Goal: Task Accomplishment & Management: Manage account settings

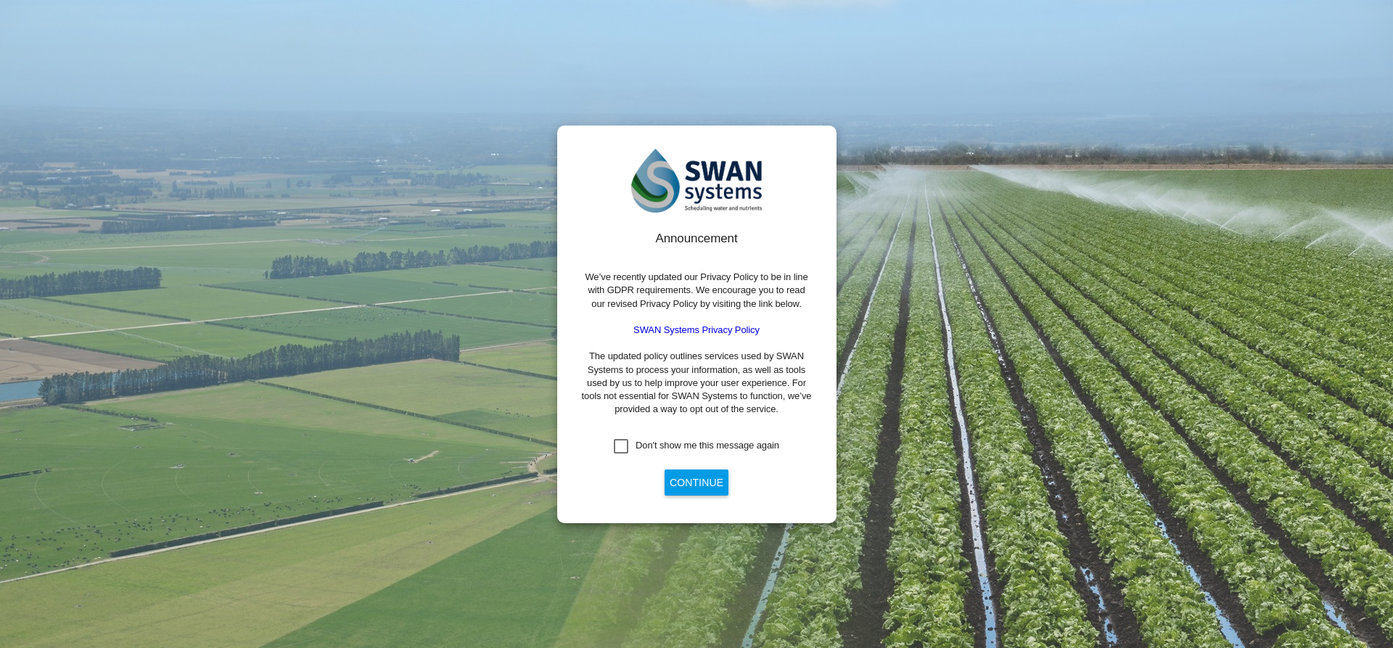
click at [624, 449] on div "Don't show me this message again" at bounding box center [621, 446] width 15 height 15
click at [687, 495] on div "Announcement We’ve recently updated our Privacy Policy to be in line with GDPR …" at bounding box center [696, 364] width 233 height 269
click at [698, 482] on button "Continue" at bounding box center [696, 482] width 64 height 26
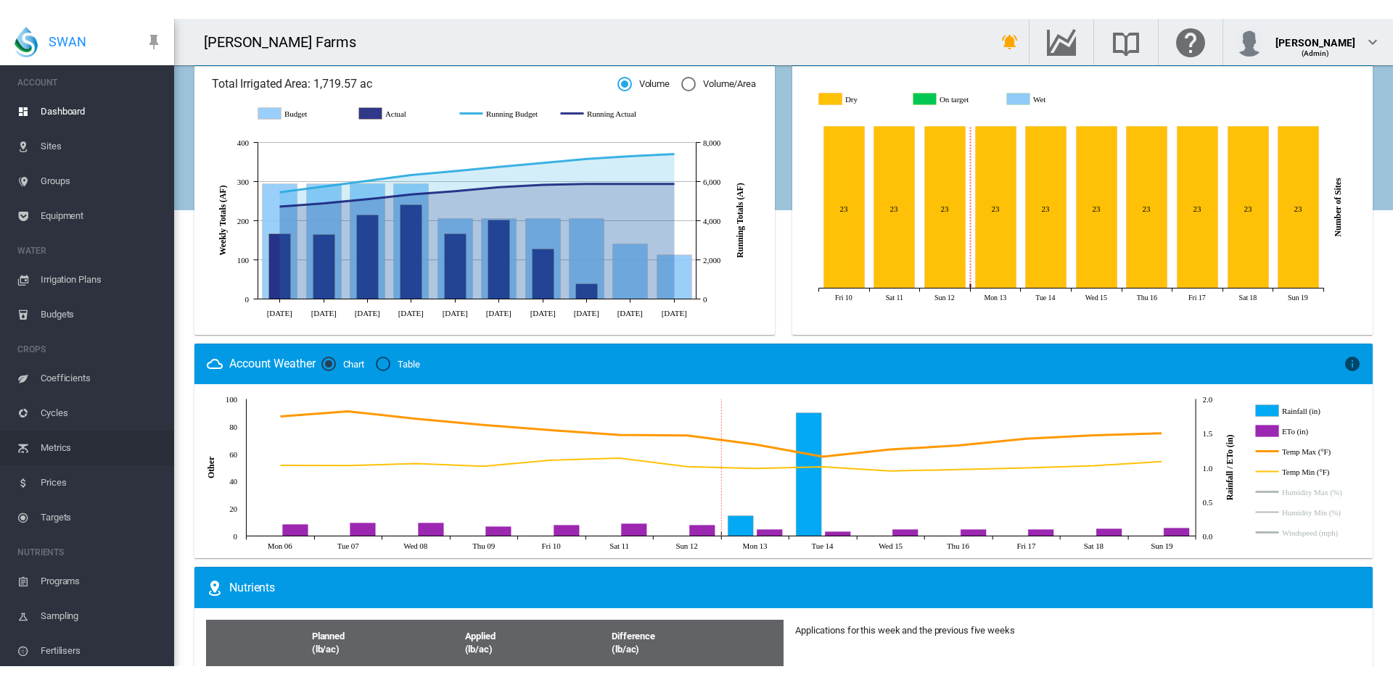
scroll to position [416, 0]
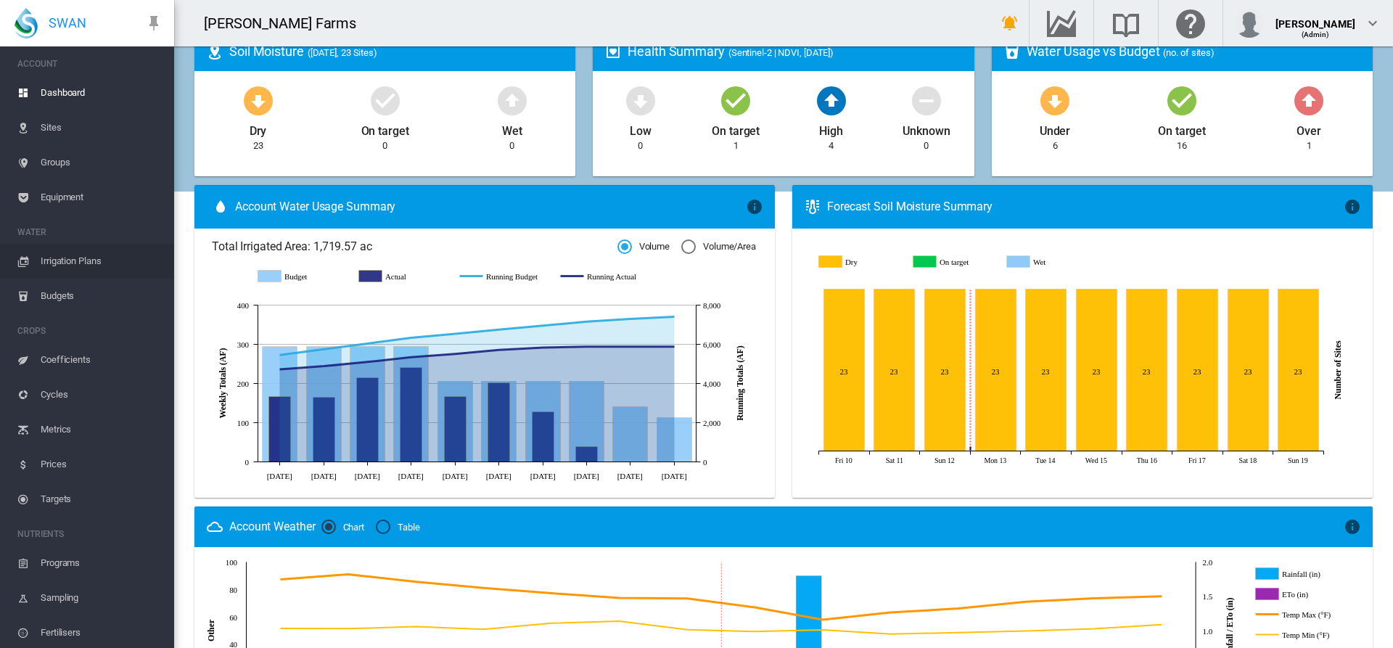
click at [82, 263] on span "Irrigation Plans" at bounding box center [102, 261] width 122 height 35
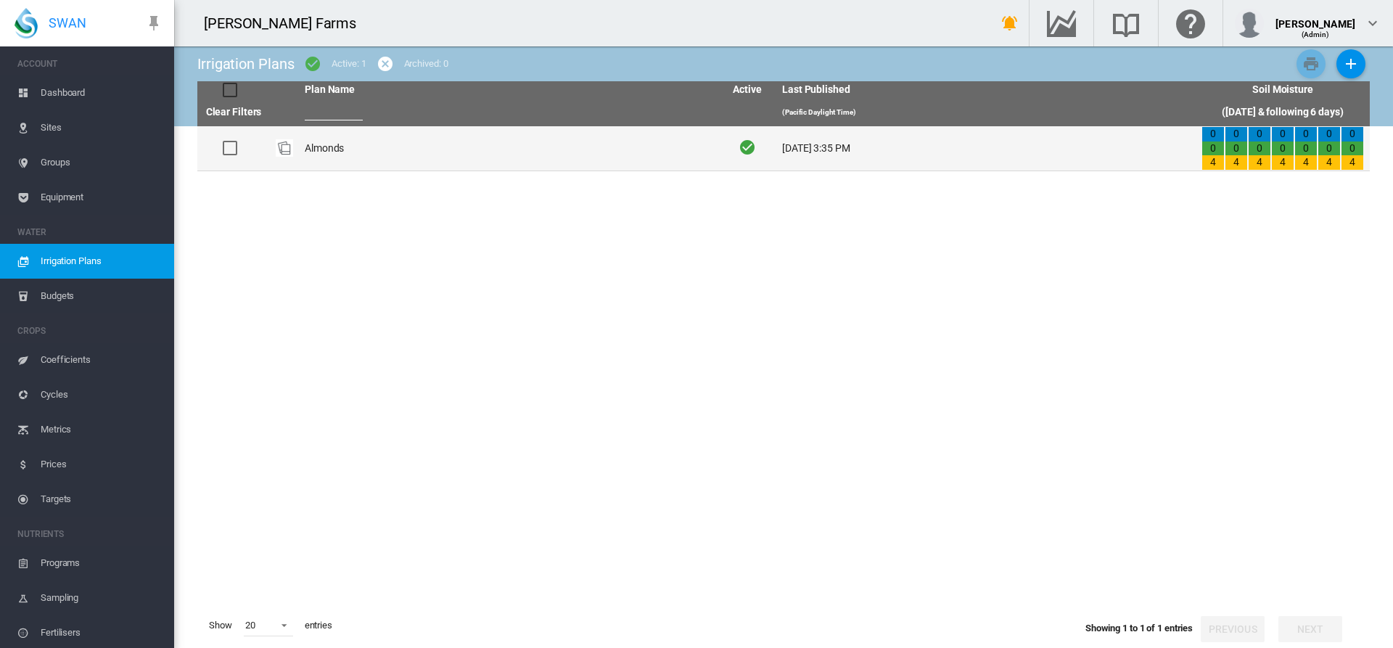
click at [366, 157] on td "Almonds" at bounding box center [508, 148] width 419 height 44
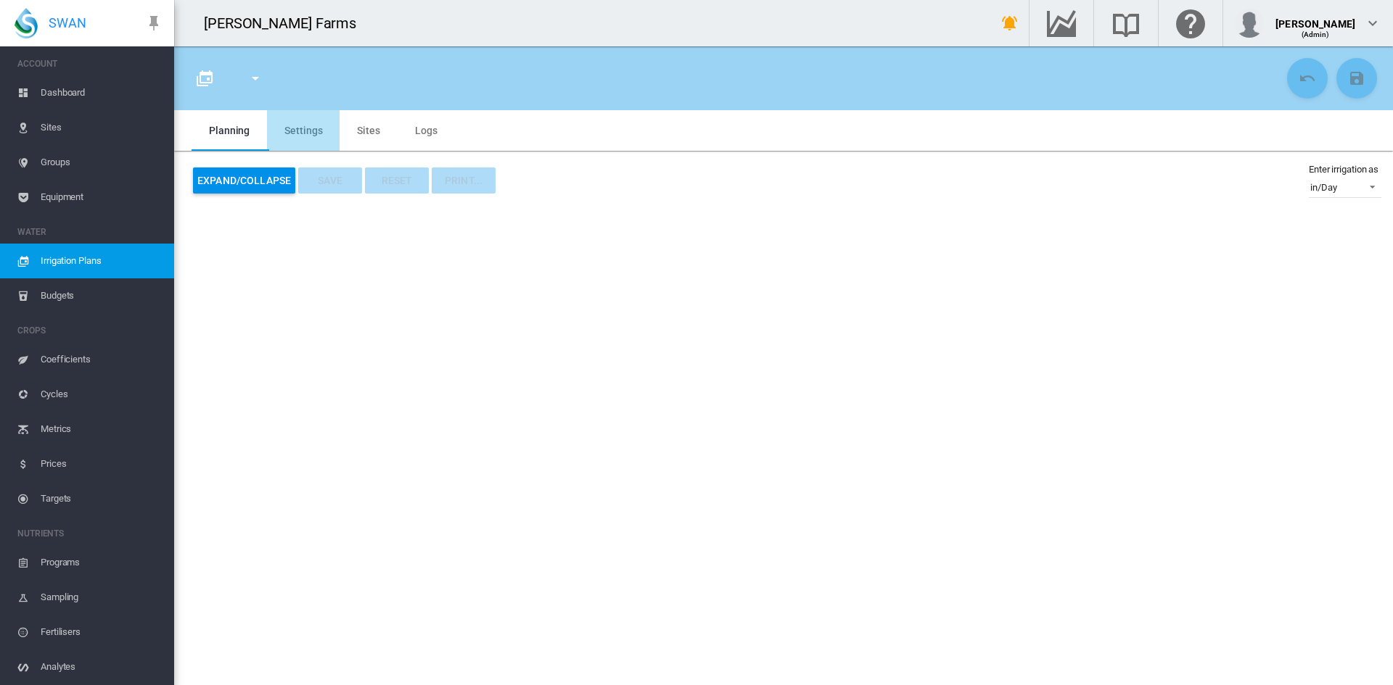
click at [310, 129] on md-tab-item "Settings" at bounding box center [303, 130] width 73 height 41
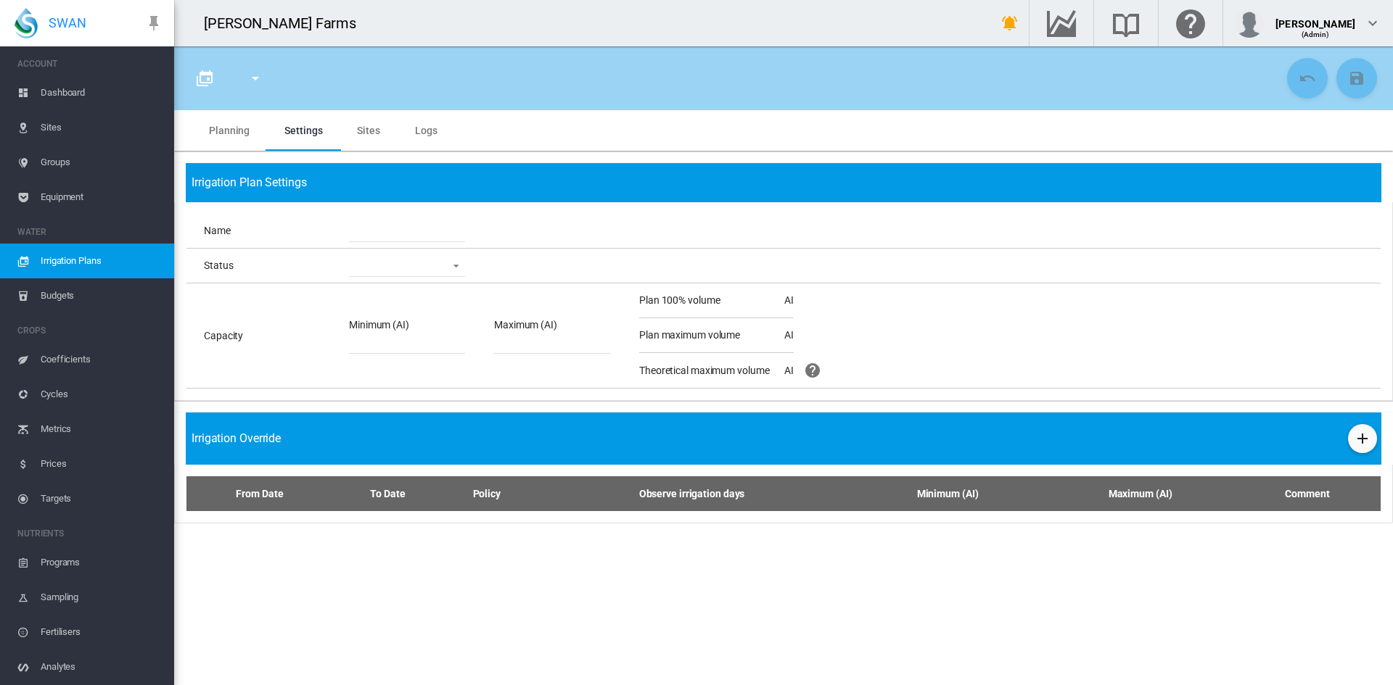
click at [372, 131] on md-tab-item "Sites" at bounding box center [368, 130] width 58 height 41
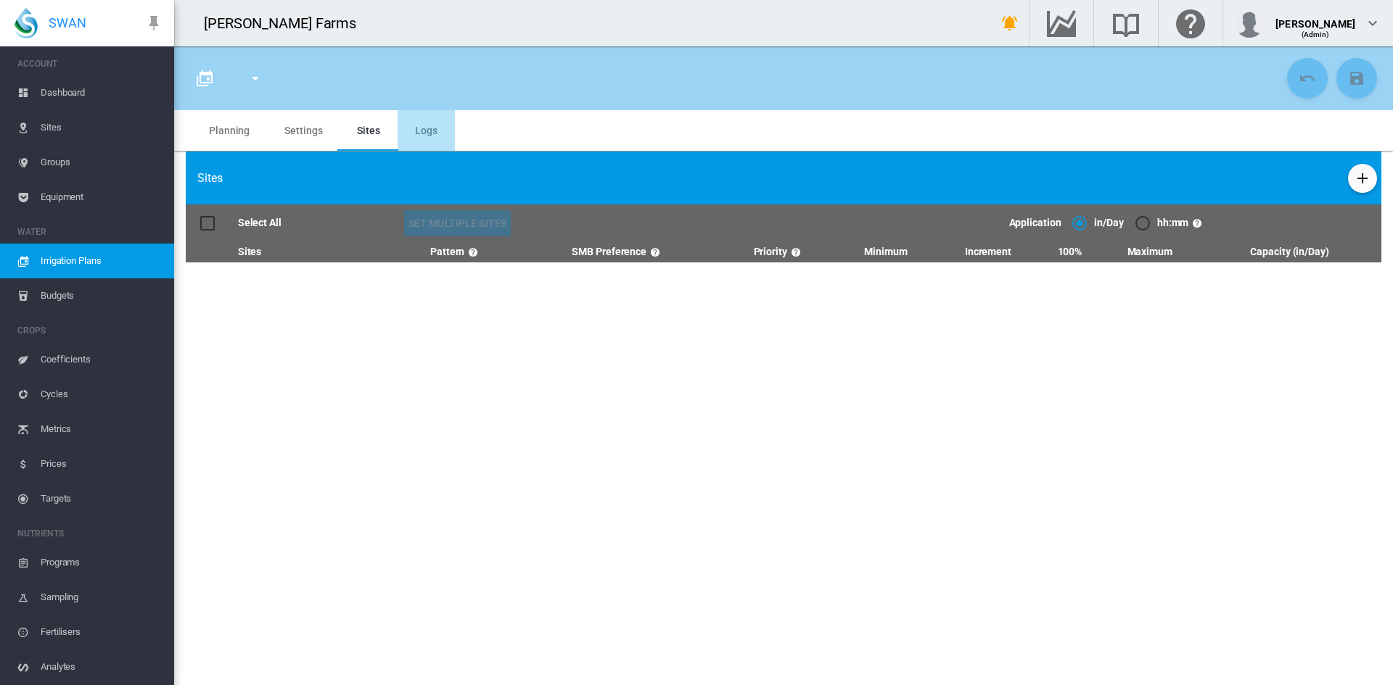
click at [434, 138] on md-tab-item "Logs" at bounding box center [425, 130] width 57 height 41
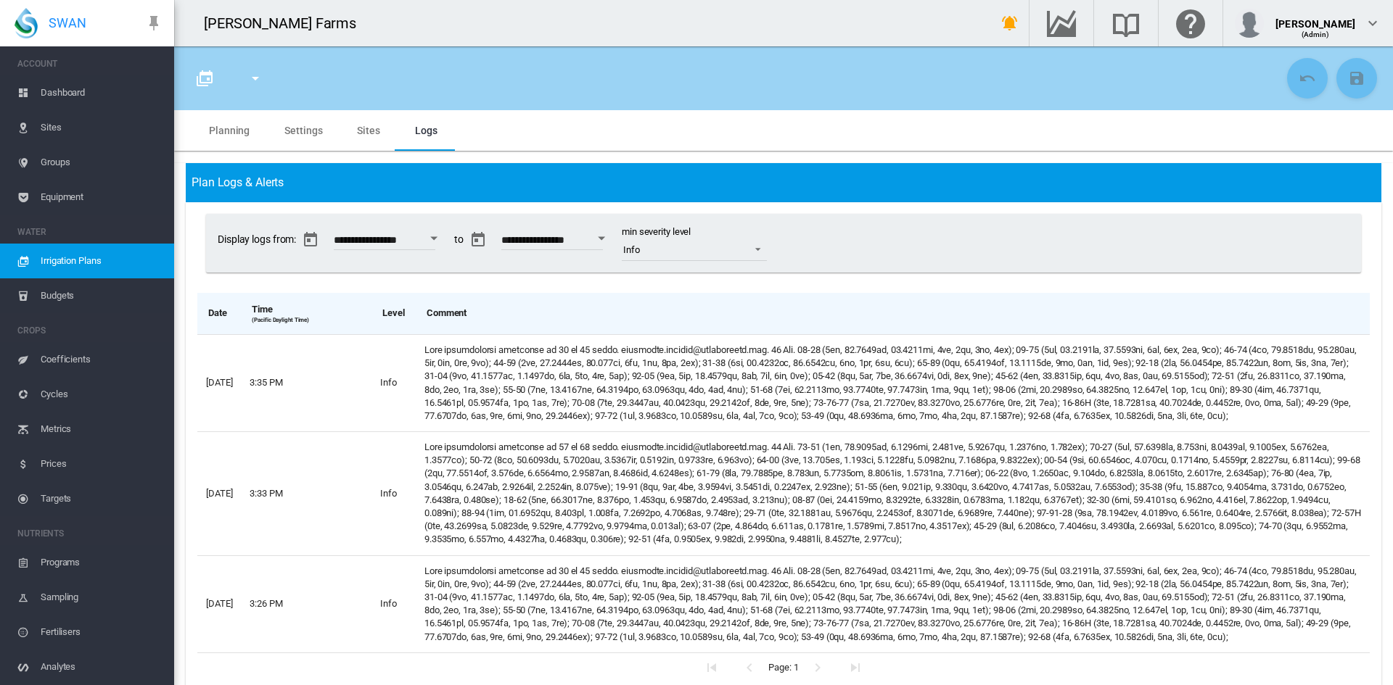
click at [237, 138] on md-tab-item "Planning" at bounding box center [228, 130] width 75 height 41
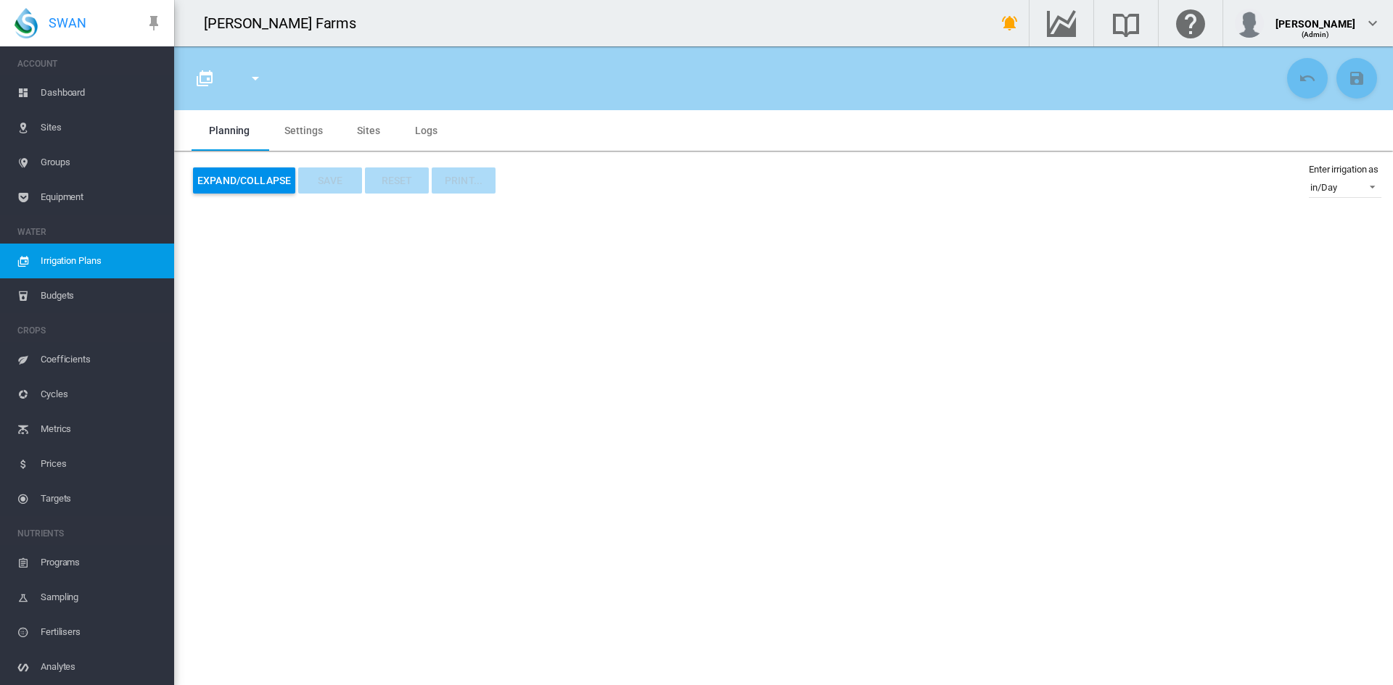
click at [245, 177] on button "Expand/Collapse" at bounding box center [244, 181] width 102 height 26
click at [1341, 189] on span "in/Day" at bounding box center [1333, 187] width 46 height 13
click at [1166, 215] on md-backdrop at bounding box center [696, 342] width 1393 height 685
click at [64, 295] on span "Budgets" at bounding box center [102, 296] width 122 height 35
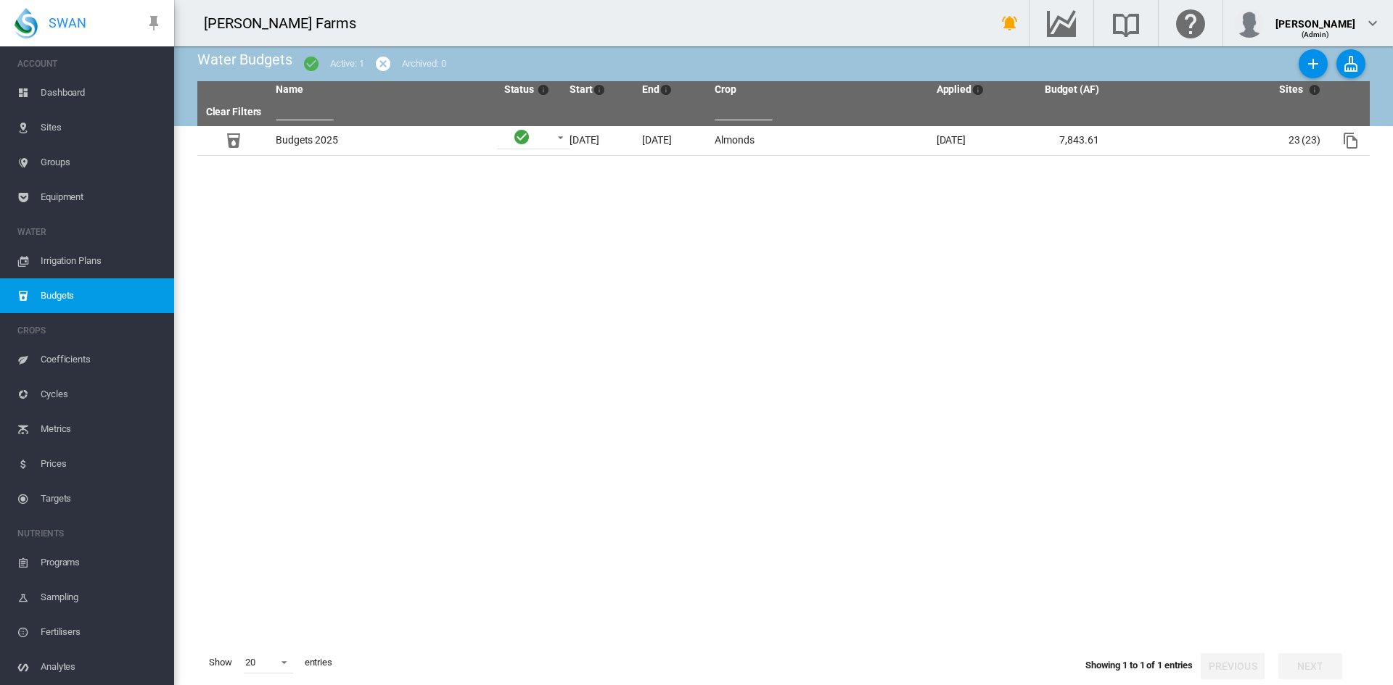
click at [47, 120] on span "Sites" at bounding box center [102, 127] width 122 height 35
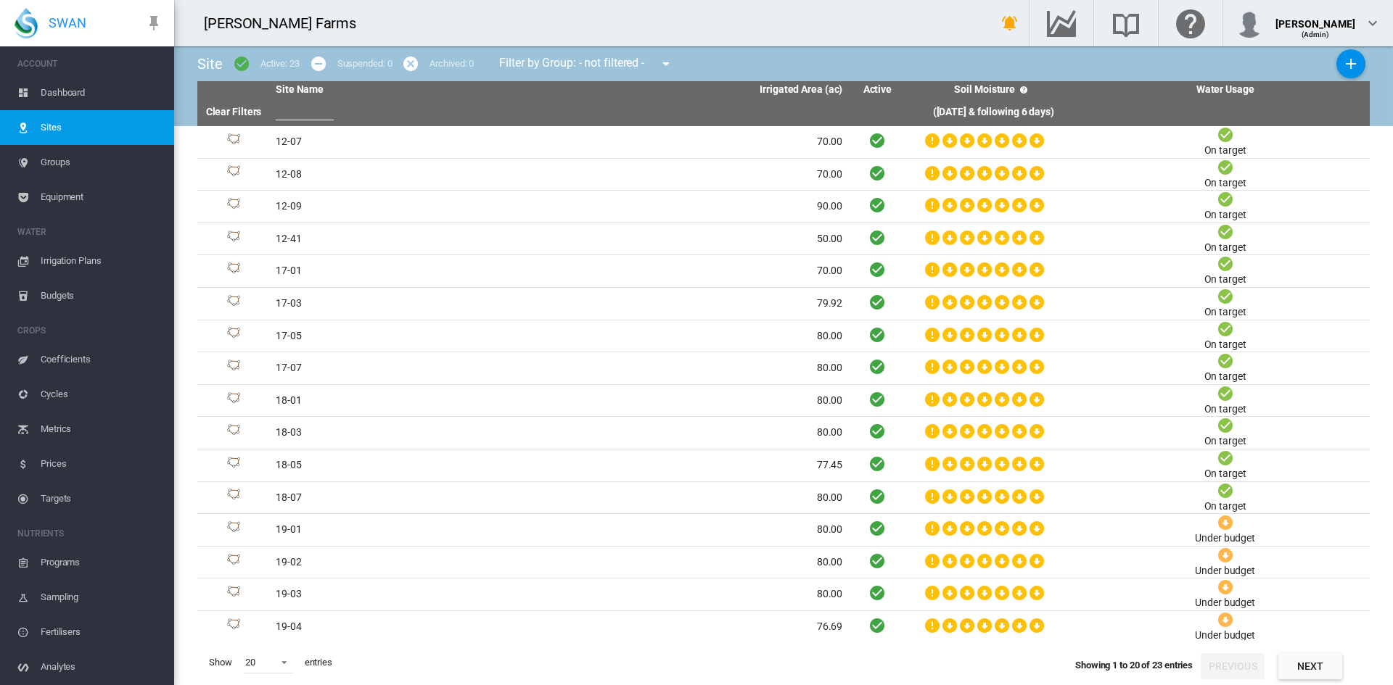
click at [82, 88] on span "Dashboard" at bounding box center [102, 92] width 122 height 35
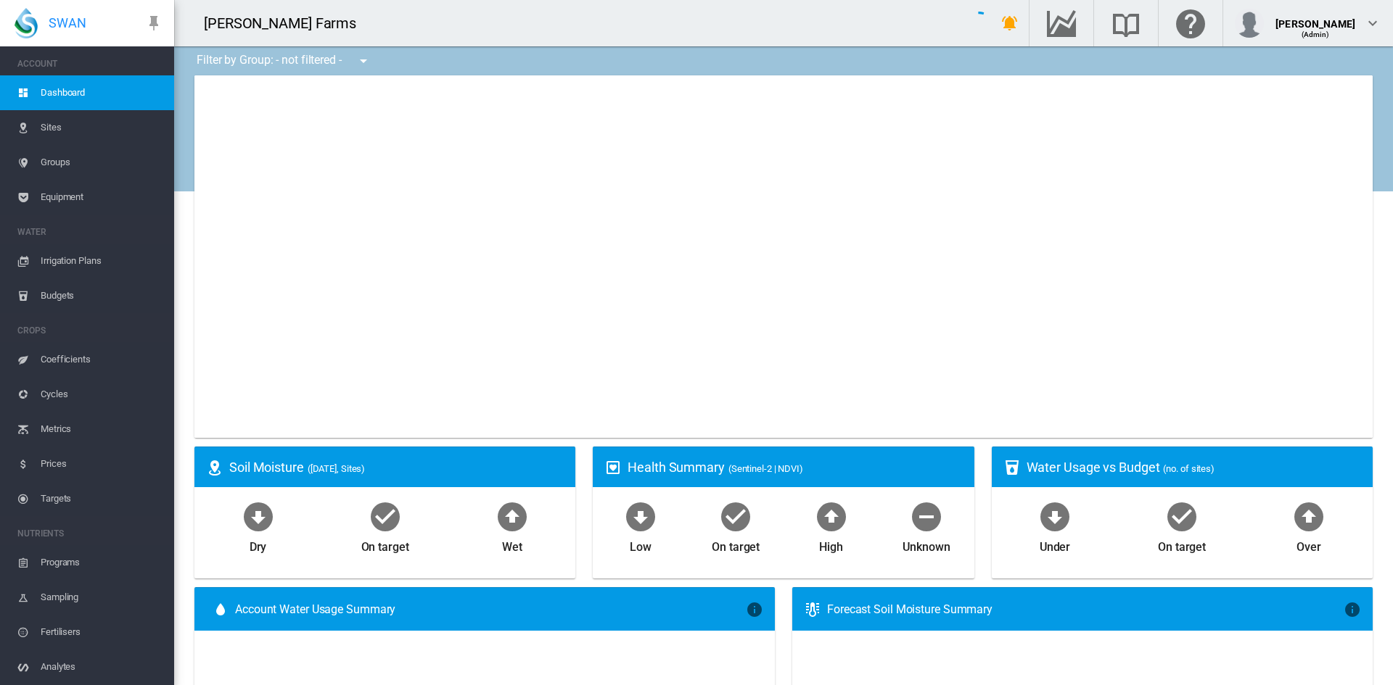
type input "**********"
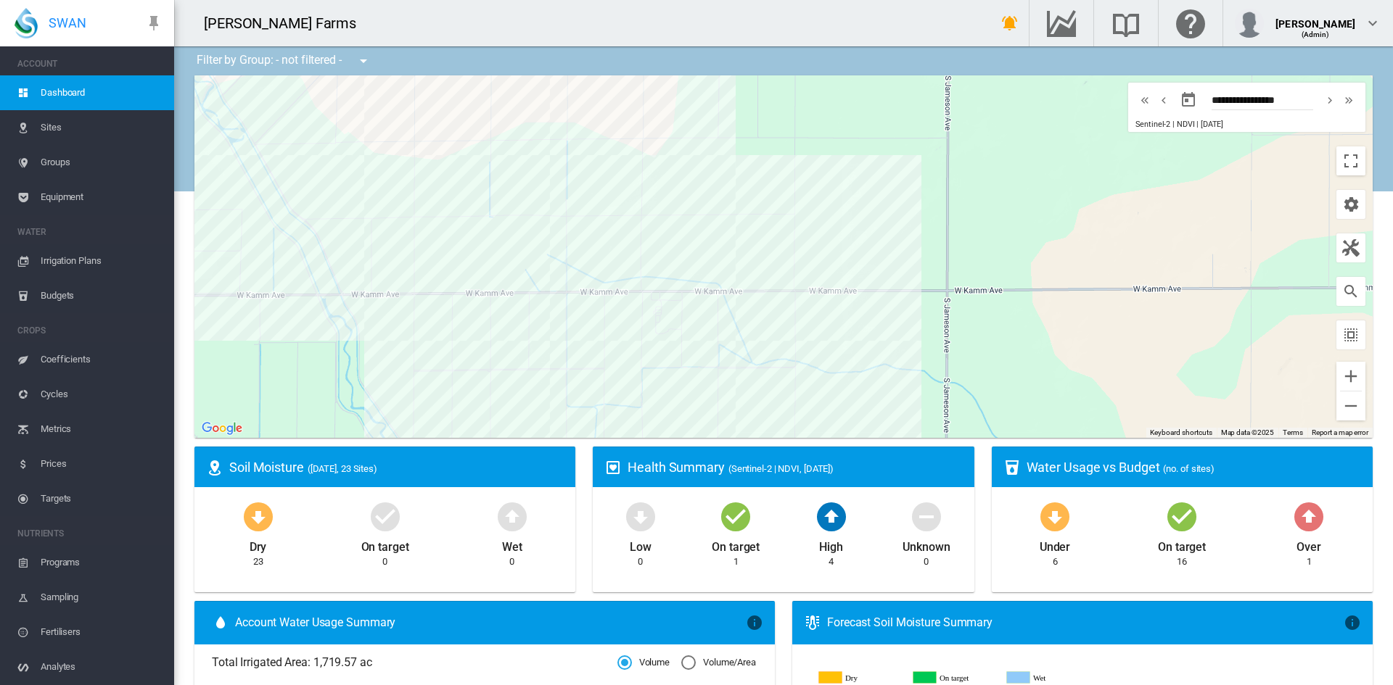
drag, startPoint x: 909, startPoint y: 310, endPoint x: 585, endPoint y: 334, distance: 325.1
click at [585, 334] on div at bounding box center [783, 256] width 1178 height 363
click at [624, 177] on div at bounding box center [635, 174] width 43 height 12
click at [616, 158] on div "17-01 (70 ac)" at bounding box center [783, 256] width 1178 height 363
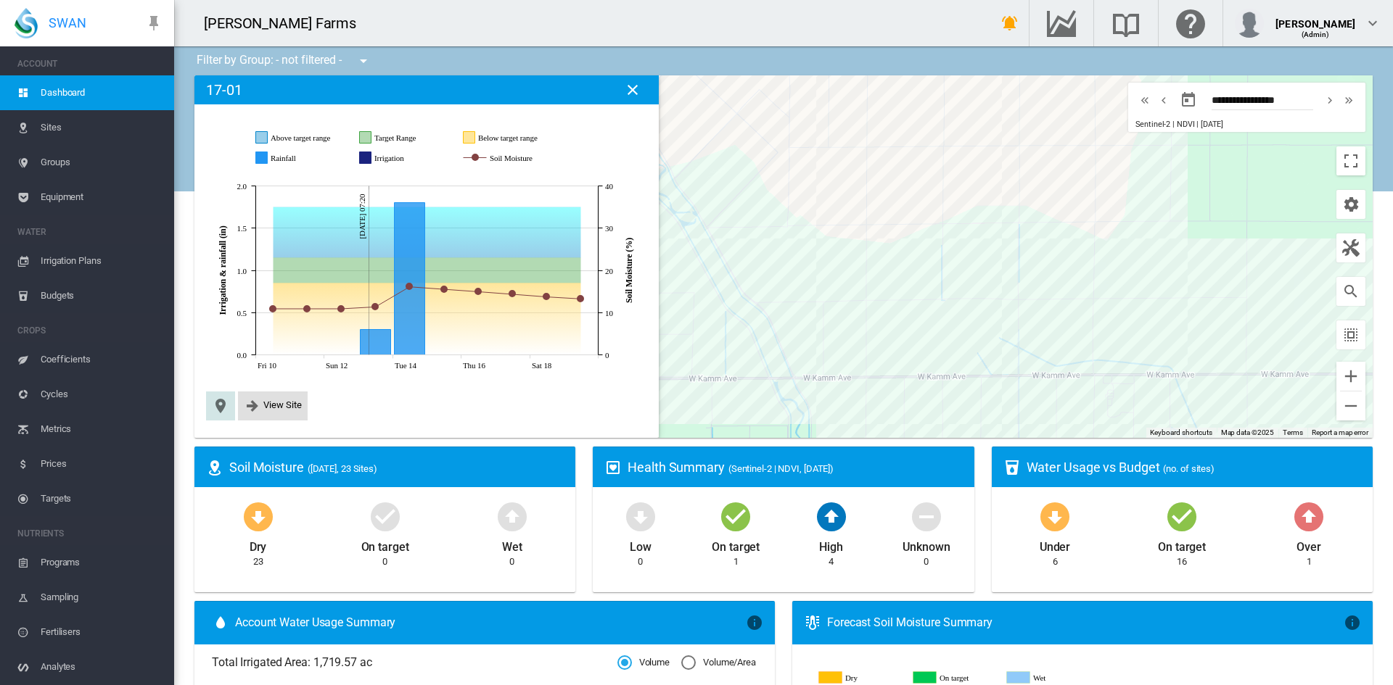
click at [216, 401] on md-icon "icon-map-marker" at bounding box center [220, 405] width 17 height 17
click at [273, 408] on span "View Site" at bounding box center [282, 405] width 38 height 11
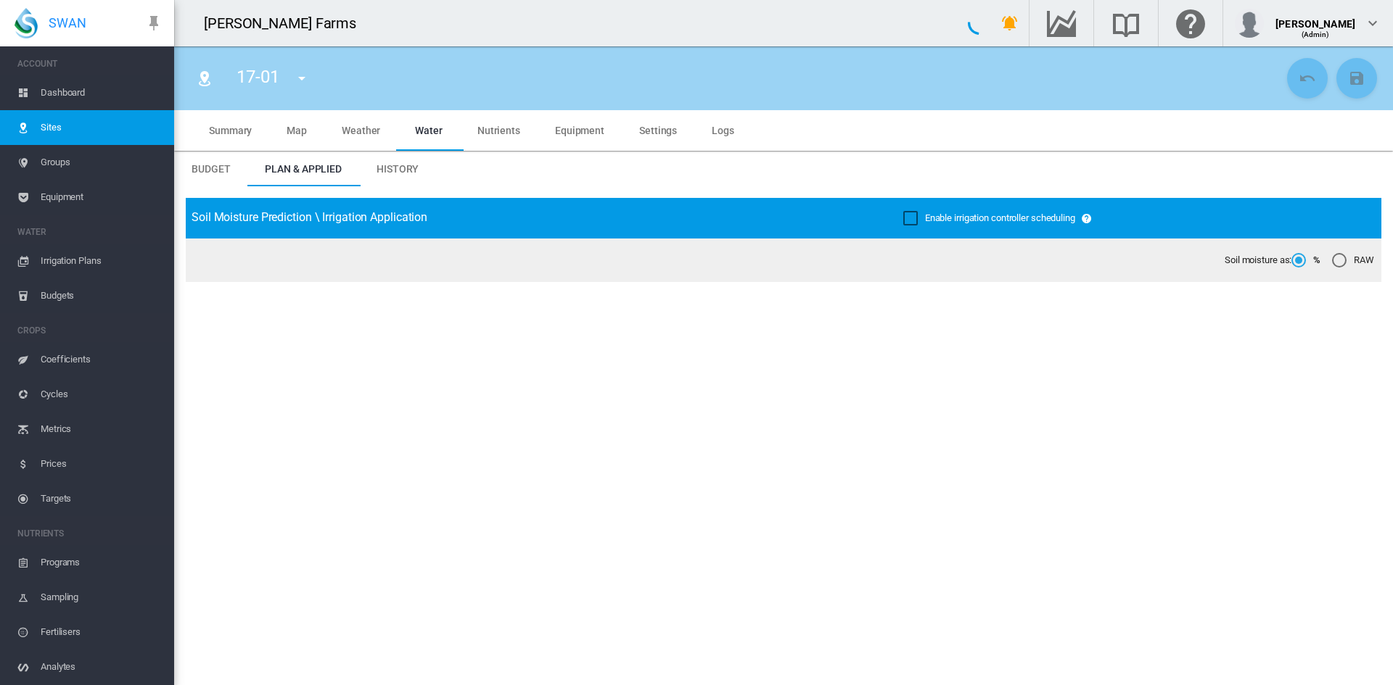
type input "*****"
type input "********"
type input "**********"
type input "***"
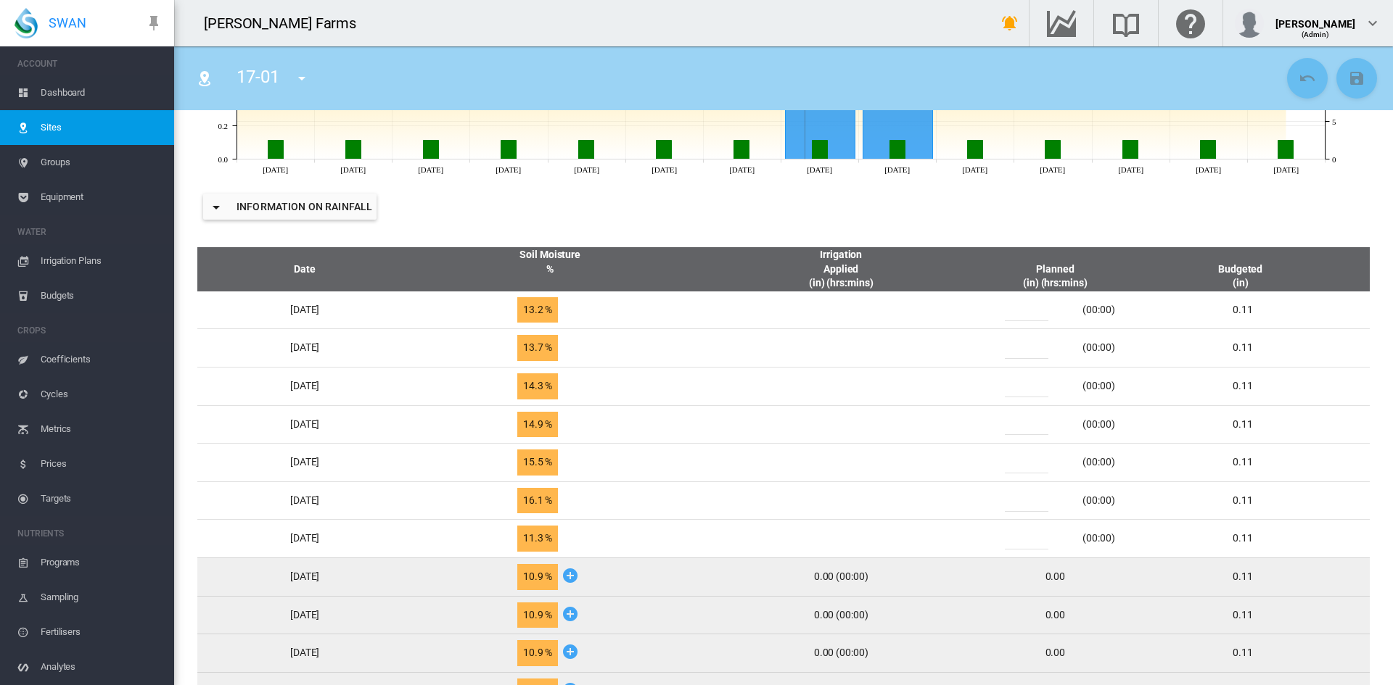
scroll to position [508, 0]
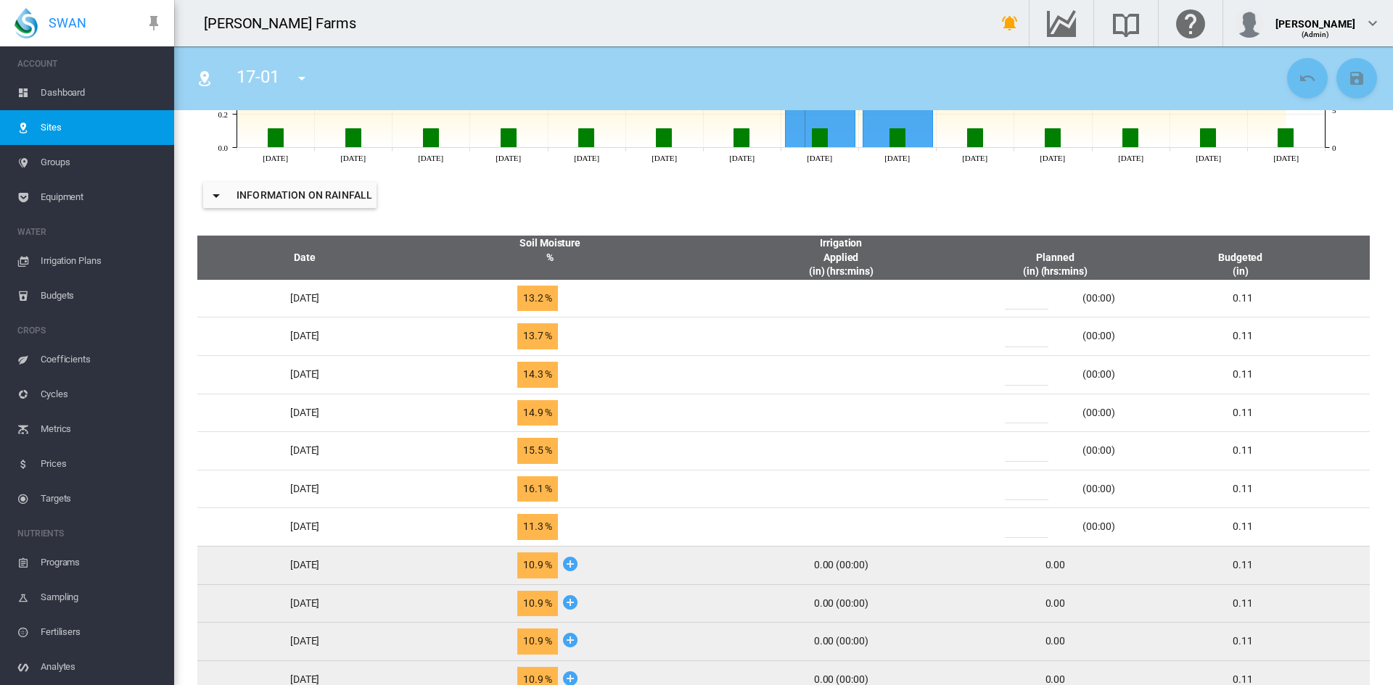
click at [48, 459] on span "Prices" at bounding box center [102, 464] width 122 height 35
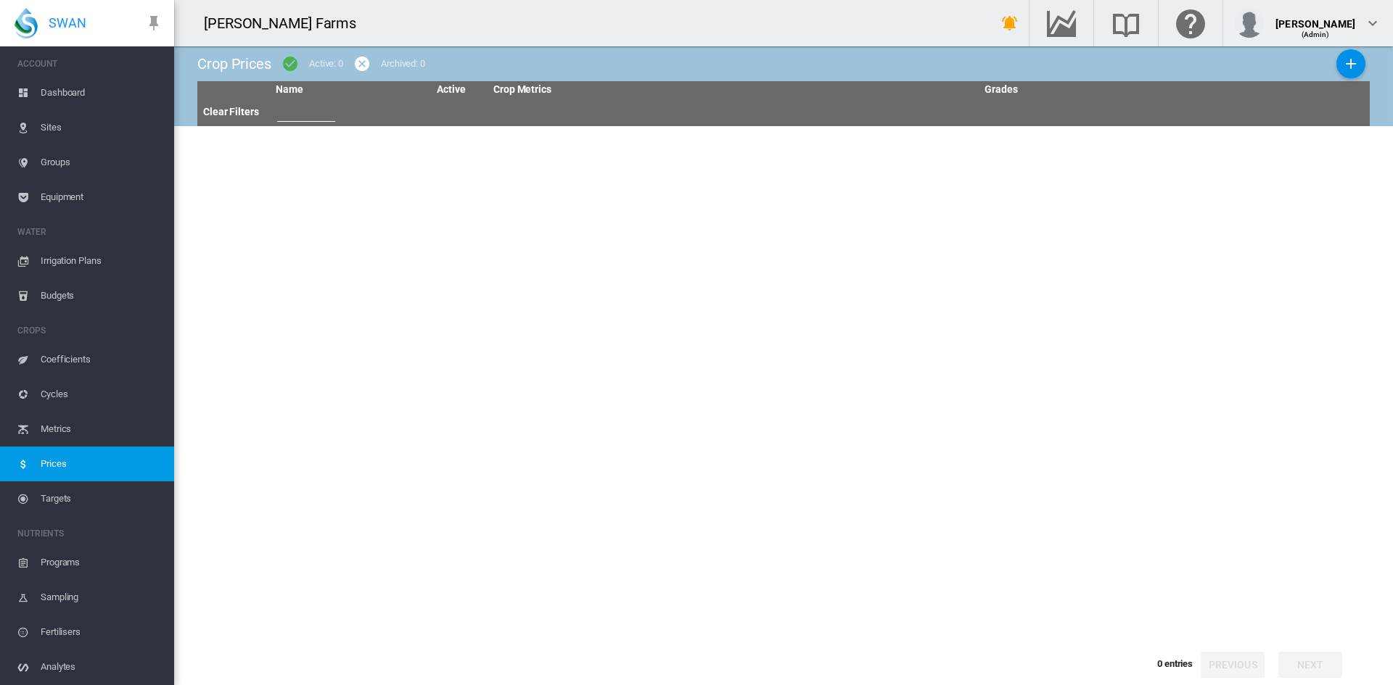
click at [75, 259] on span "Irrigation Plans" at bounding box center [102, 261] width 122 height 35
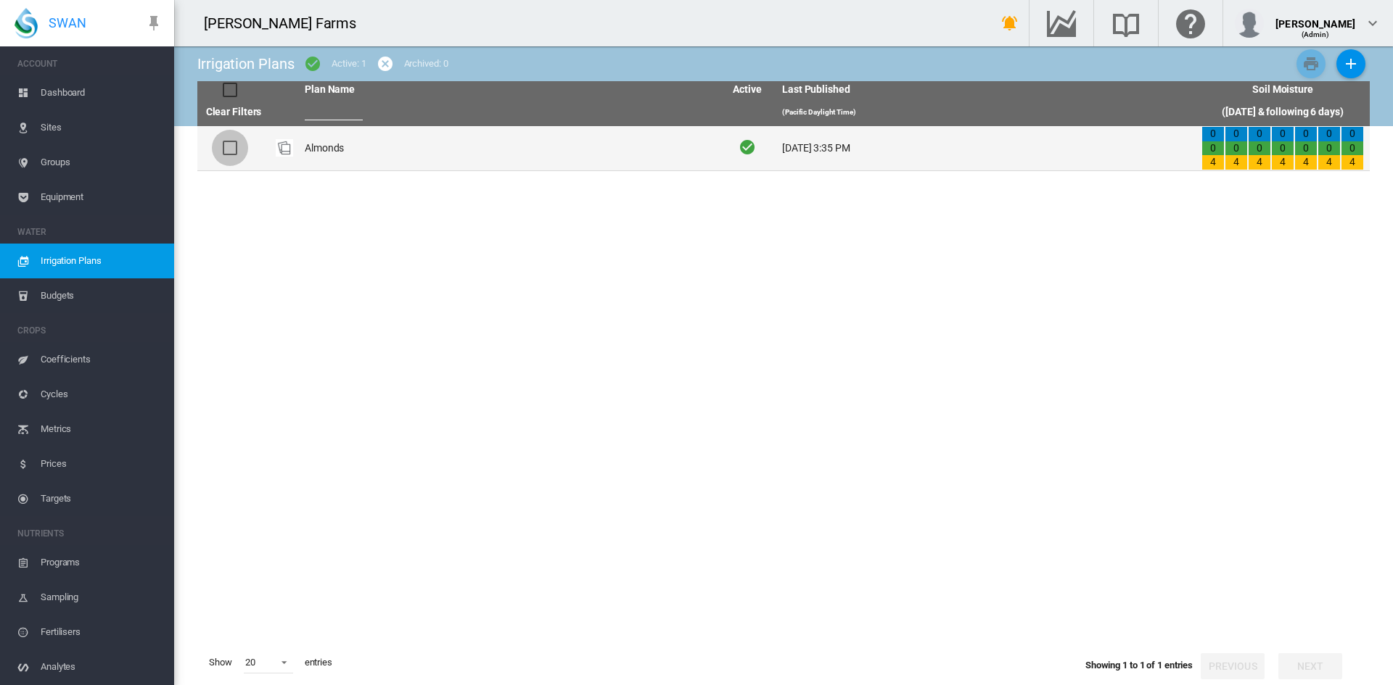
click at [230, 149] on div at bounding box center [230, 148] width 15 height 15
click at [231, 151] on div at bounding box center [230, 148] width 15 height 15
click at [343, 154] on td "Almonds" at bounding box center [508, 148] width 419 height 44
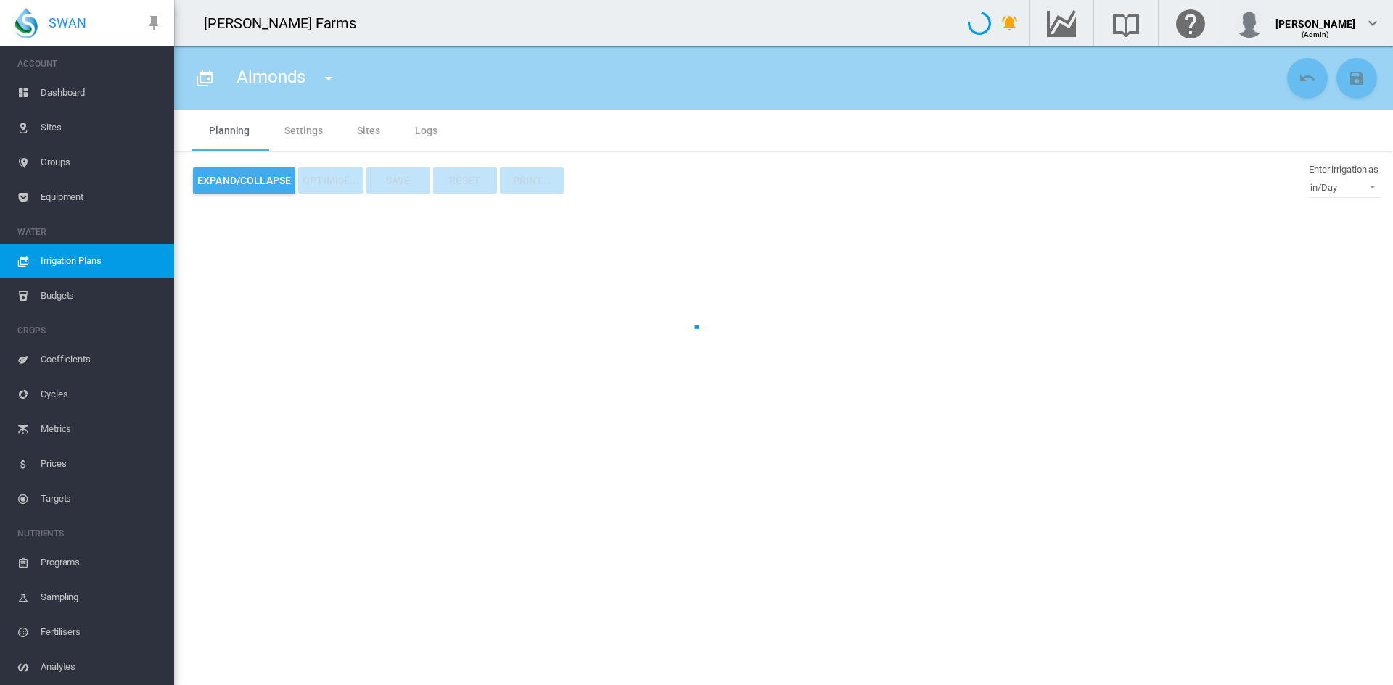
type input "*******"
type input "*"
type input "***"
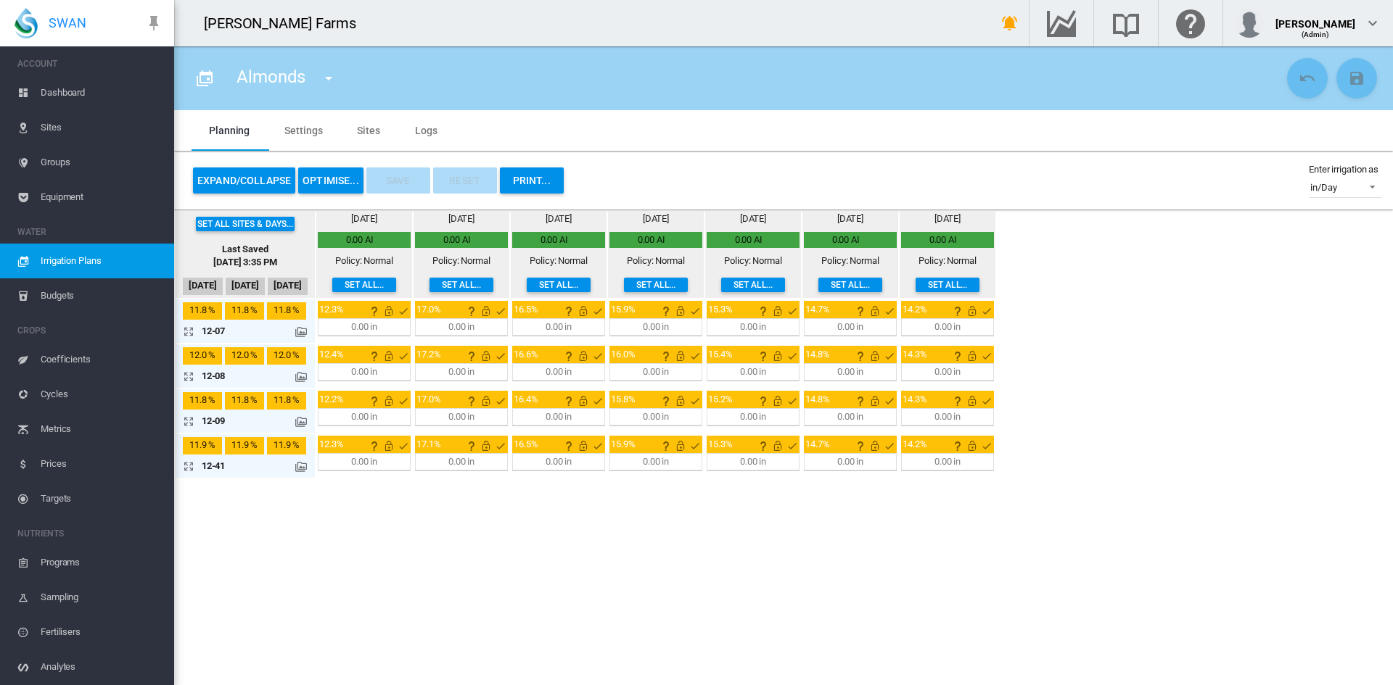
click at [532, 180] on button "PRINT..." at bounding box center [532, 181] width 64 height 26
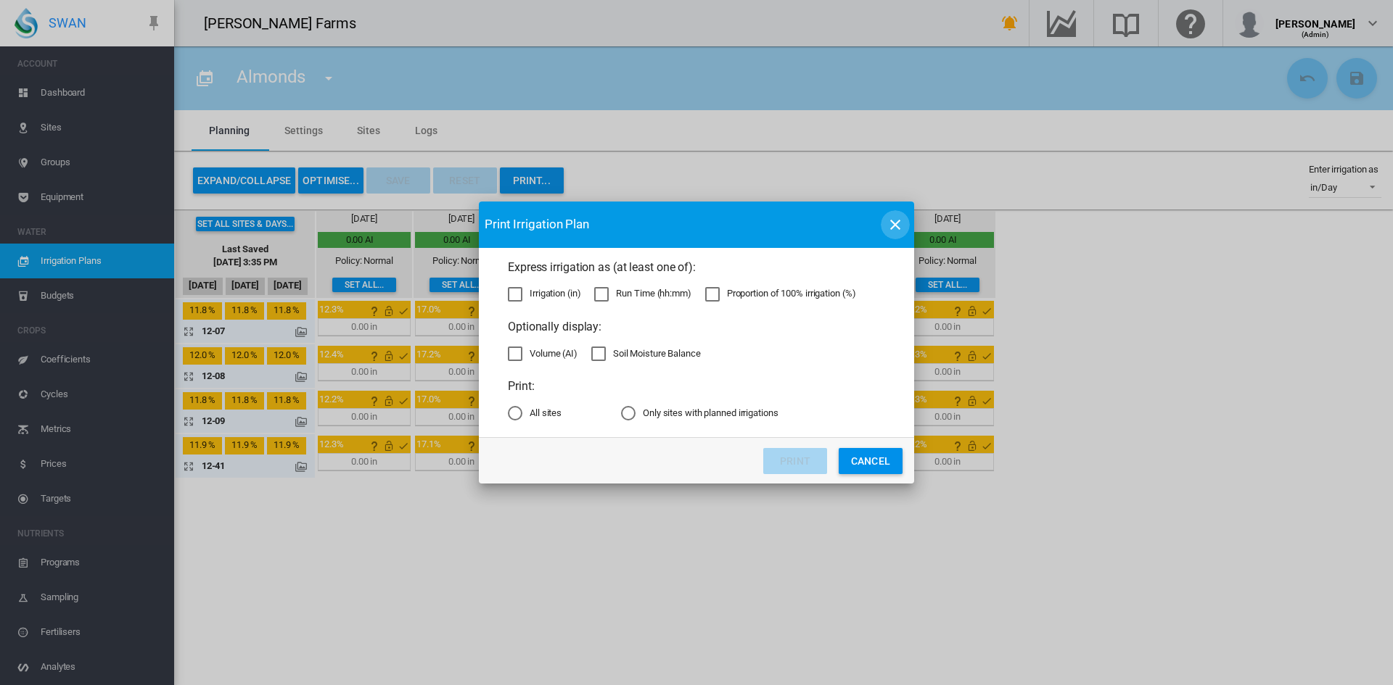
click at [899, 227] on md-icon "icon-close" at bounding box center [894, 224] width 17 height 17
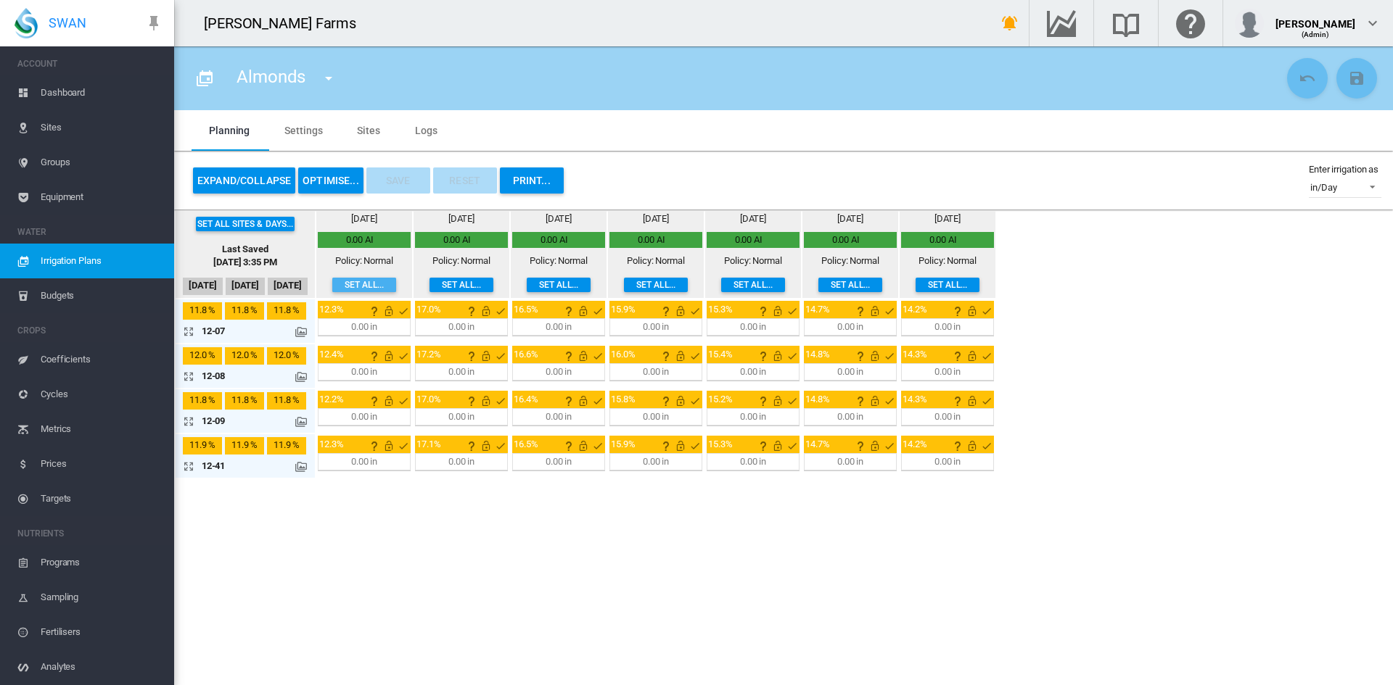
click at [376, 279] on button "Set all..." at bounding box center [364, 285] width 64 height 15
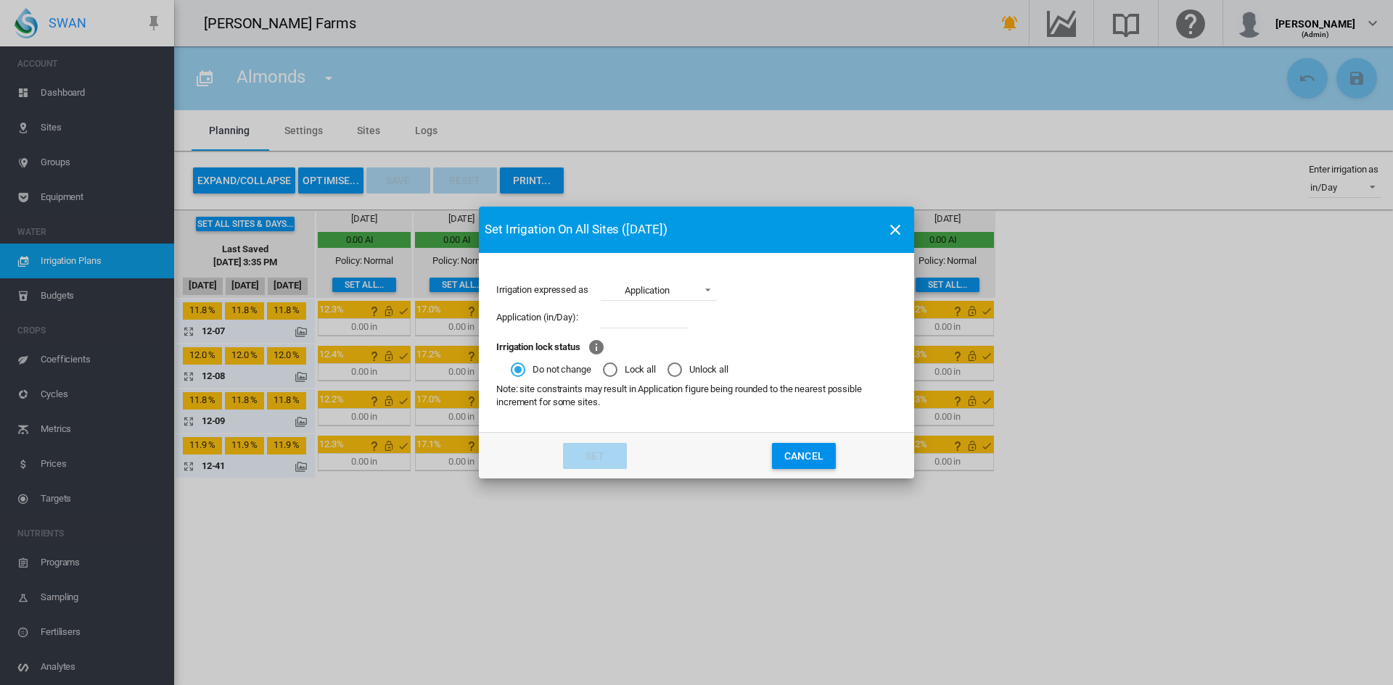
click at [687, 289] on span "Application" at bounding box center [647, 290] width 90 height 13
click at [692, 289] on md-option "Application" at bounding box center [659, 290] width 139 height 35
click at [894, 232] on md-icon "icon-close" at bounding box center [894, 229] width 17 height 17
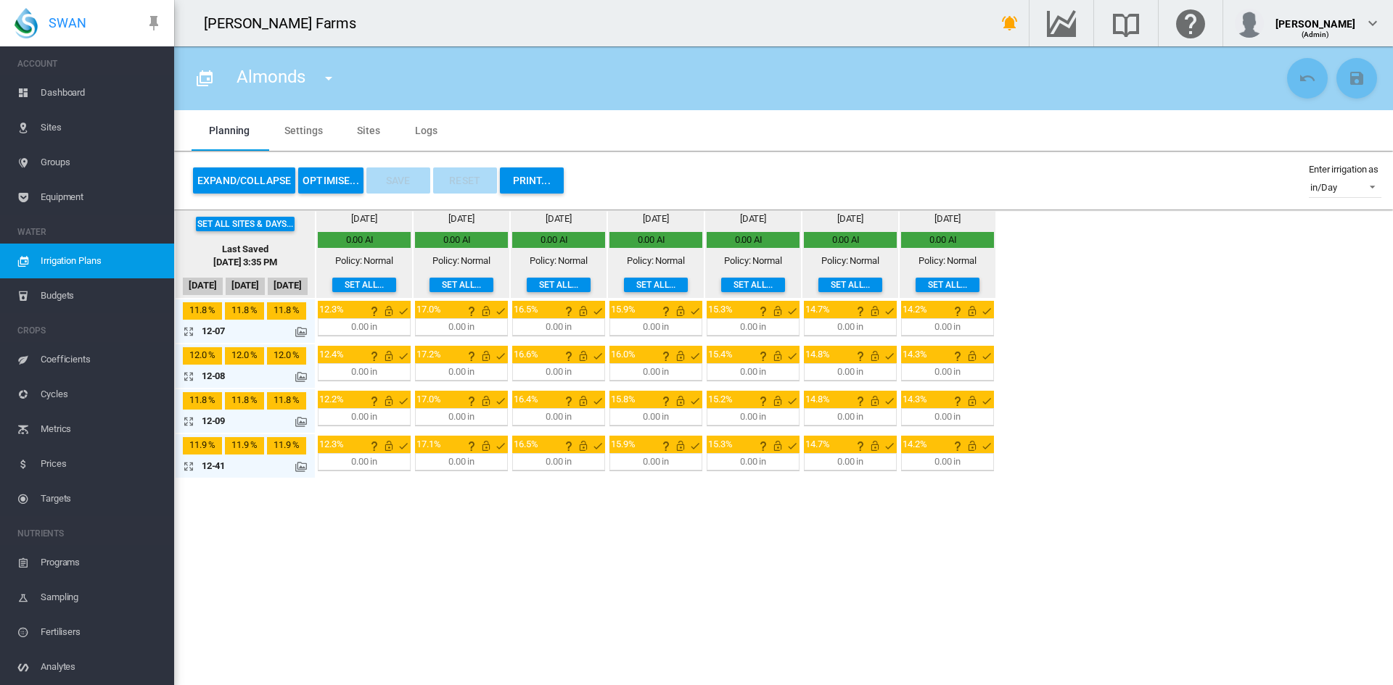
click at [304, 421] on md-icon at bounding box center [301, 422] width 12 height 12
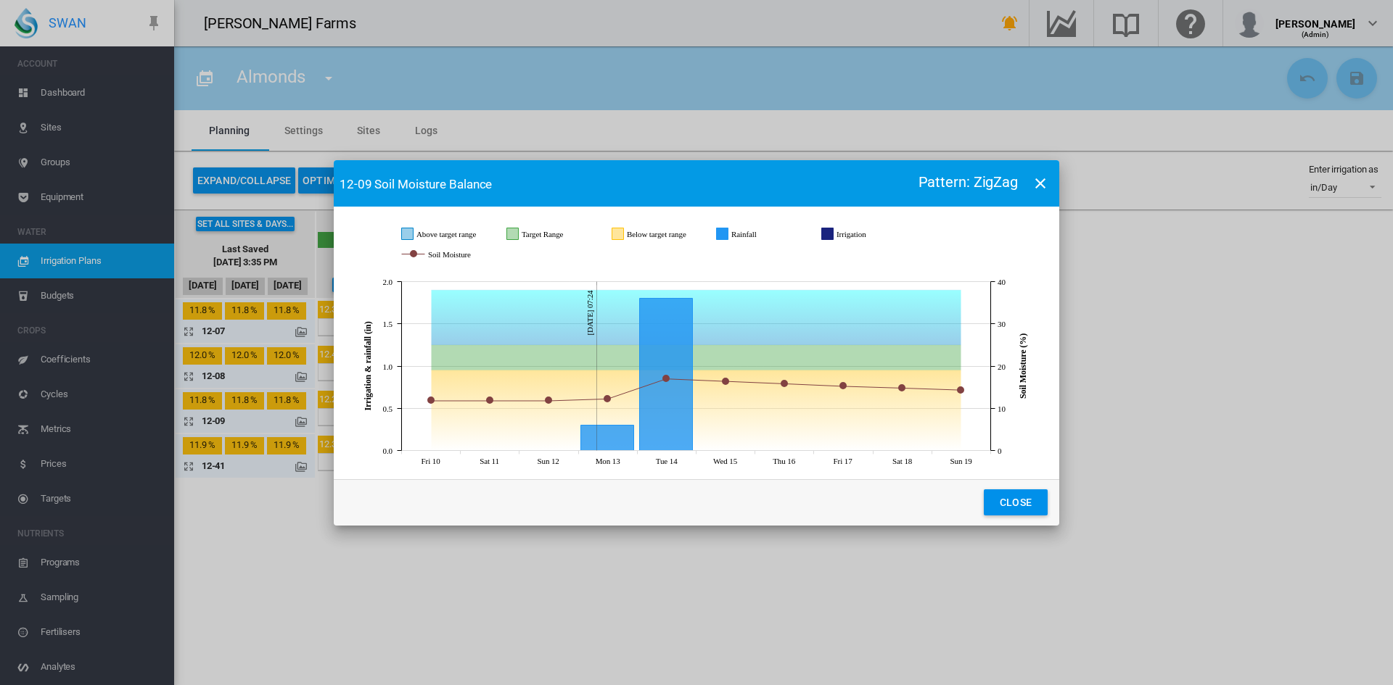
click at [1038, 178] on md-icon "icon-close" at bounding box center [1039, 183] width 17 height 17
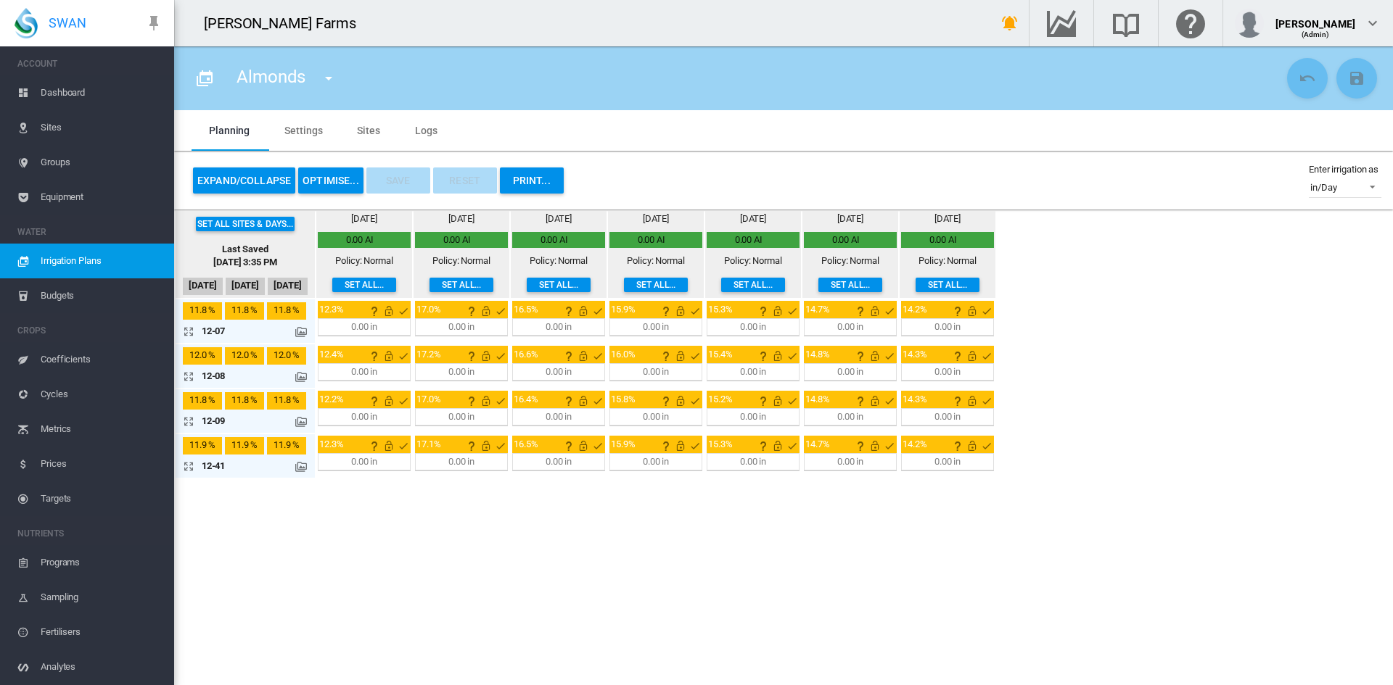
click at [304, 329] on md-icon at bounding box center [301, 332] width 12 height 12
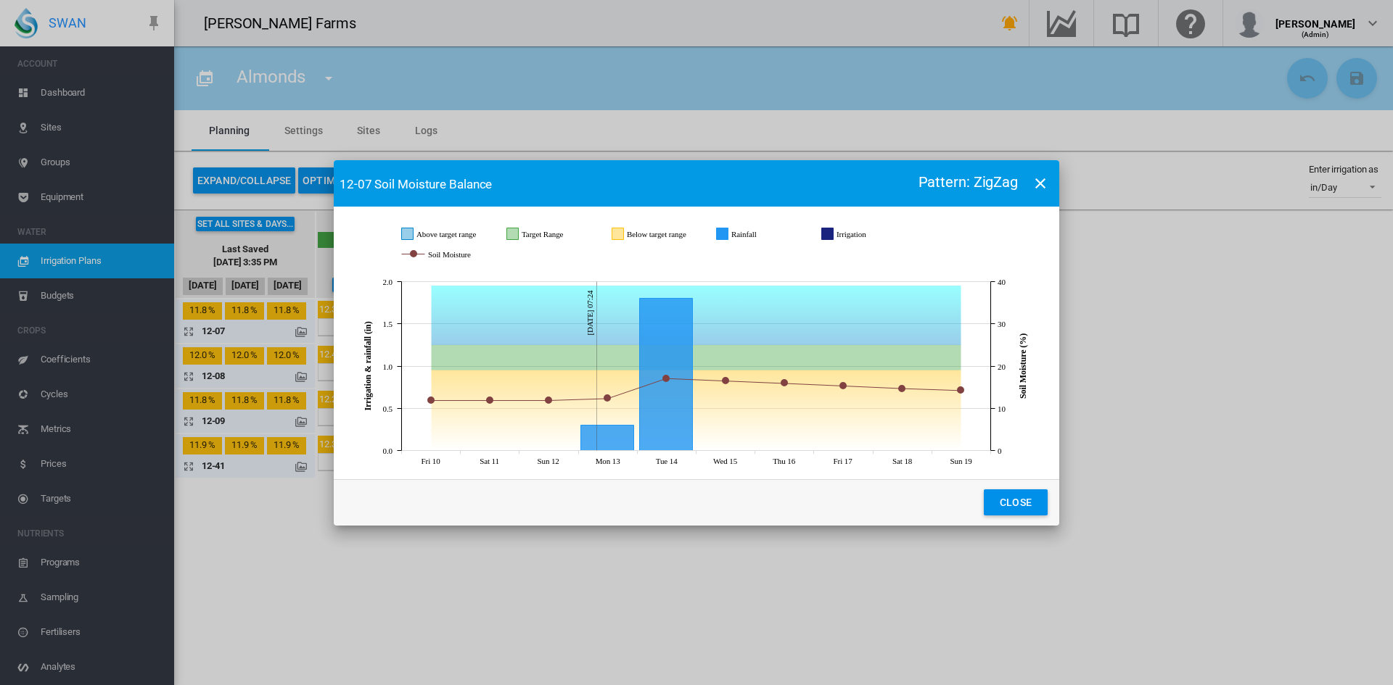
click at [1037, 189] on md-icon "icon-close" at bounding box center [1039, 183] width 17 height 17
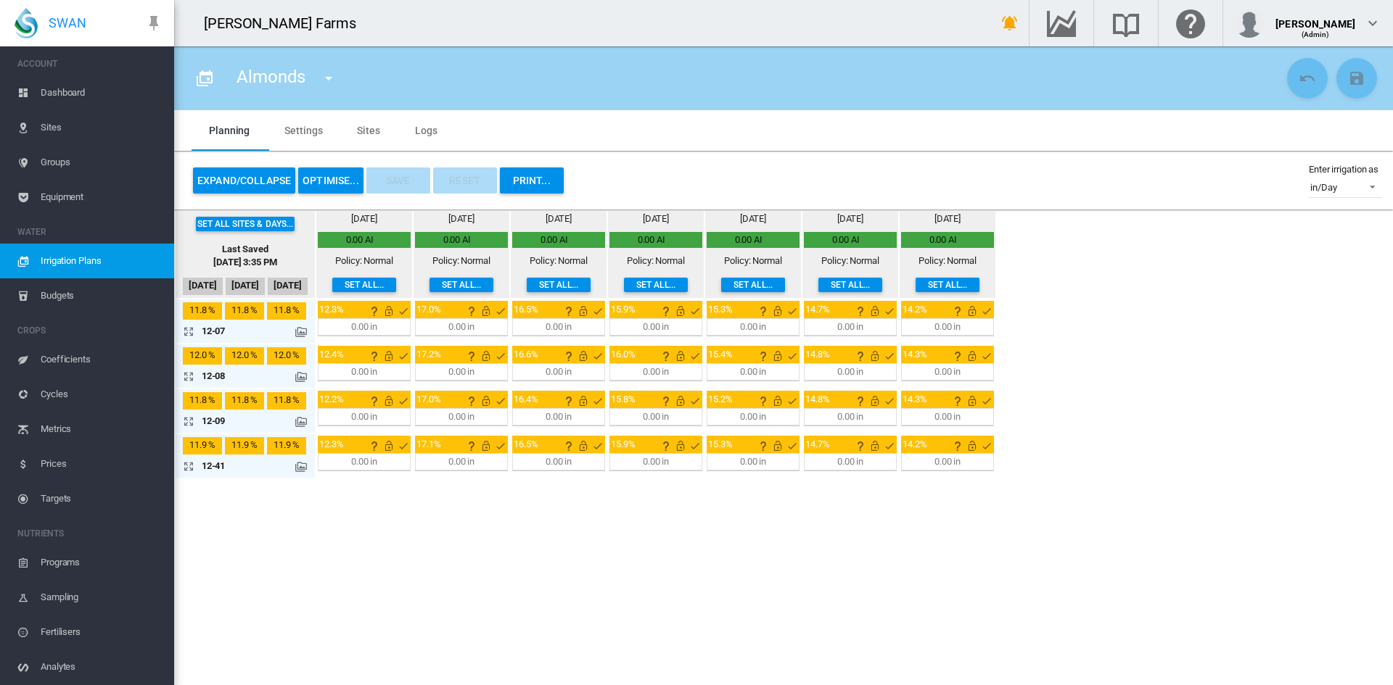
click at [297, 326] on md-icon at bounding box center [301, 332] width 12 height 12
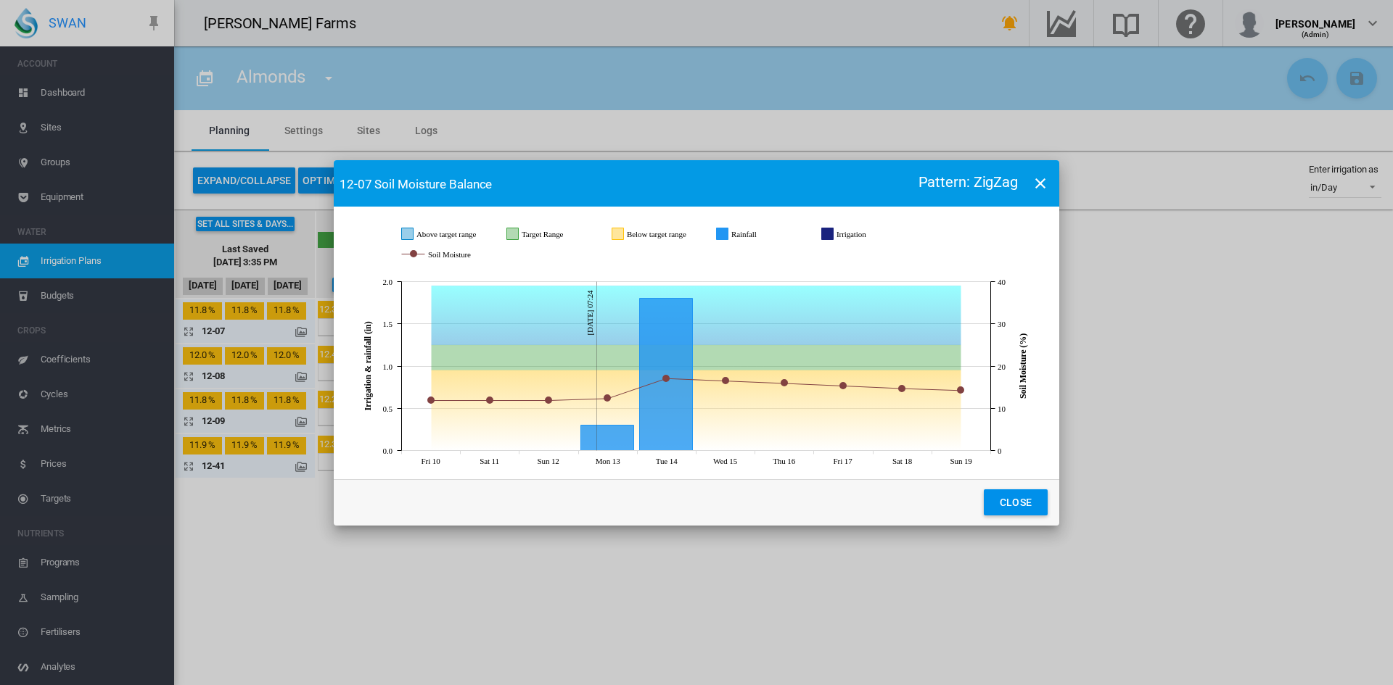
click at [1042, 180] on md-icon "icon-close" at bounding box center [1039, 183] width 17 height 17
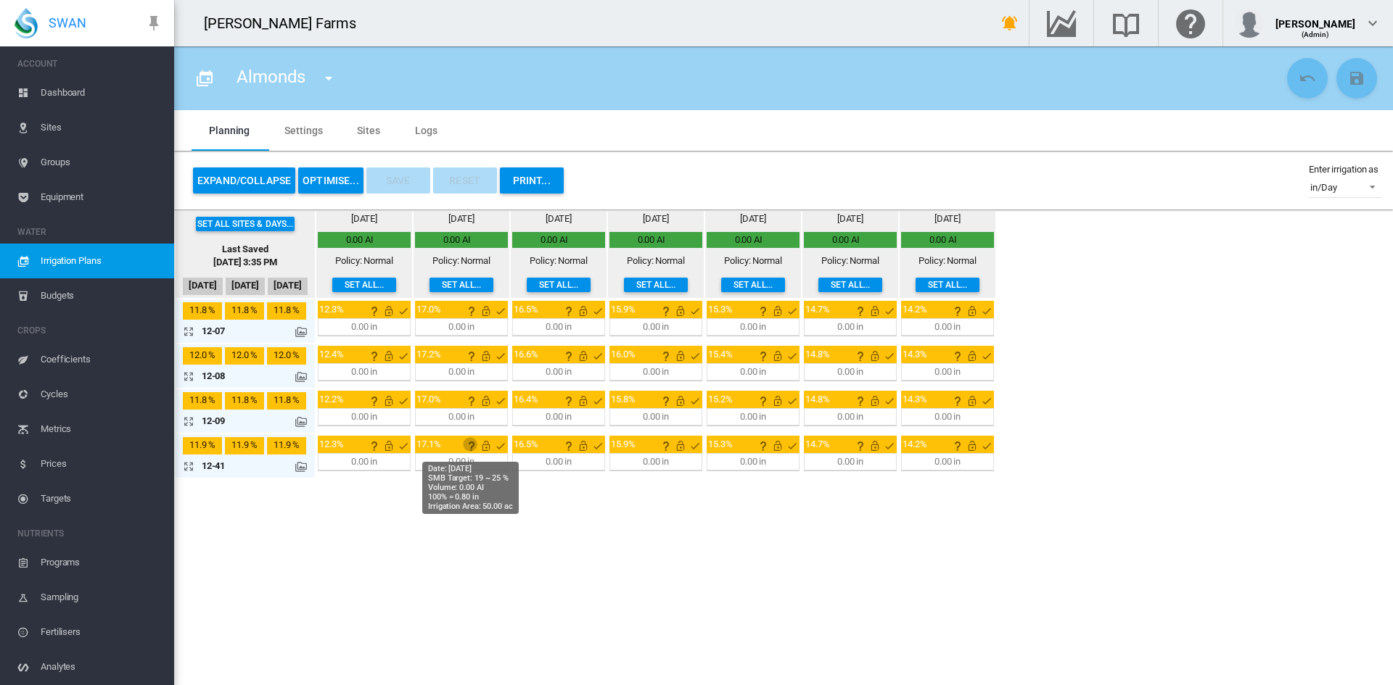
click at [469, 447] on md-icon "icon-help" at bounding box center [471, 445] width 17 height 17
click at [545, 184] on button "PRINT..." at bounding box center [532, 181] width 64 height 26
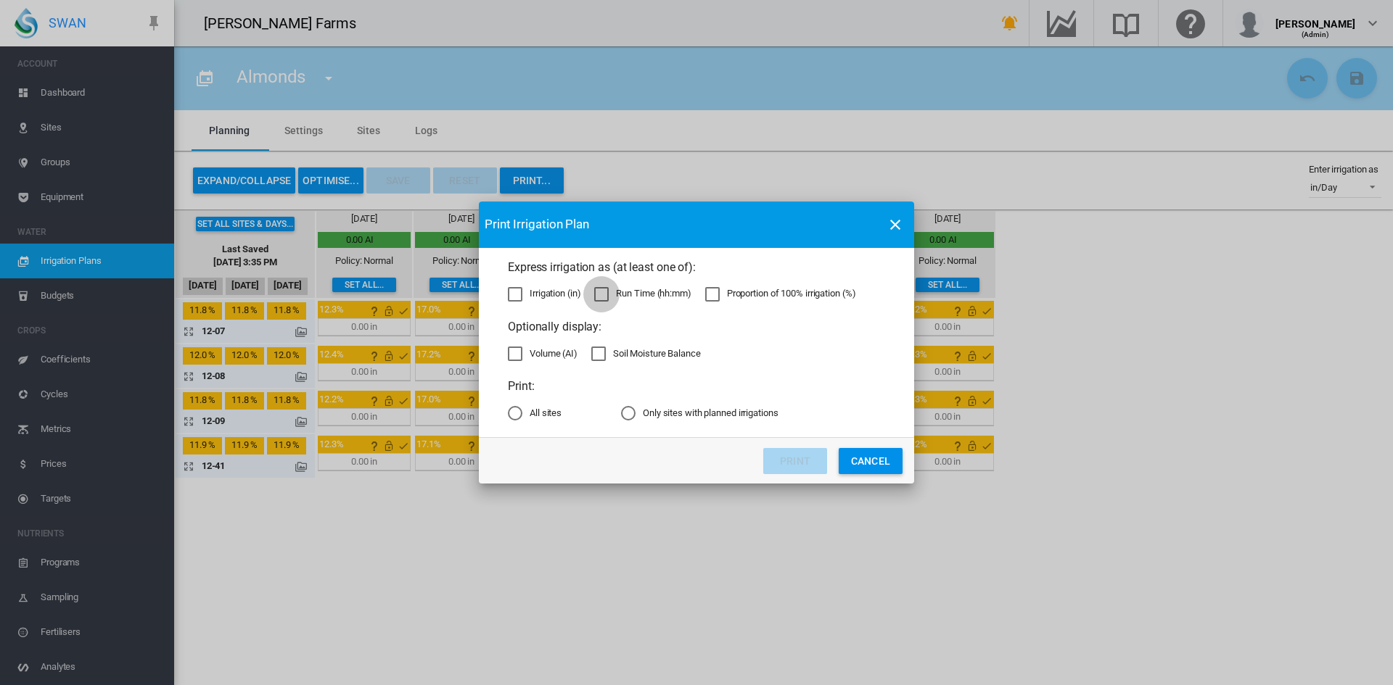
click at [607, 299] on div "Run Time (hh:mm)" at bounding box center [601, 294] width 15 height 15
click at [511, 350] on div "Volume (AI)" at bounding box center [515, 354] width 15 height 15
click at [514, 411] on div "All sites" at bounding box center [515, 413] width 15 height 15
click at [820, 464] on button "Print" at bounding box center [795, 461] width 64 height 26
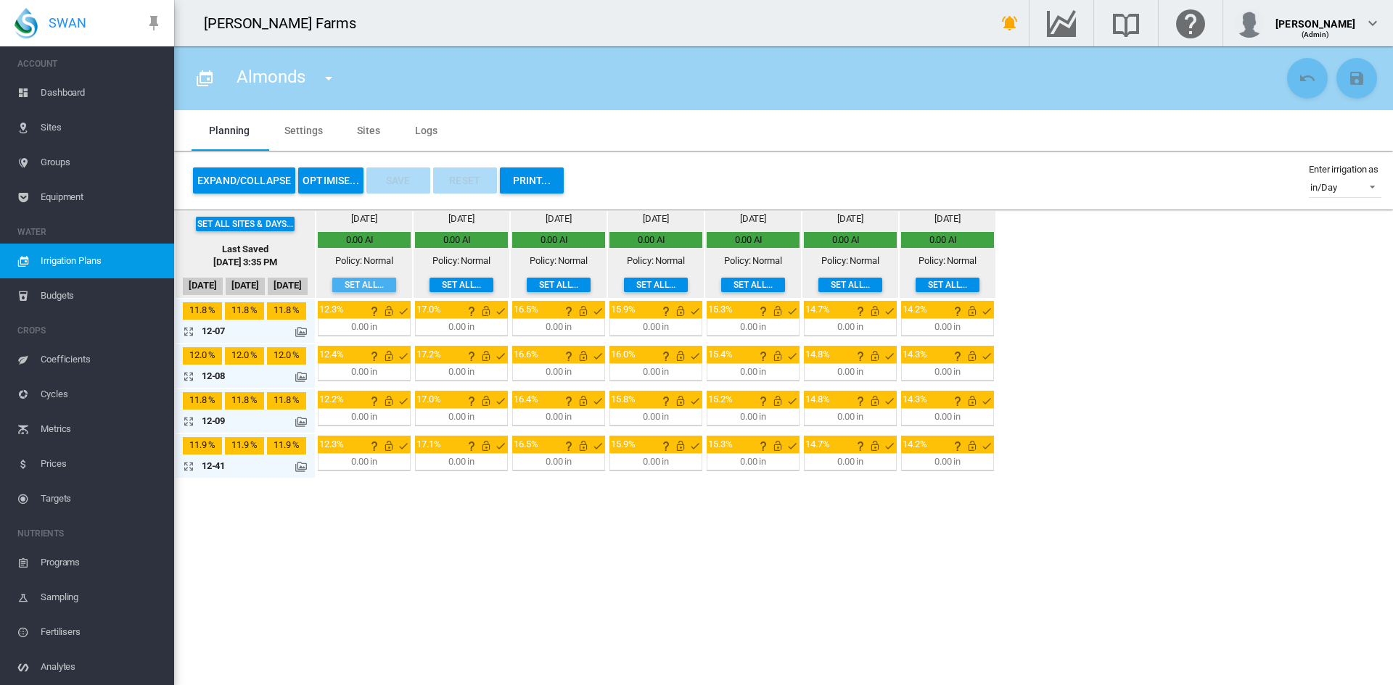
click at [360, 285] on button "Set all..." at bounding box center [364, 285] width 64 height 15
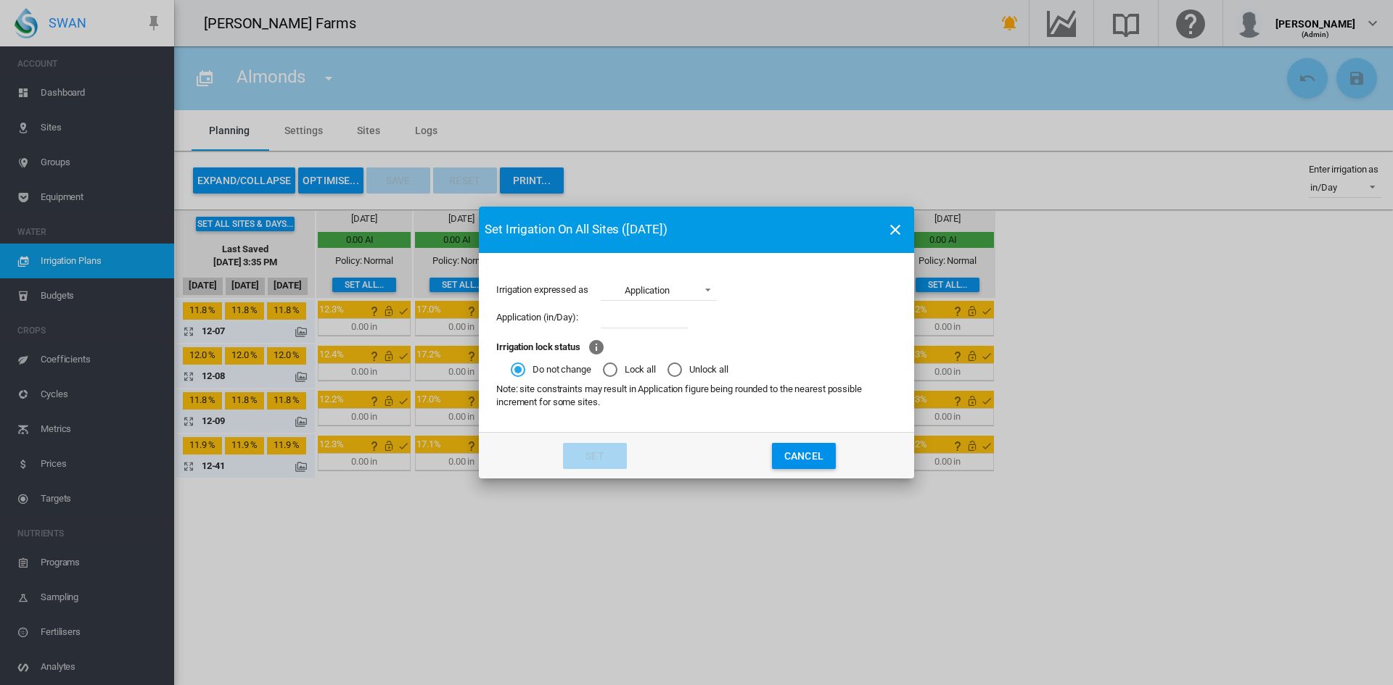
click at [640, 289] on div "Application" at bounding box center [646, 290] width 45 height 11
click at [622, 329] on div "Run time" at bounding box center [620, 324] width 36 height 13
click at [604, 317] on input "Irrigation expressed ..." at bounding box center [644, 318] width 87 height 22
click at [615, 368] on div "Lock all" at bounding box center [610, 370] width 15 height 15
click at [512, 368] on div "Do not change" at bounding box center [518, 370] width 15 height 15
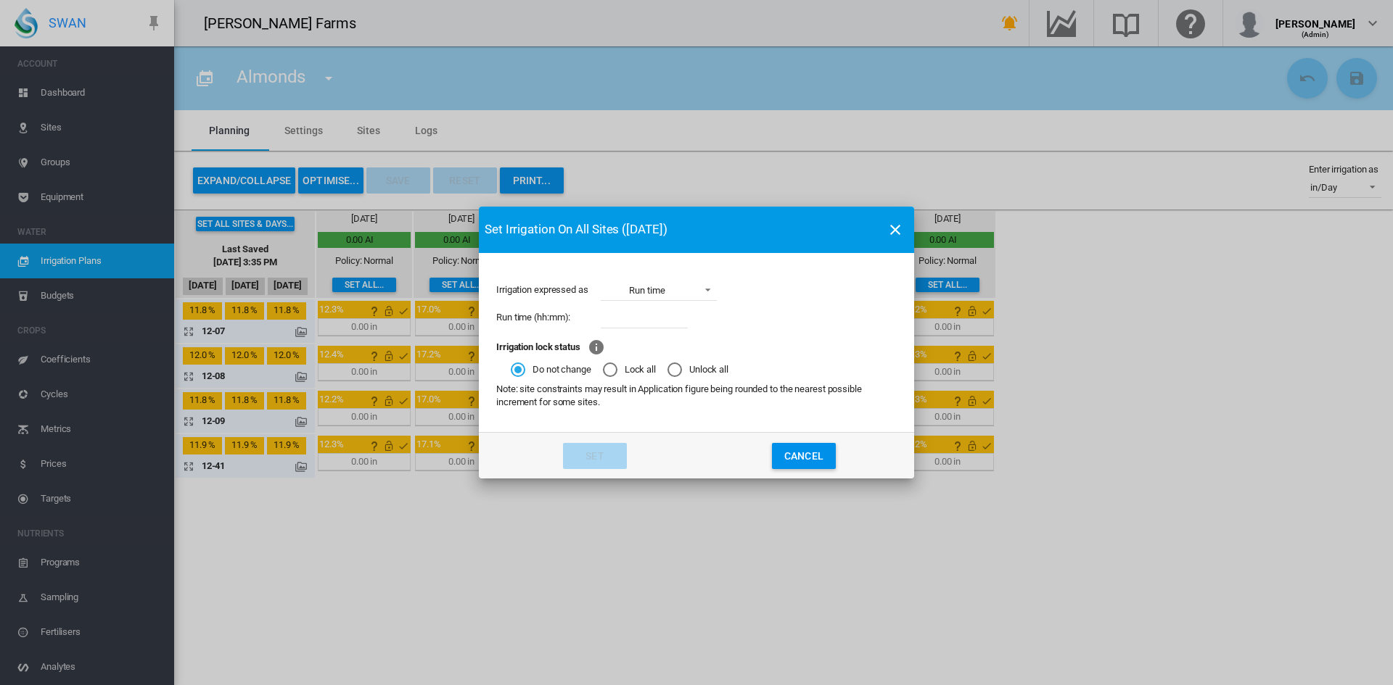
click at [677, 372] on div "Unlock all" at bounding box center [674, 370] width 15 height 15
click at [606, 366] on div "Lock all" at bounding box center [610, 370] width 15 height 15
click at [600, 453] on button "Set" at bounding box center [595, 456] width 64 height 26
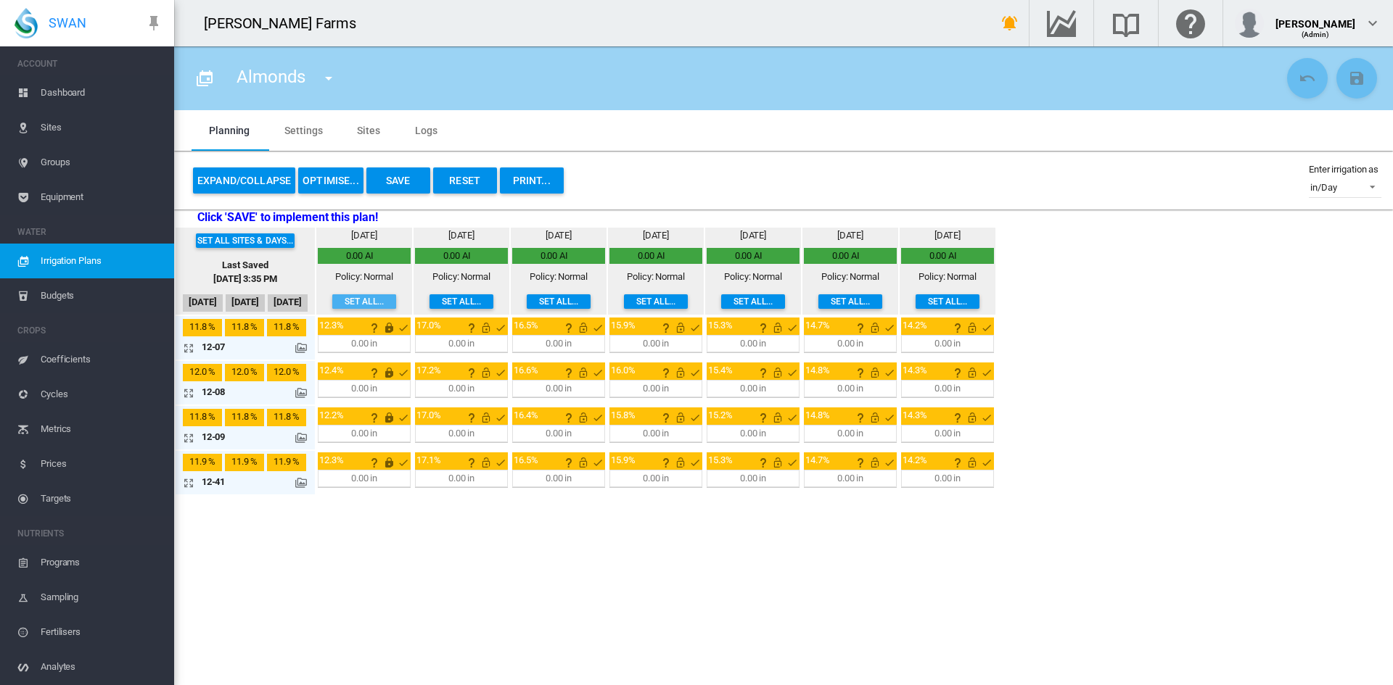
click at [370, 296] on button "Set all..." at bounding box center [364, 301] width 64 height 15
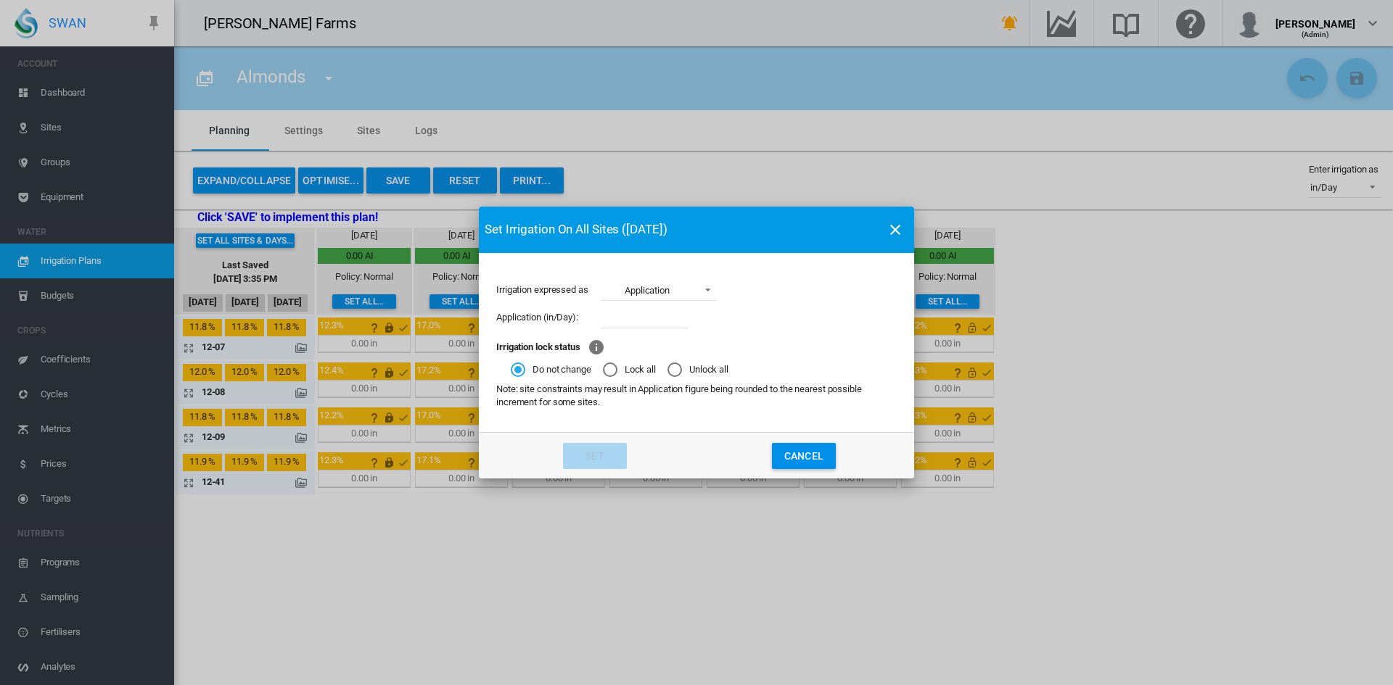
click at [661, 286] on div "Application" at bounding box center [646, 290] width 45 height 11
click at [644, 314] on md-option "Run time" at bounding box center [659, 325] width 139 height 35
click at [650, 321] on input "Irrigation expressed ..." at bounding box center [644, 318] width 87 height 22
click at [667, 294] on span "Run time" at bounding box center [647, 290] width 90 height 13
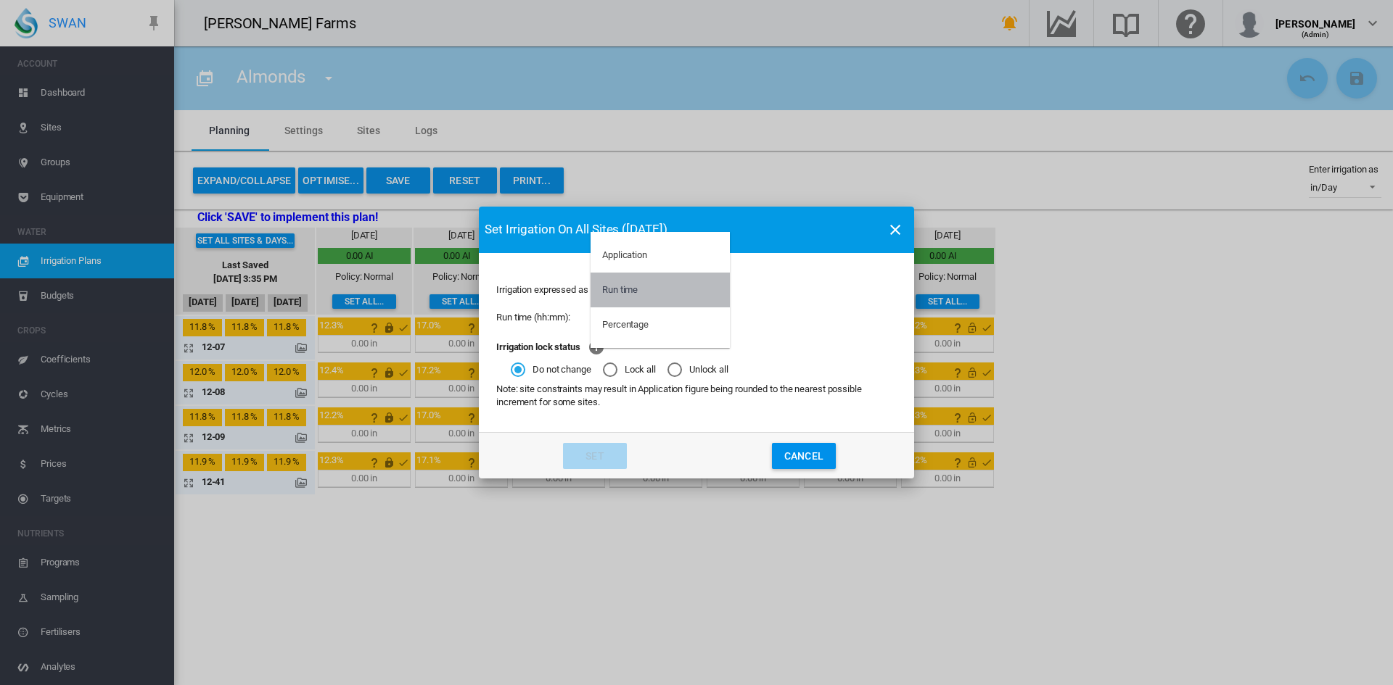
click at [666, 288] on md-option "Run time" at bounding box center [659, 290] width 139 height 35
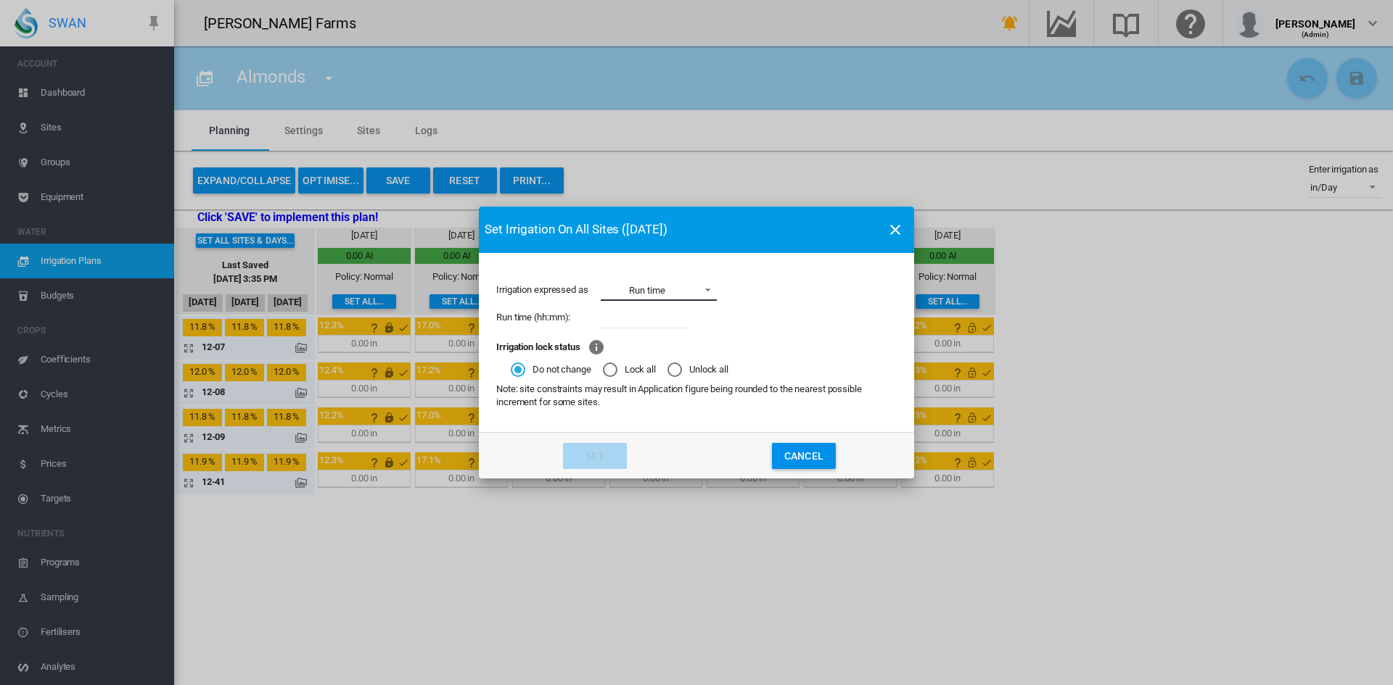
click at [688, 288] on span "Run time" at bounding box center [647, 290] width 90 height 13
click at [670, 260] on md-option "Application" at bounding box center [659, 255] width 139 height 35
click at [890, 231] on md-icon "icon-close" at bounding box center [894, 229] width 17 height 17
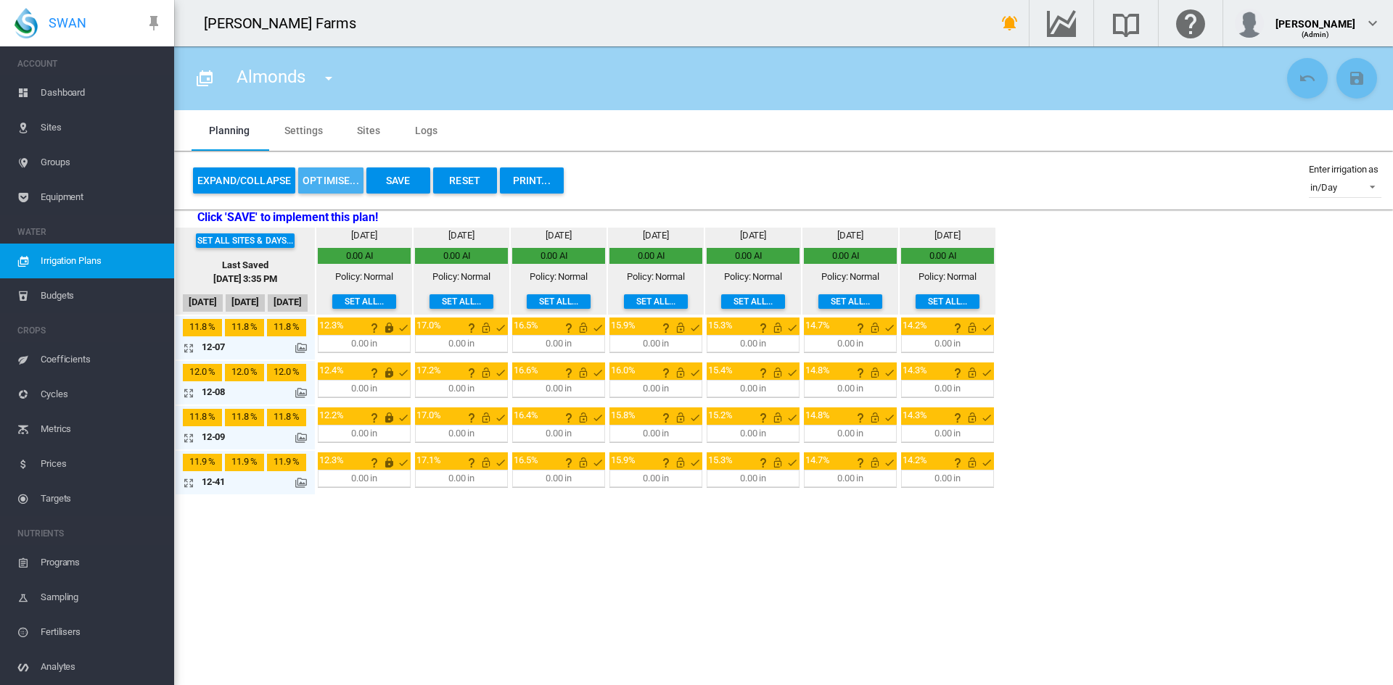
click at [343, 175] on button "OPTIMISE..." at bounding box center [330, 181] width 65 height 26
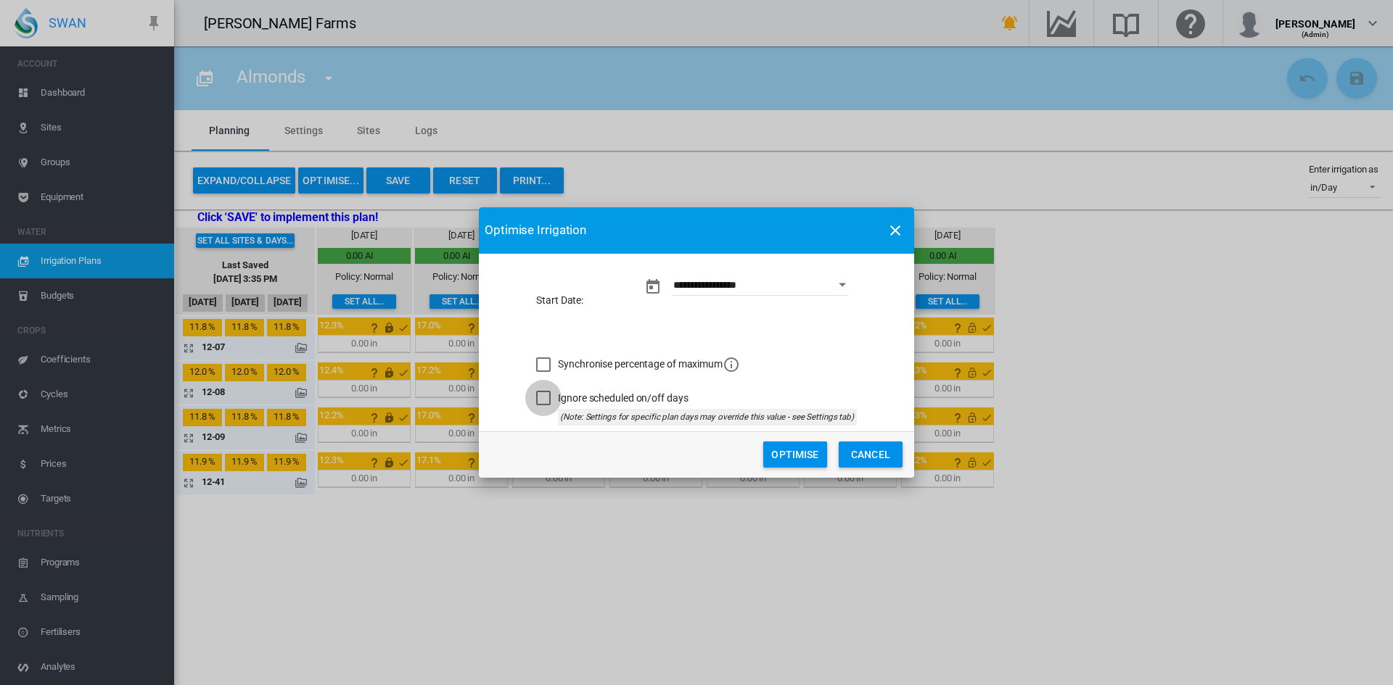
click at [544, 403] on div "Ignore scheduled on/off days" at bounding box center [543, 398] width 15 height 15
click at [801, 452] on button "Optimise" at bounding box center [795, 455] width 64 height 26
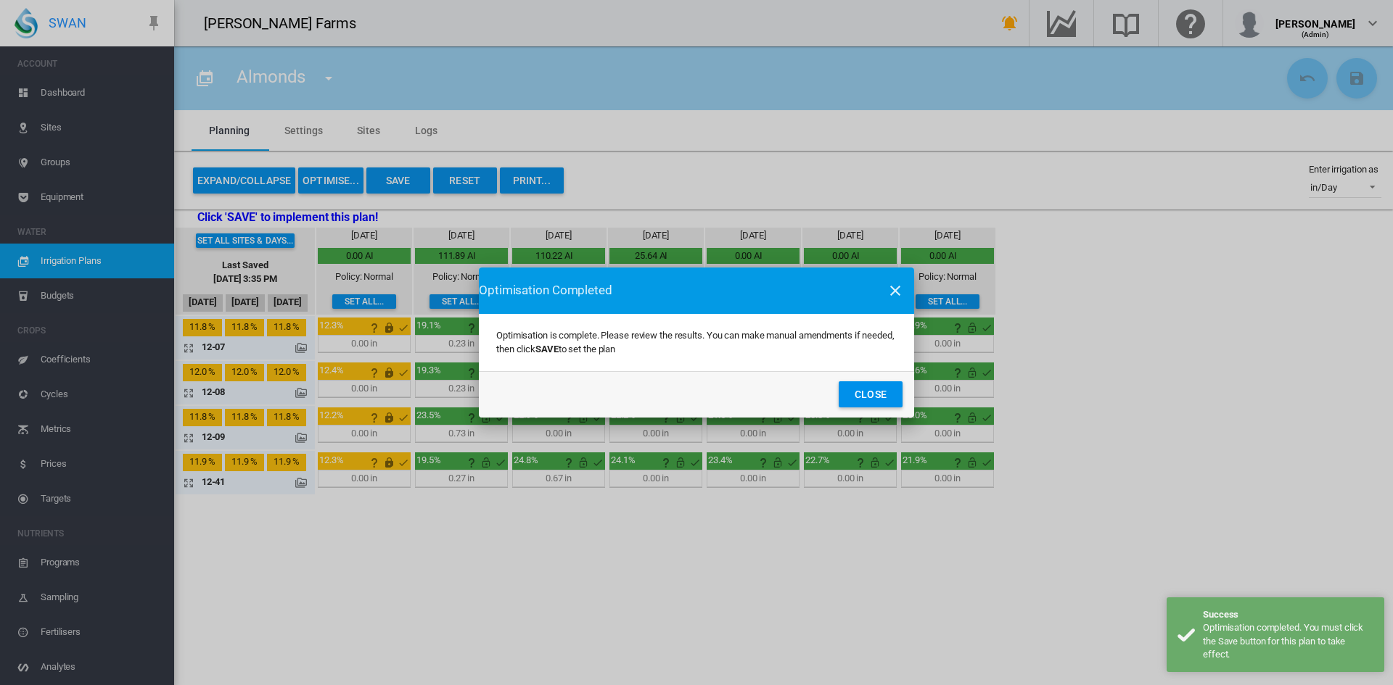
click at [875, 394] on button "Close" at bounding box center [870, 395] width 64 height 26
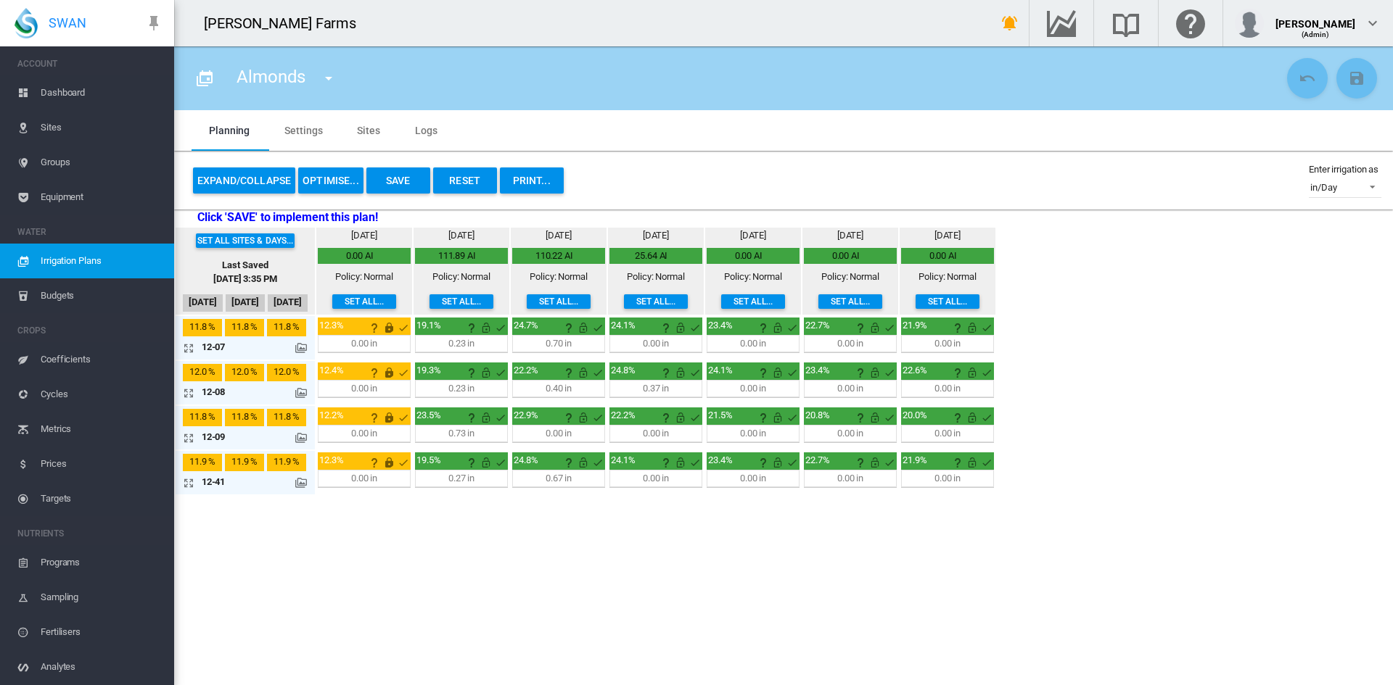
click at [542, 184] on button "PRINT..." at bounding box center [532, 181] width 64 height 26
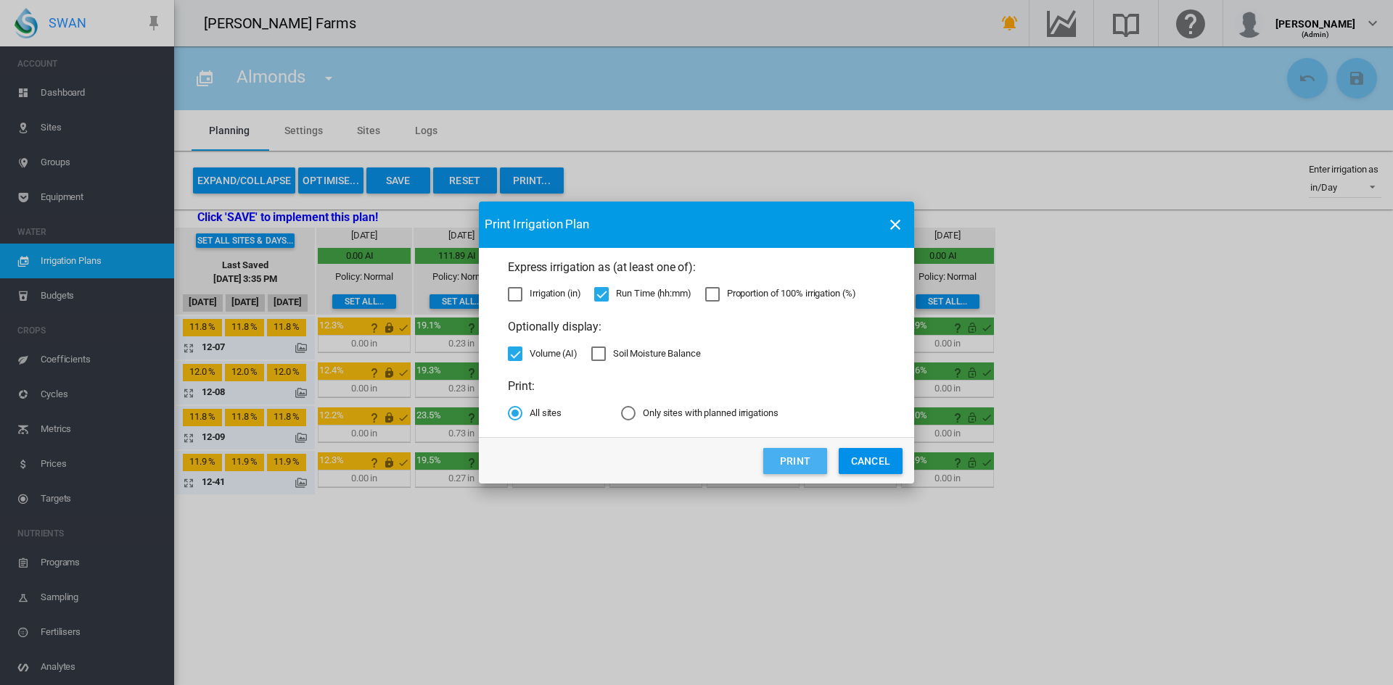
click at [795, 457] on button "Print" at bounding box center [795, 461] width 64 height 26
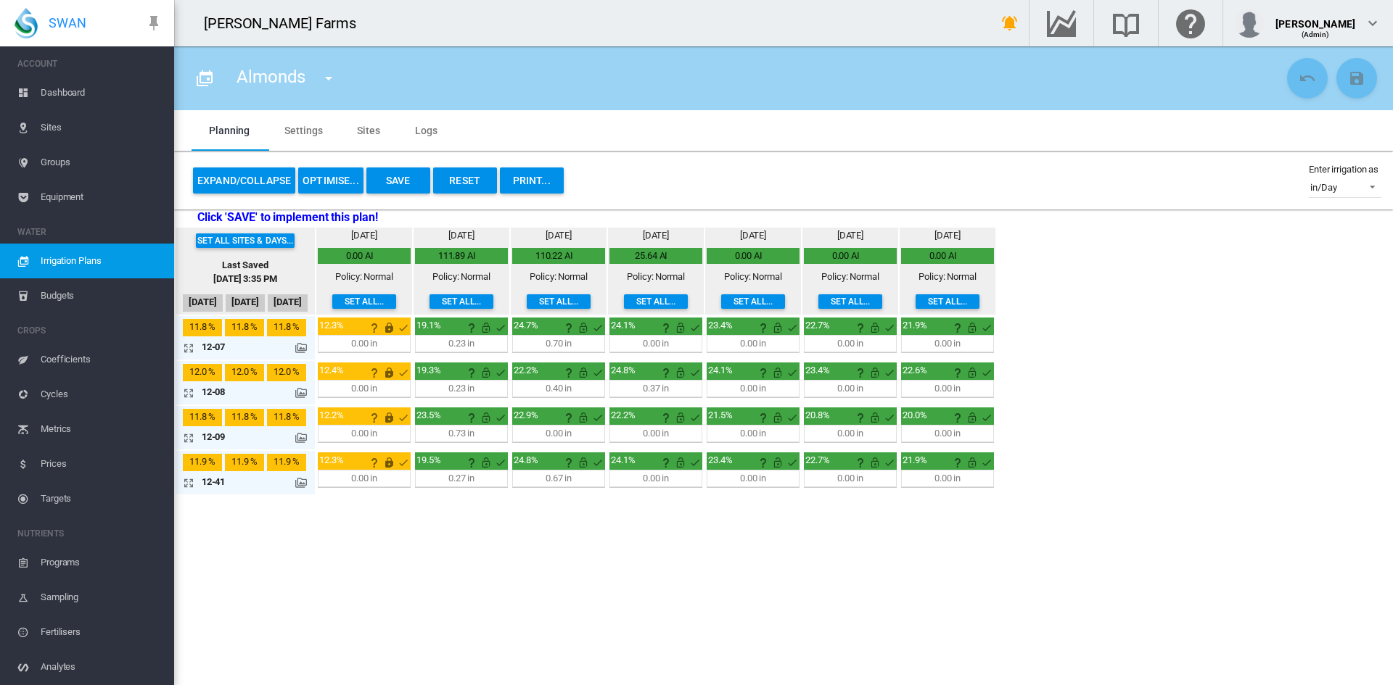
click at [320, 79] on md-icon "icon-menu-down" at bounding box center [328, 78] width 17 height 17
click at [360, 133] on span "Almonds" at bounding box center [358, 133] width 44 height 13
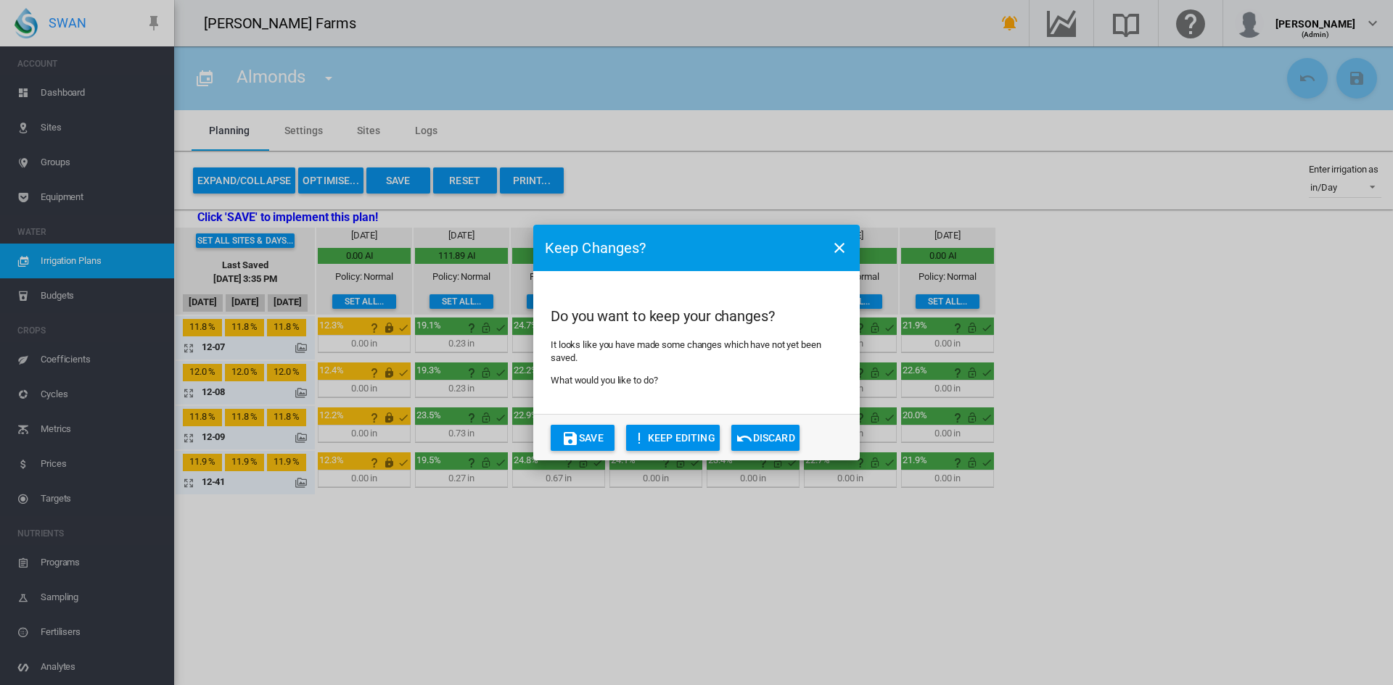
click at [770, 437] on button "Discard" at bounding box center [765, 438] width 68 height 26
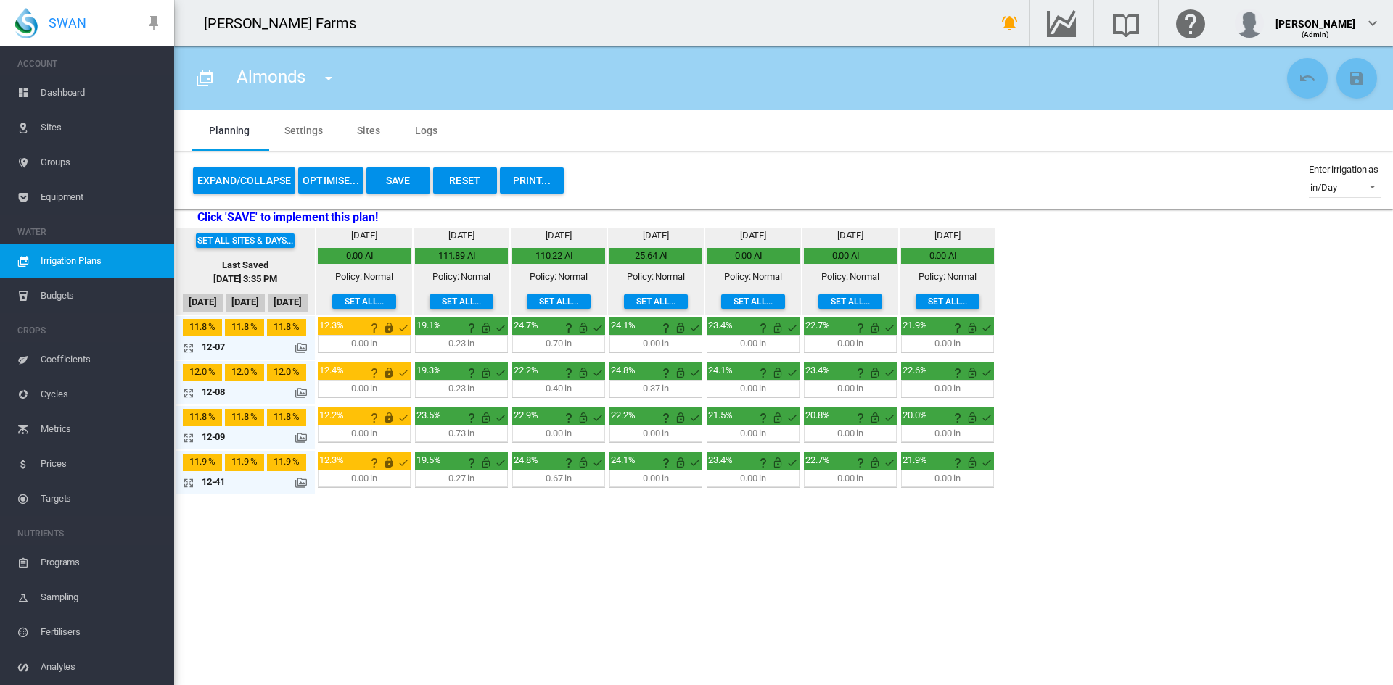
click at [370, 120] on md-tab-item "Sites" at bounding box center [368, 130] width 58 height 41
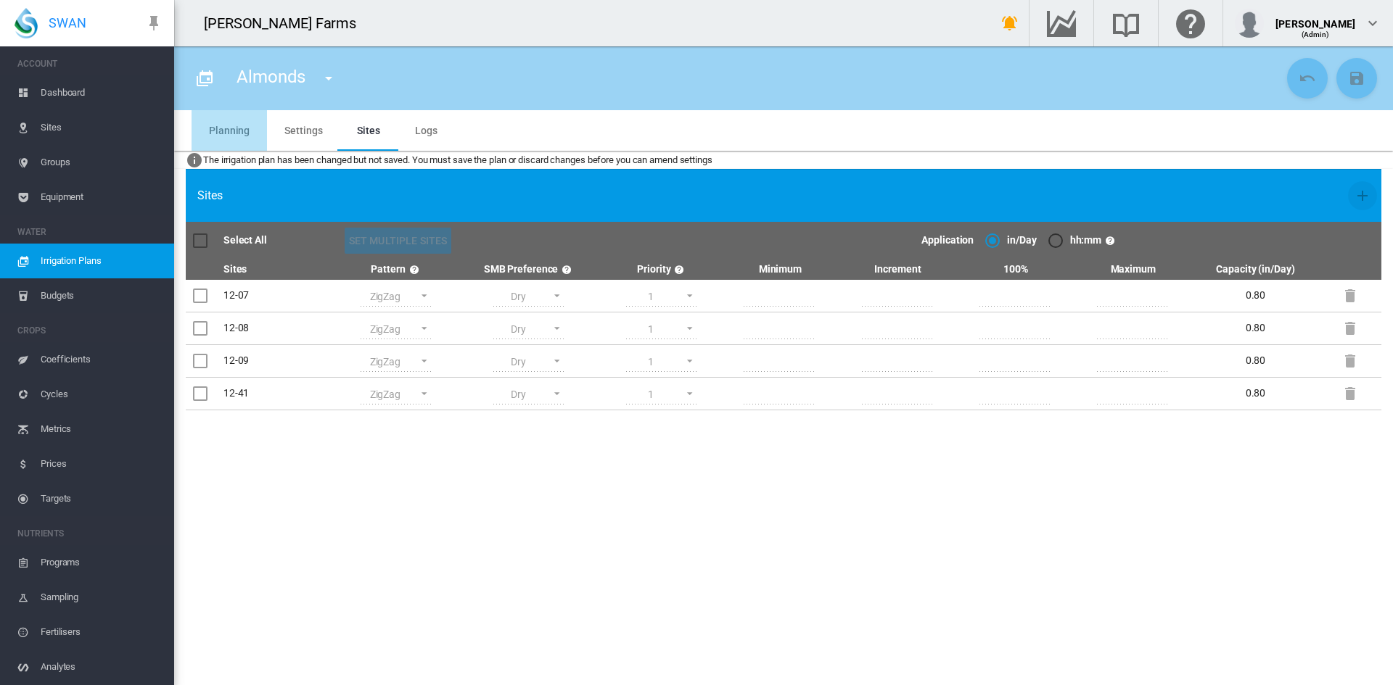
click at [229, 137] on md-tab-item "Planning" at bounding box center [228, 130] width 75 height 41
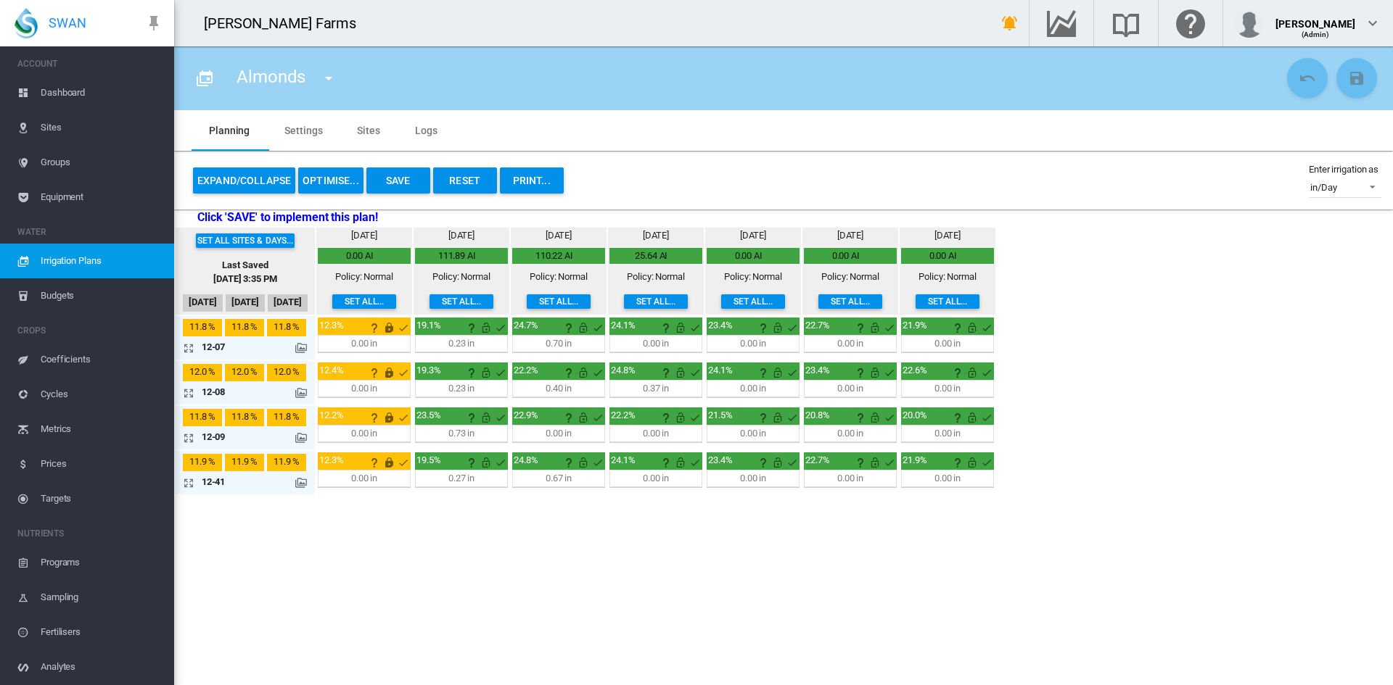
click at [73, 125] on span "Sites" at bounding box center [102, 127] width 122 height 35
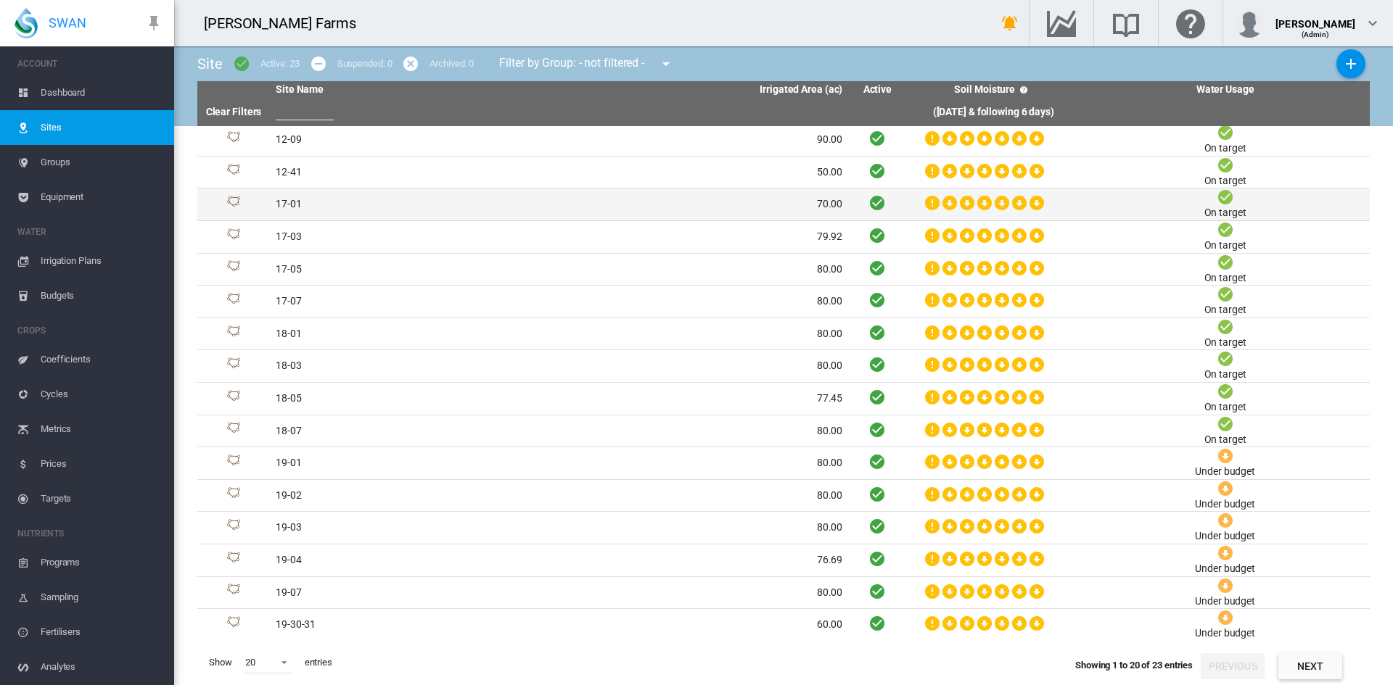
scroll to position [133, 0]
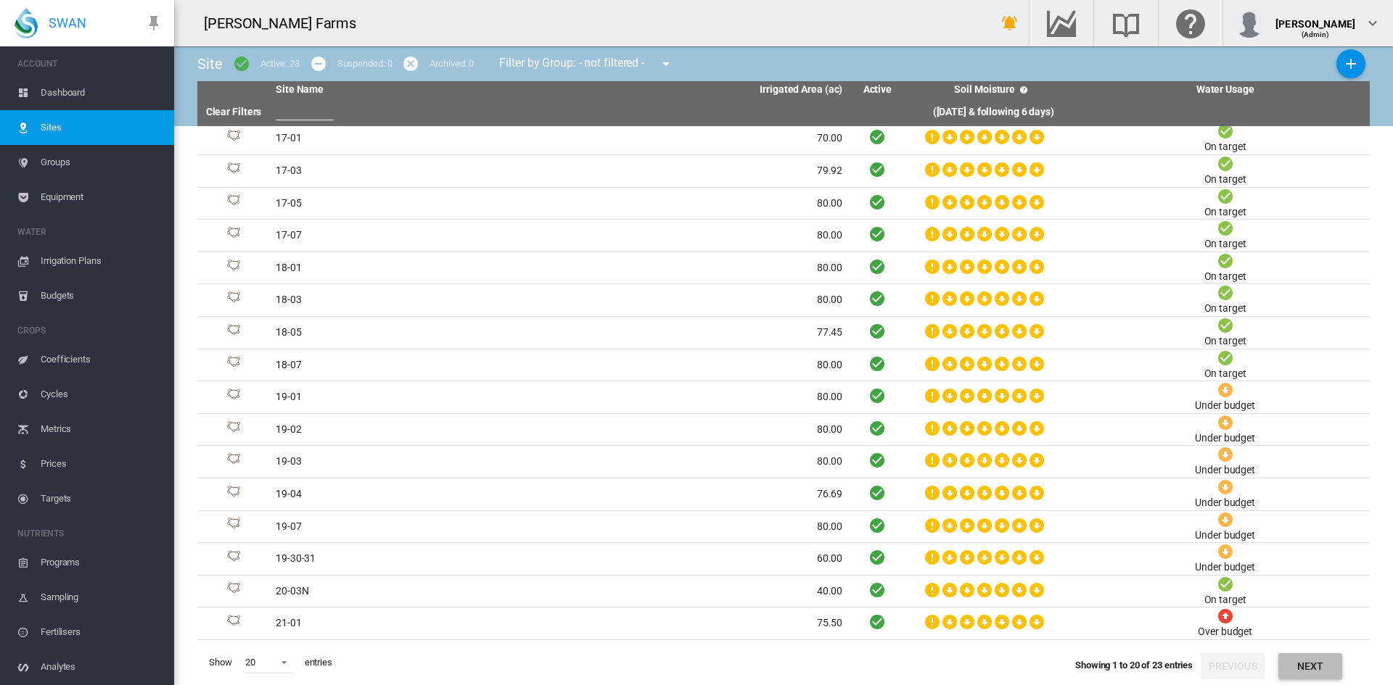
click at [1325, 647] on button "Next" at bounding box center [1310, 667] width 64 height 26
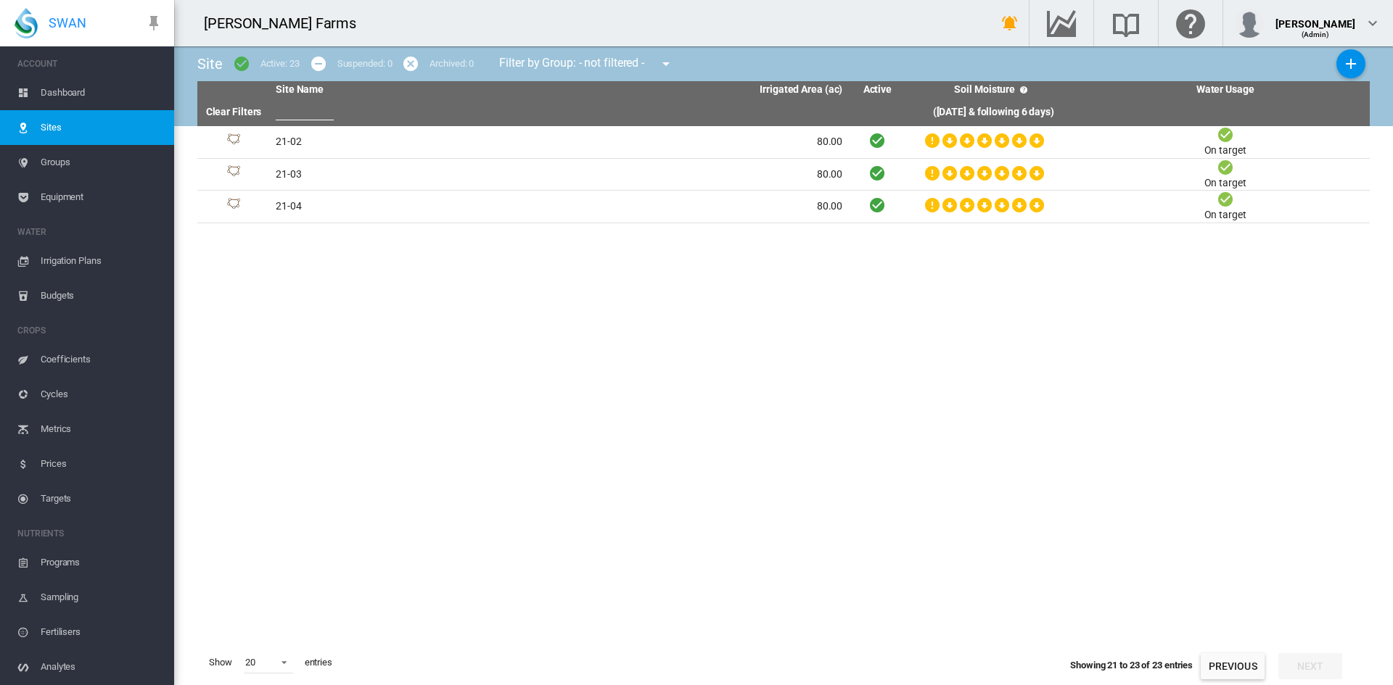
click at [1216, 647] on button "Previous" at bounding box center [1232, 667] width 64 height 26
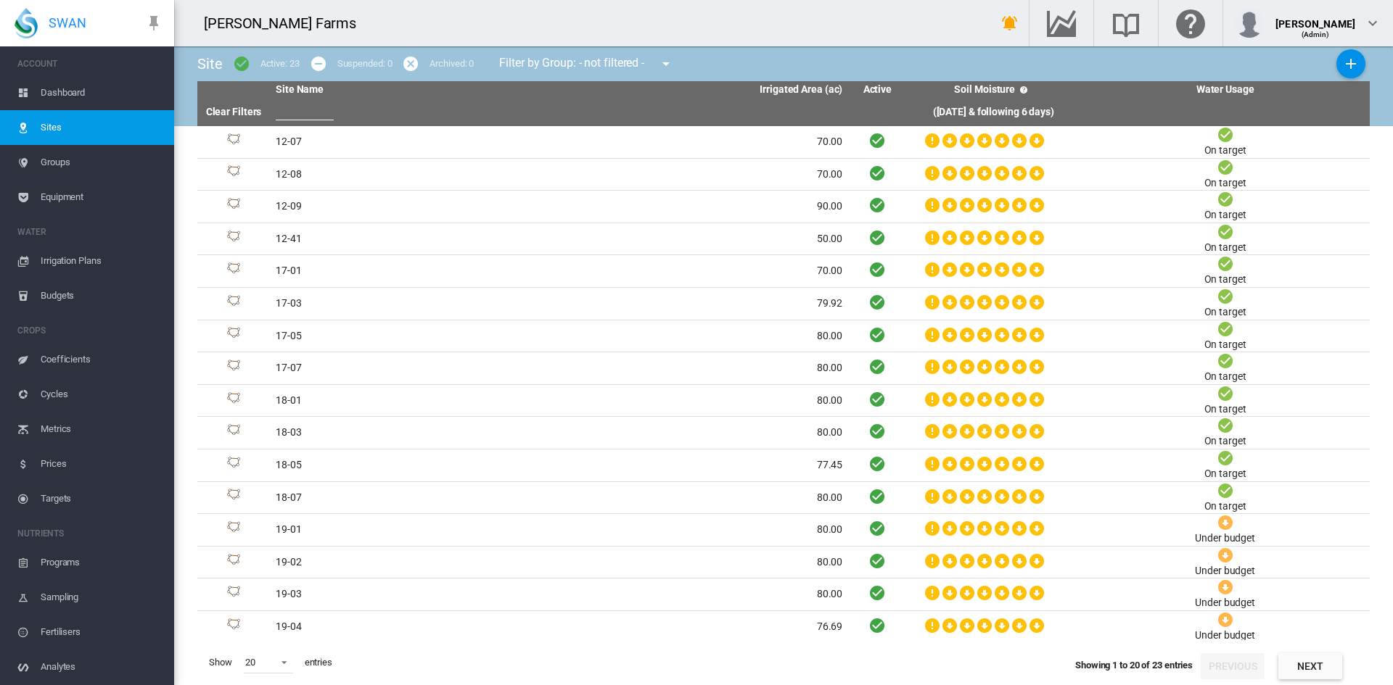
click at [670, 60] on md-icon "icon-menu-down" at bounding box center [665, 63] width 17 height 17
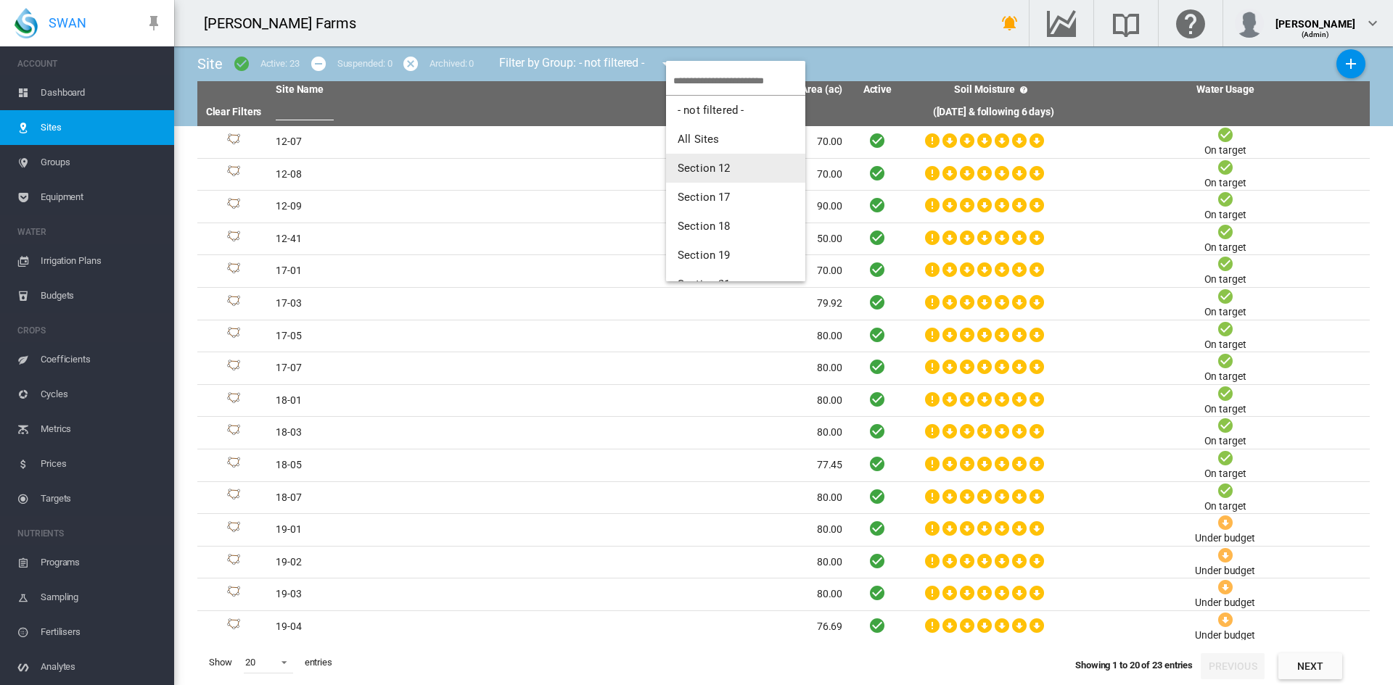
scroll to position [23, 0]
click at [728, 167] on button "Section 17" at bounding box center [735, 174] width 139 height 29
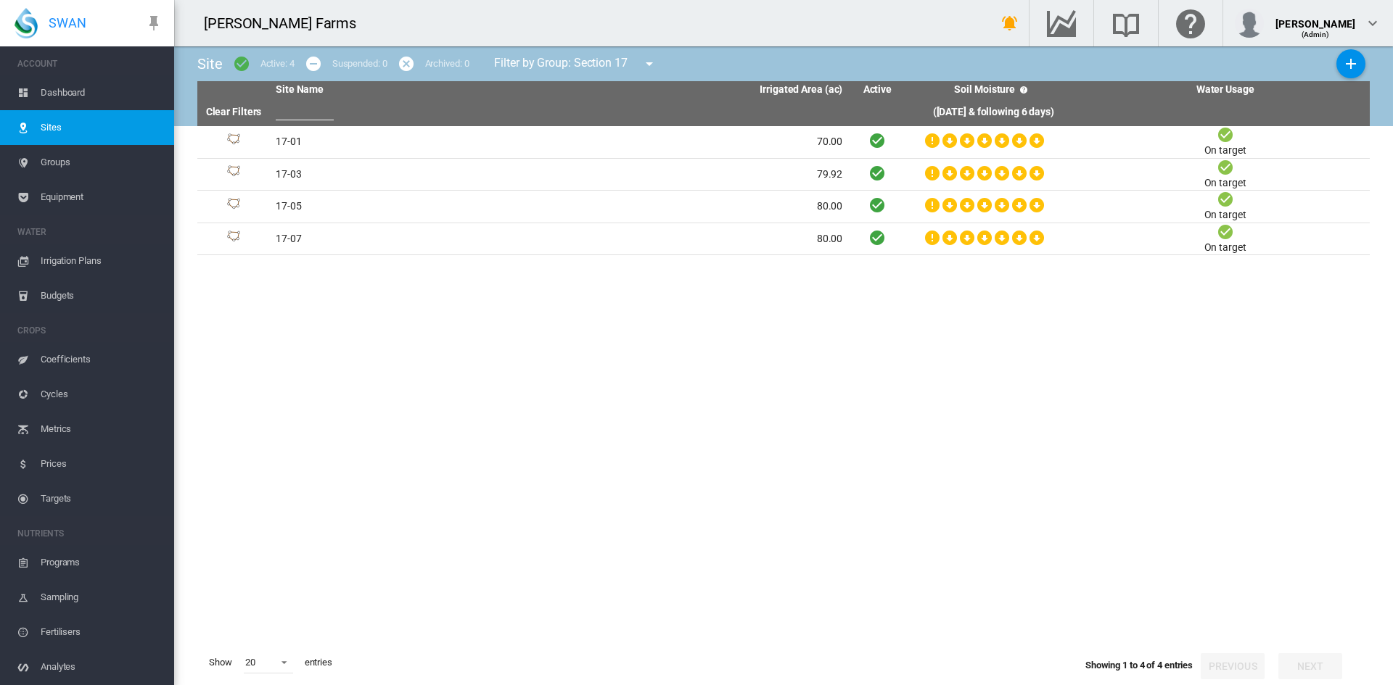
click at [653, 66] on md-icon "icon-menu-down" at bounding box center [648, 63] width 17 height 17
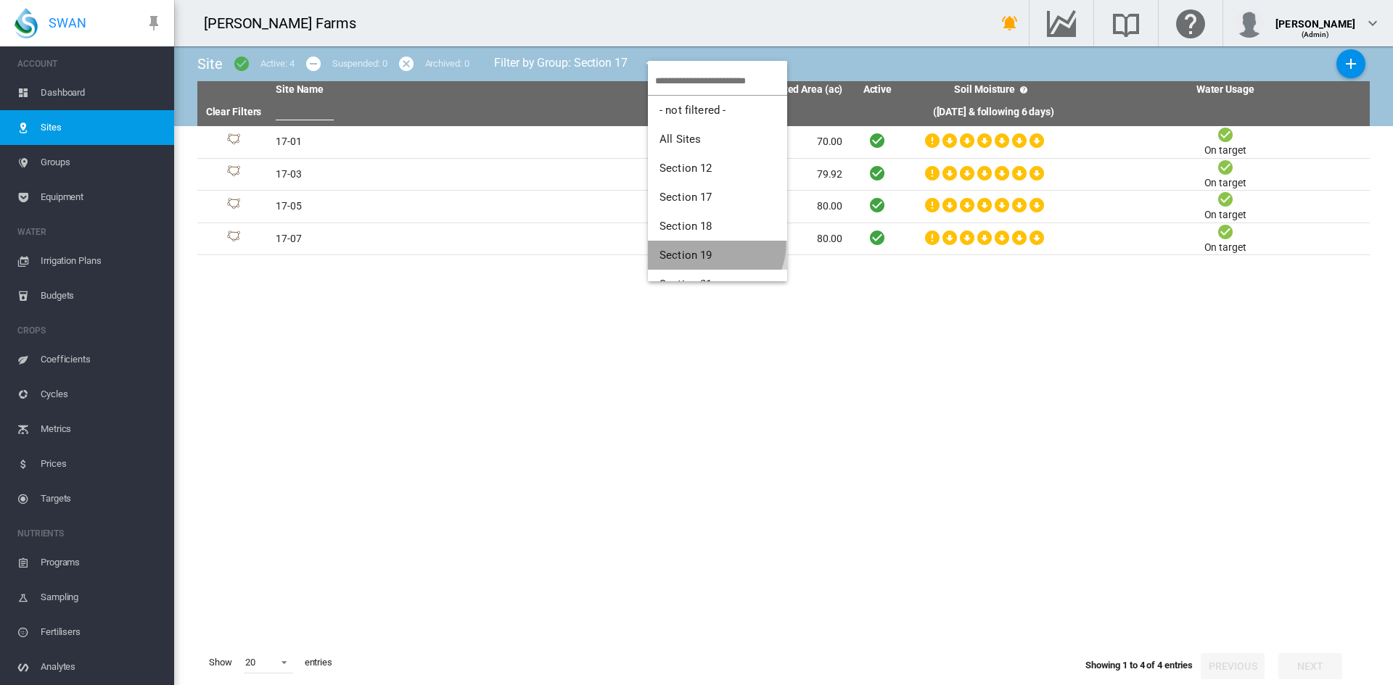
click at [714, 244] on button "Section 19" at bounding box center [717, 255] width 139 height 29
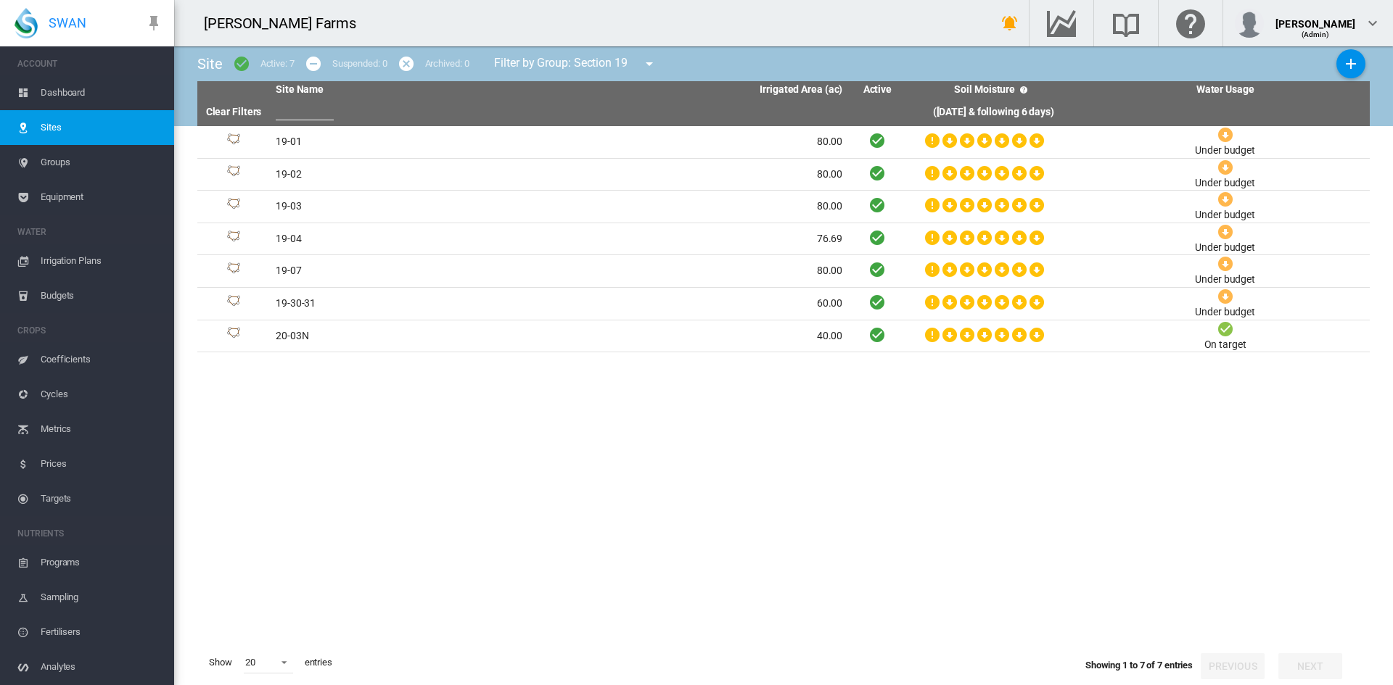
click at [53, 255] on span "Irrigation Plans" at bounding box center [102, 261] width 122 height 35
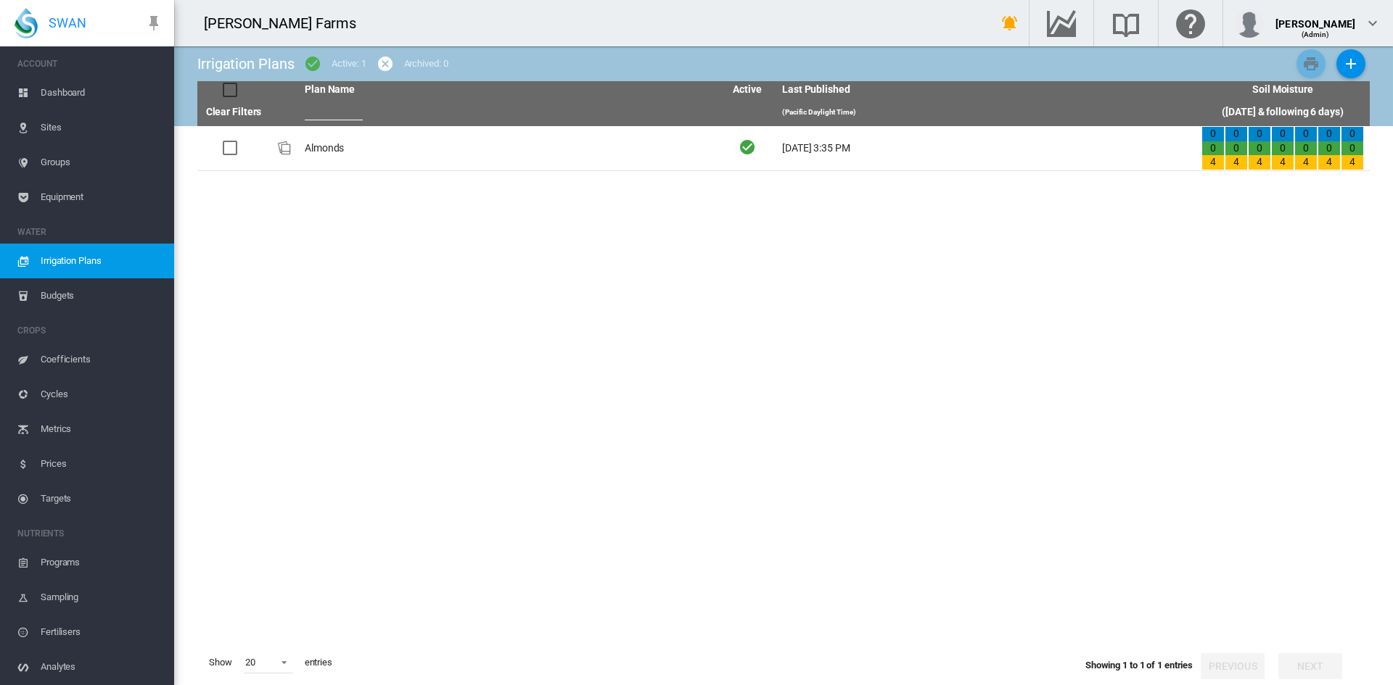
click at [346, 112] on input "text" at bounding box center [334, 110] width 58 height 22
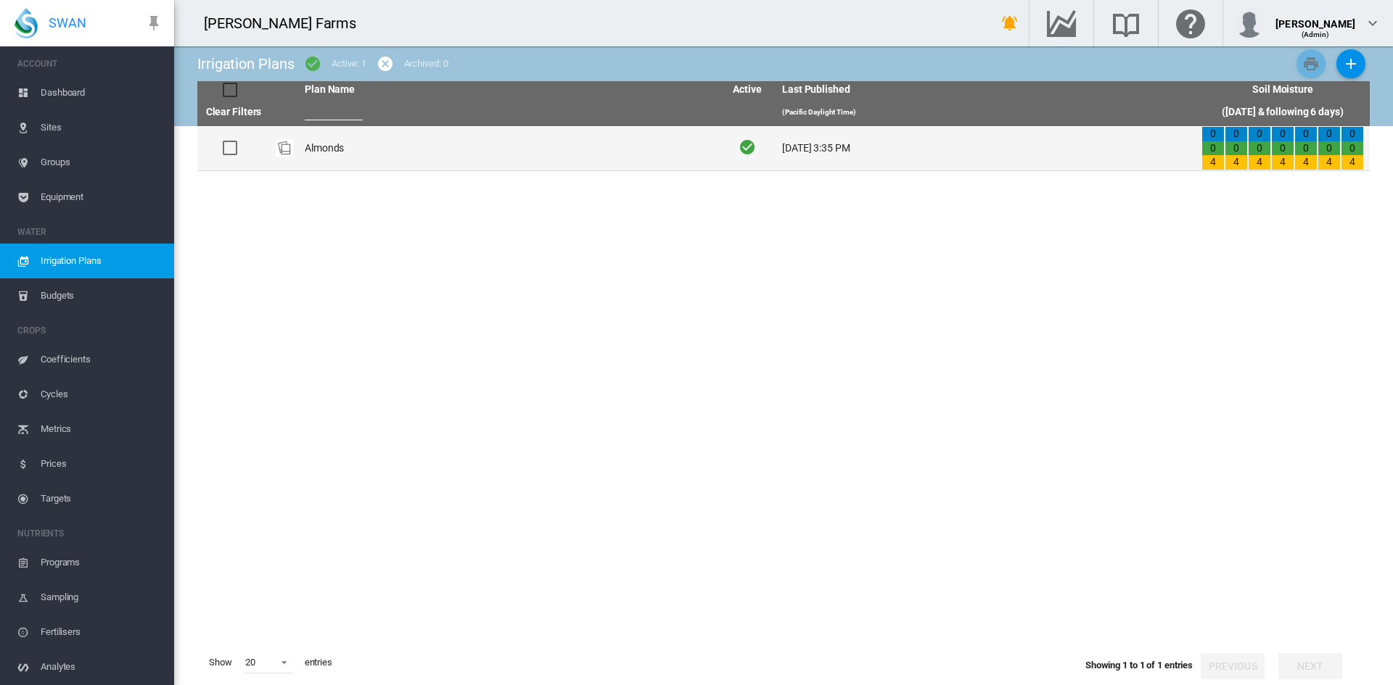
click at [337, 146] on td "Almonds" at bounding box center [508, 148] width 419 height 44
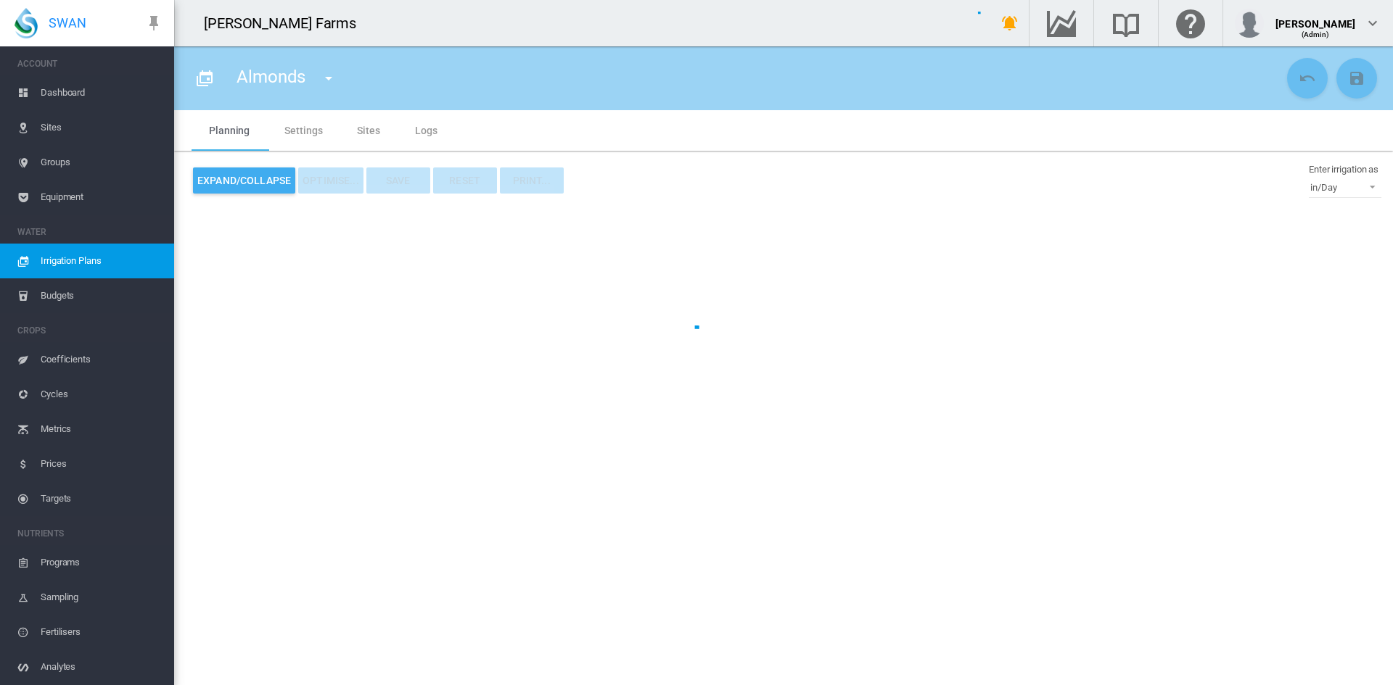
type input "*******"
type input "*"
type input "***"
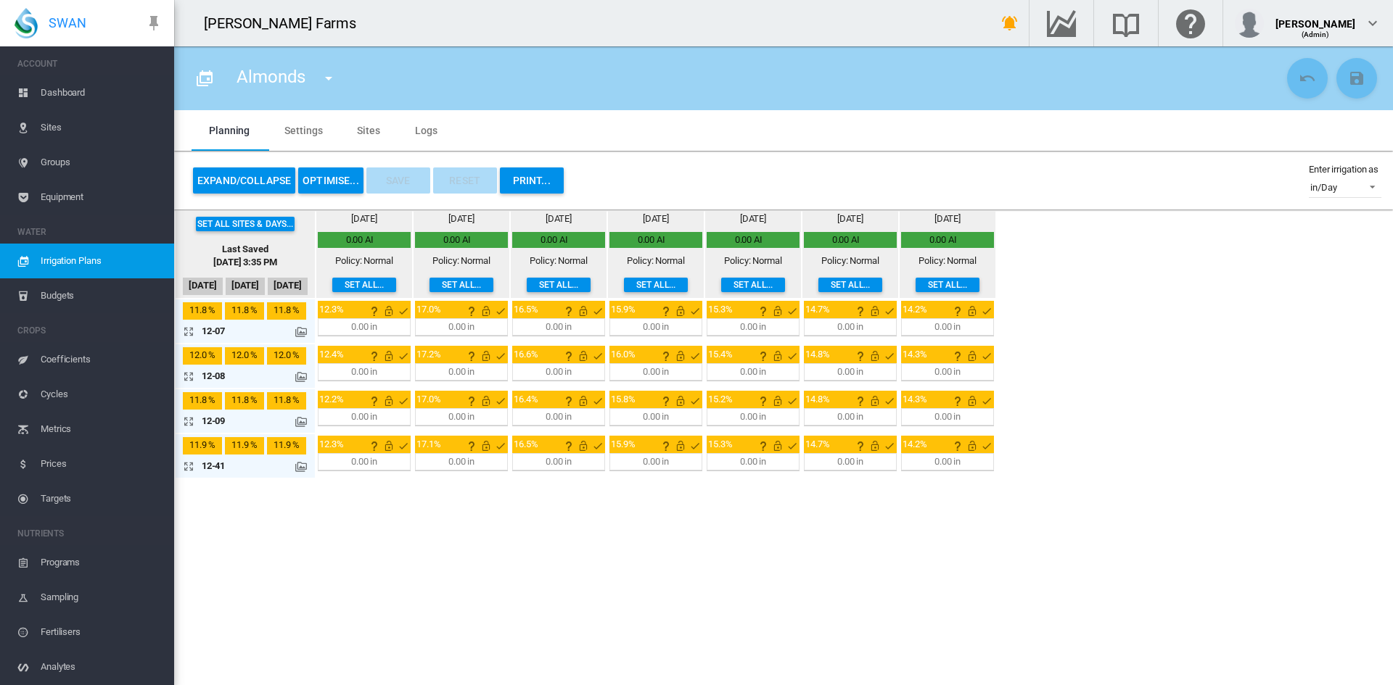
click at [252, 220] on button "Set all sites & days..." at bounding box center [245, 224] width 99 height 15
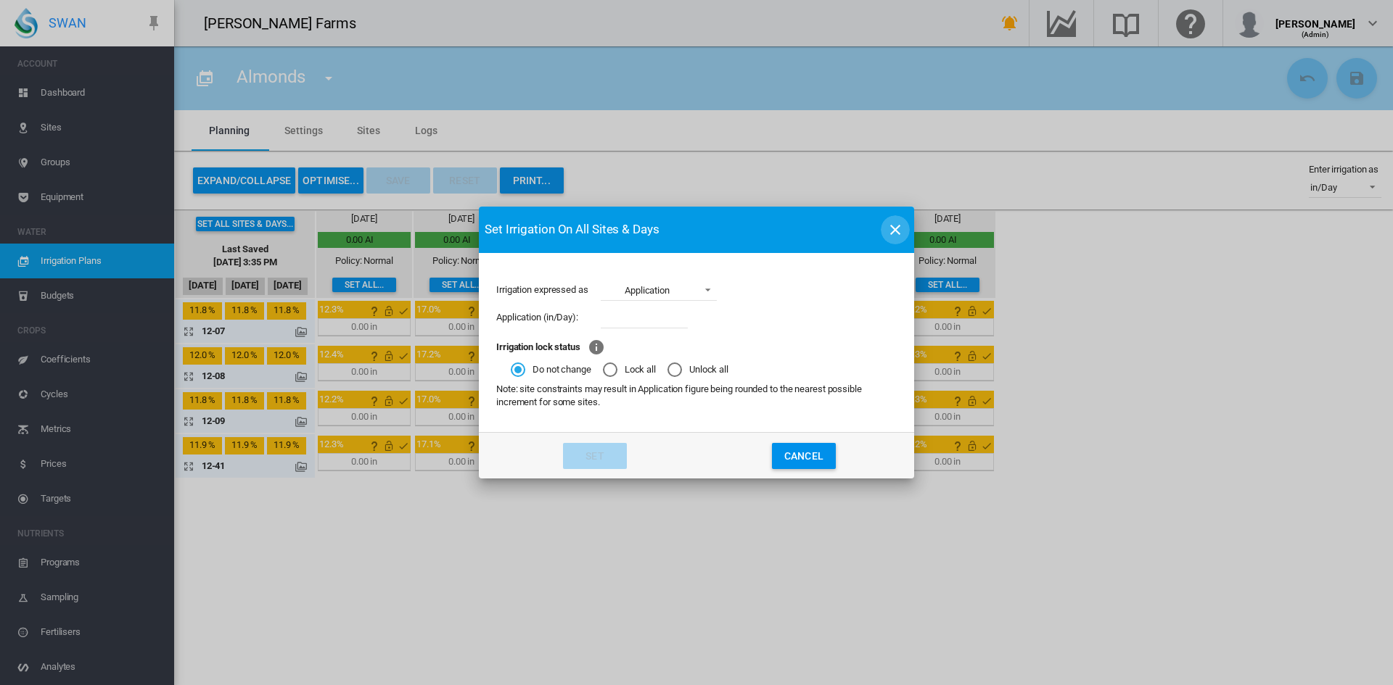
click at [894, 231] on md-icon "icon-close" at bounding box center [894, 229] width 17 height 17
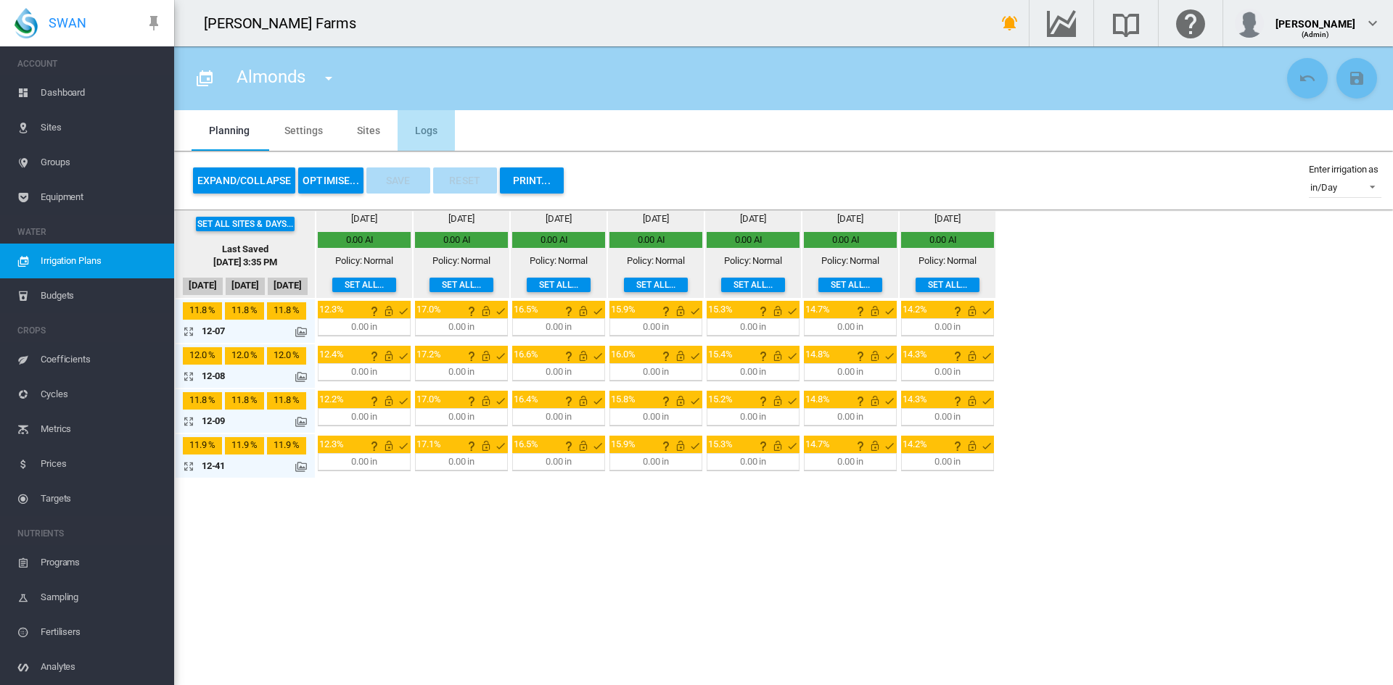
click at [417, 123] on md-tab-item "Logs" at bounding box center [425, 130] width 57 height 41
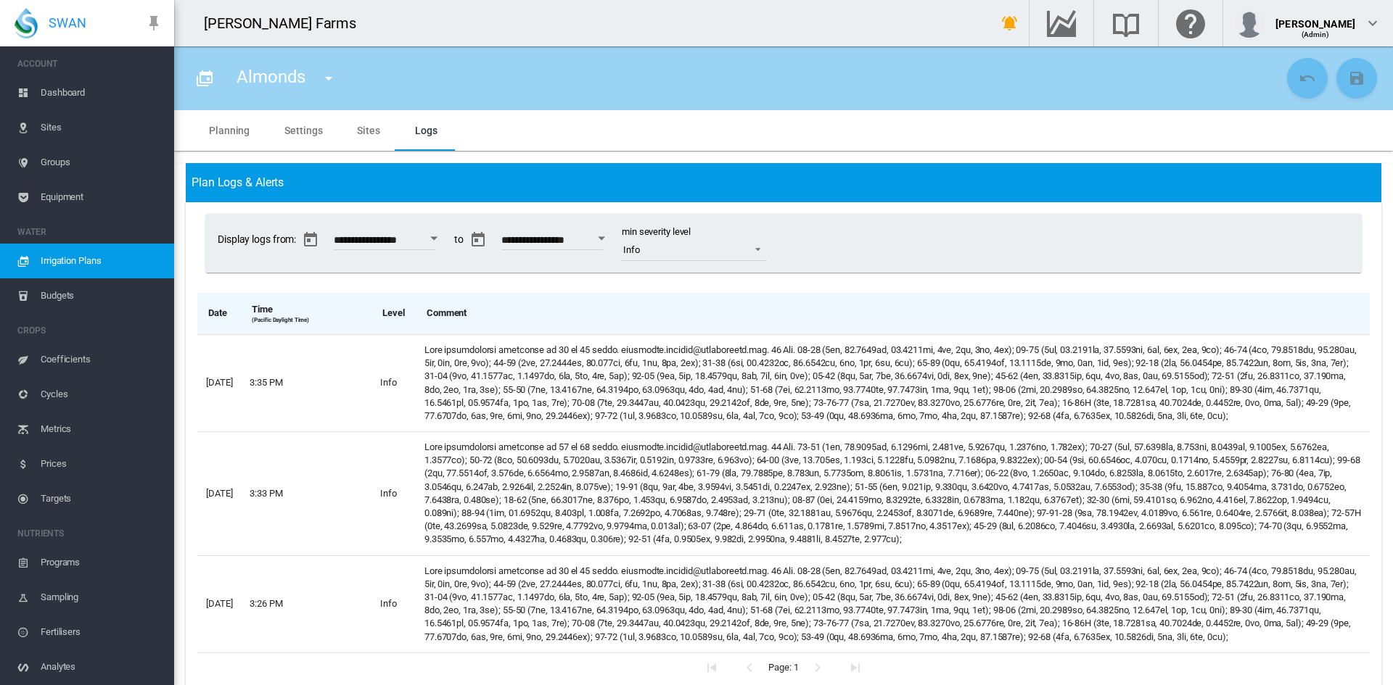
click at [371, 127] on md-tab-item "Sites" at bounding box center [368, 130] width 58 height 41
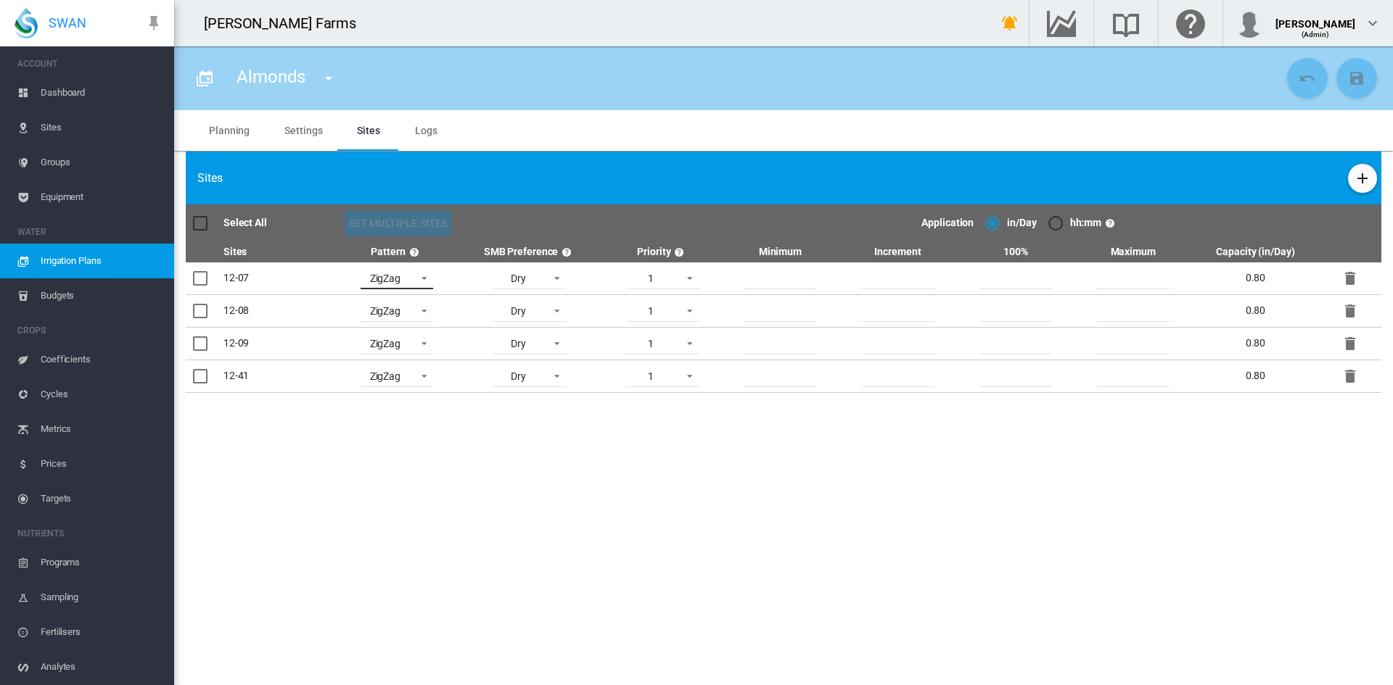
click at [415, 278] on span at bounding box center [419, 277] width 17 height 13
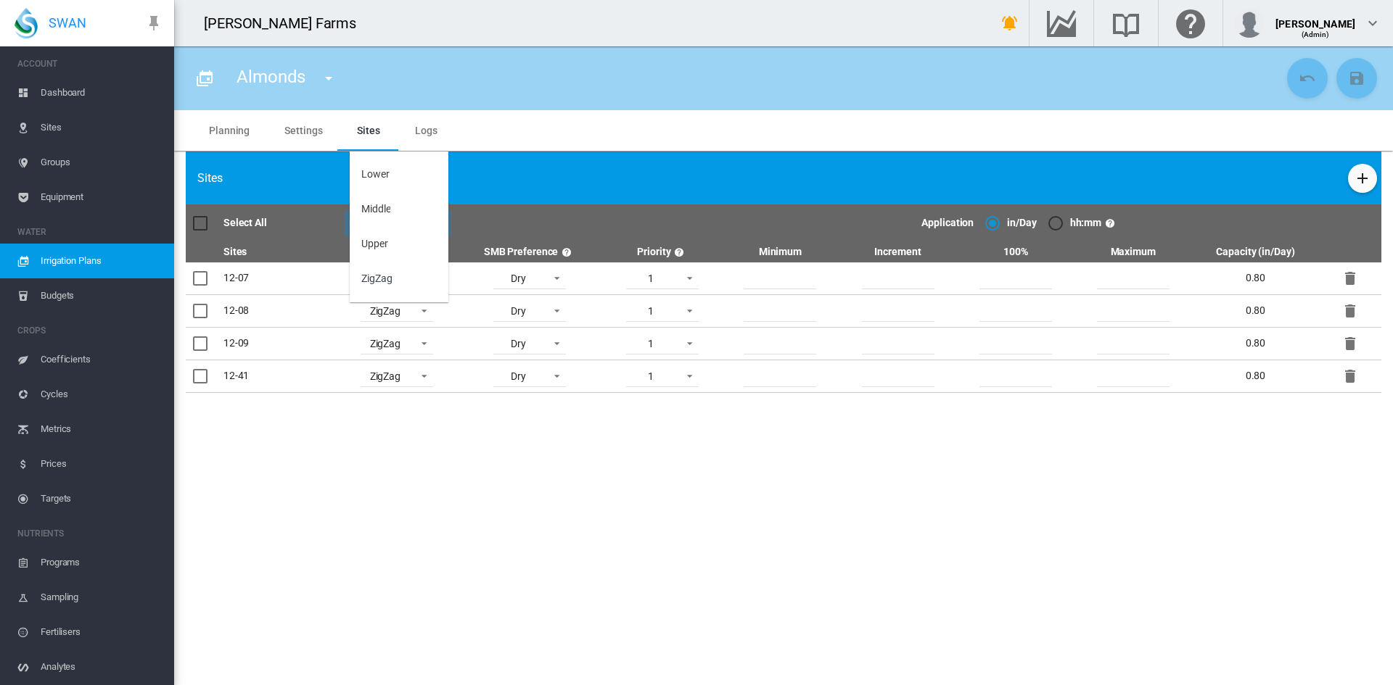
click at [510, 186] on md-backdrop at bounding box center [696, 342] width 1393 height 685
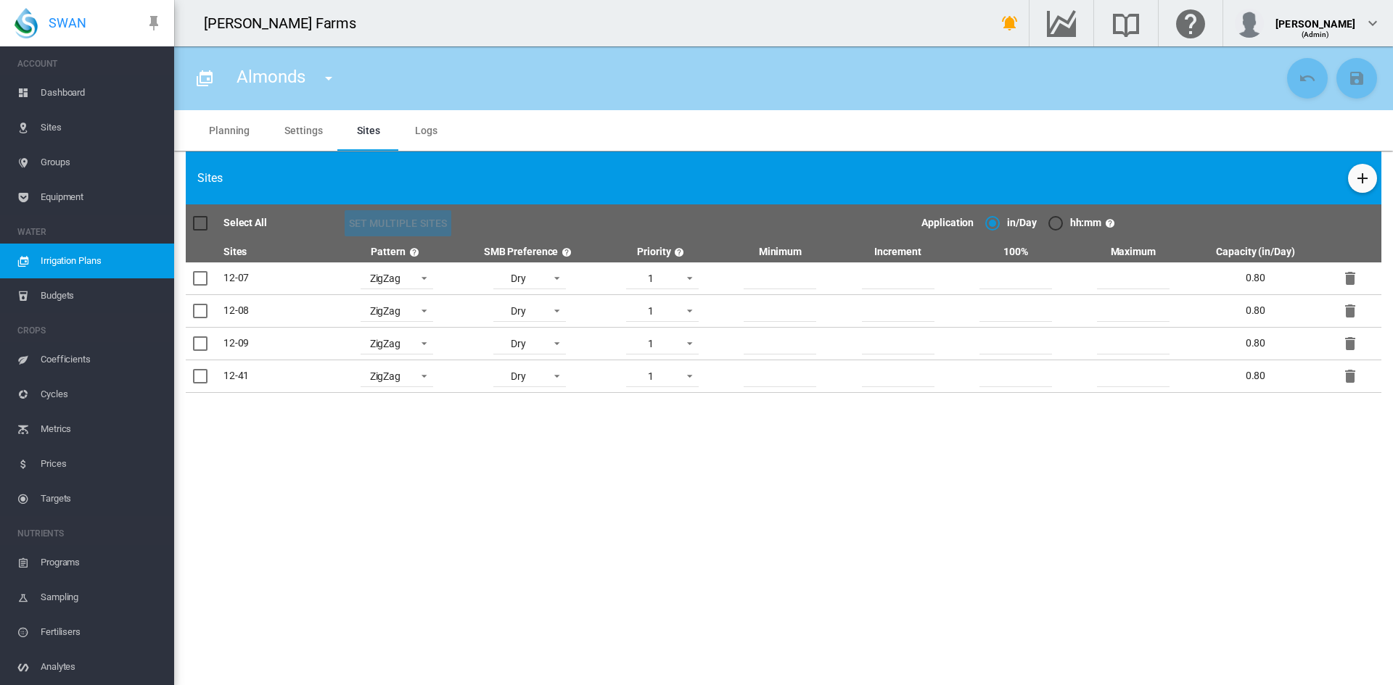
click at [231, 131] on md-tab-item "Planning" at bounding box center [228, 130] width 75 height 41
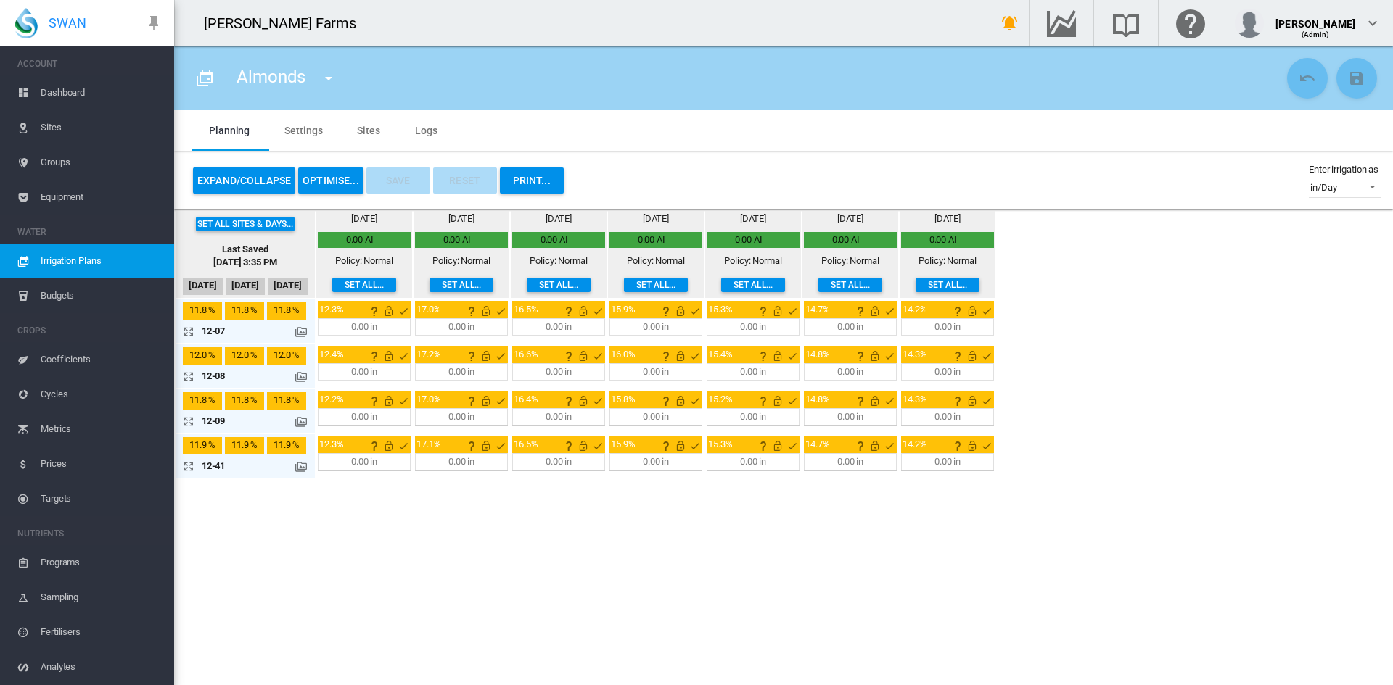
click at [62, 122] on span "Sites" at bounding box center [102, 127] width 122 height 35
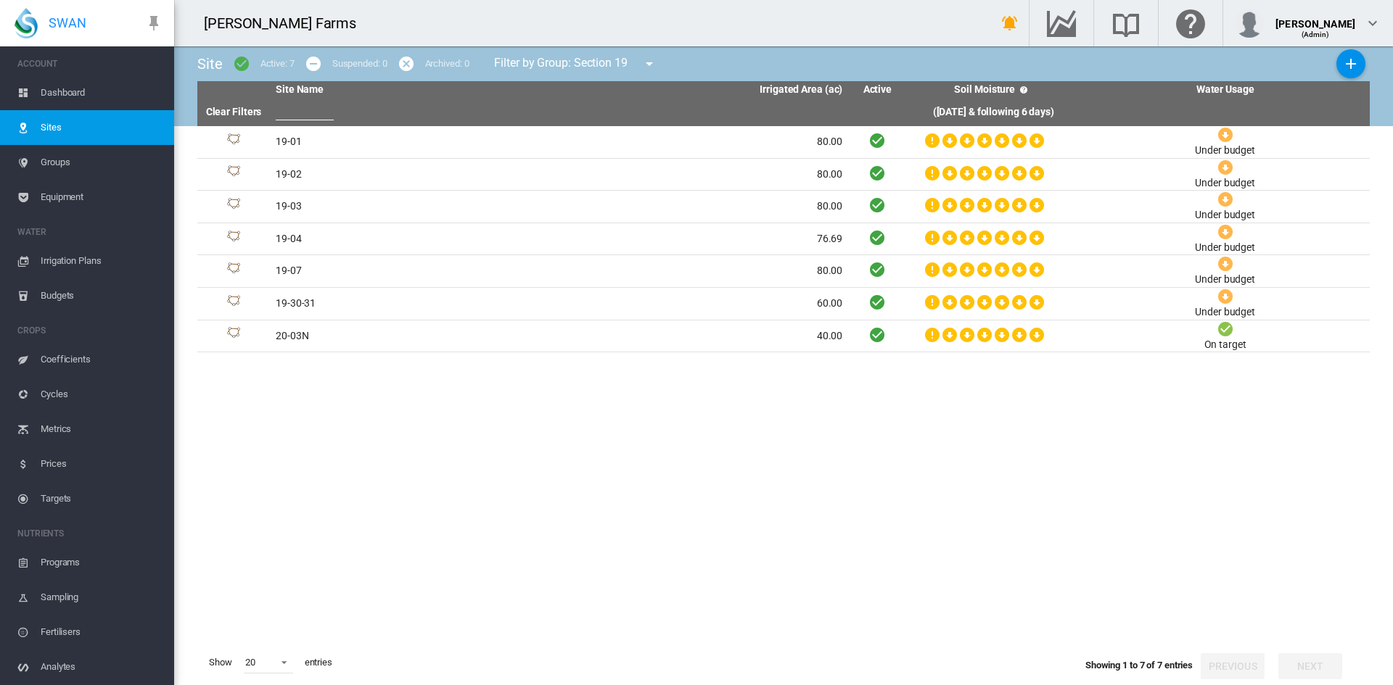
click at [75, 263] on span "Irrigation Plans" at bounding box center [102, 261] width 122 height 35
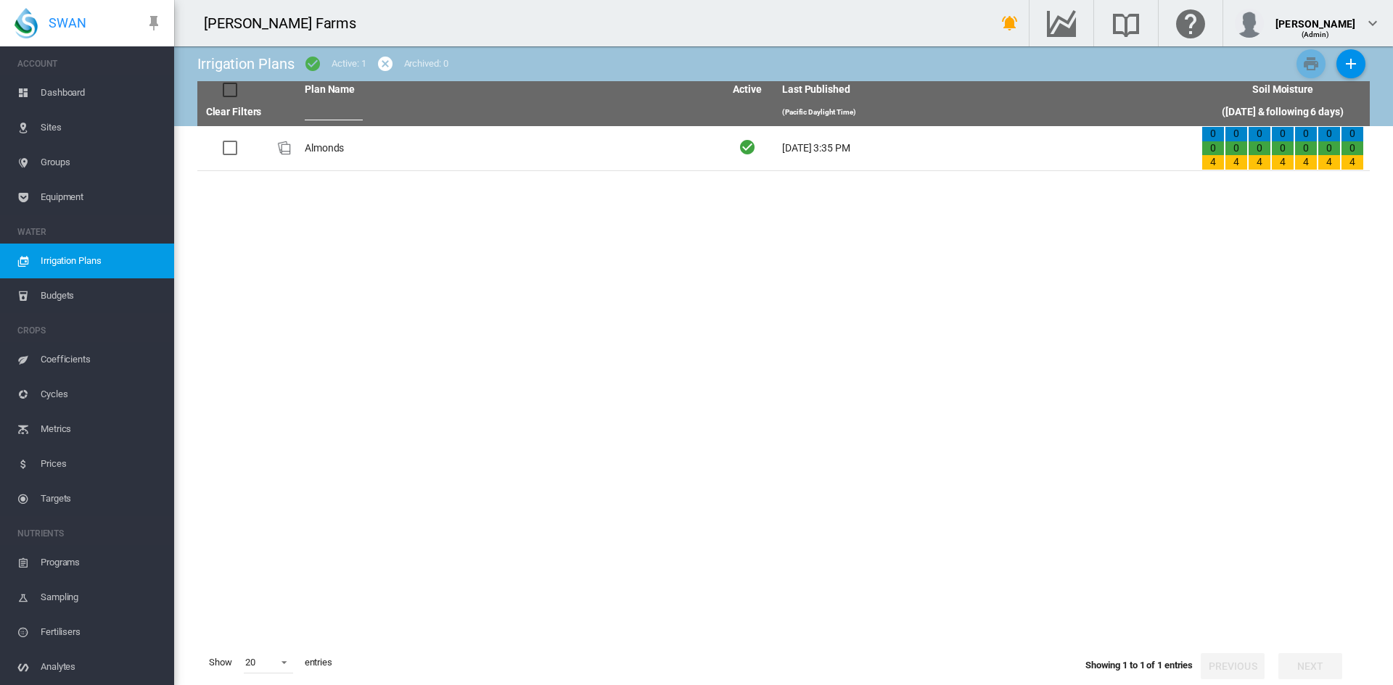
click at [71, 296] on span "Budgets" at bounding box center [102, 296] width 122 height 35
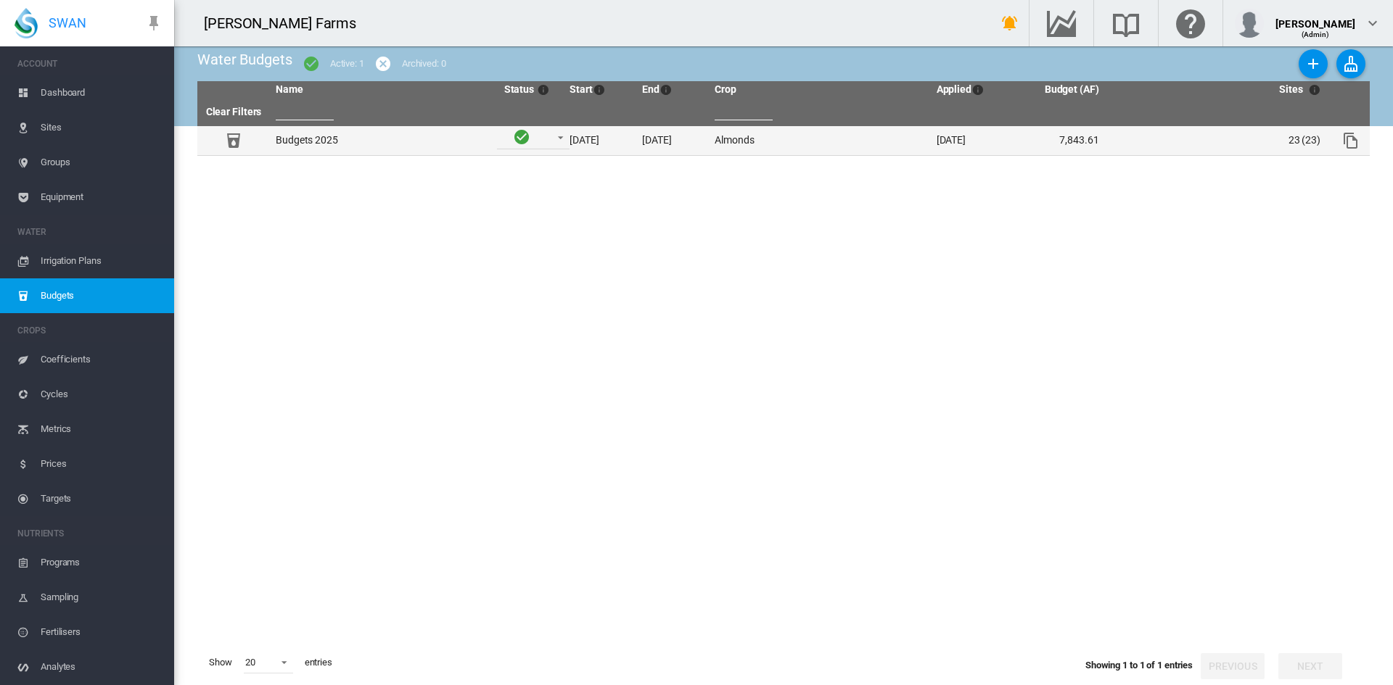
click at [437, 138] on td "Budgets 2025" at bounding box center [380, 140] width 221 height 29
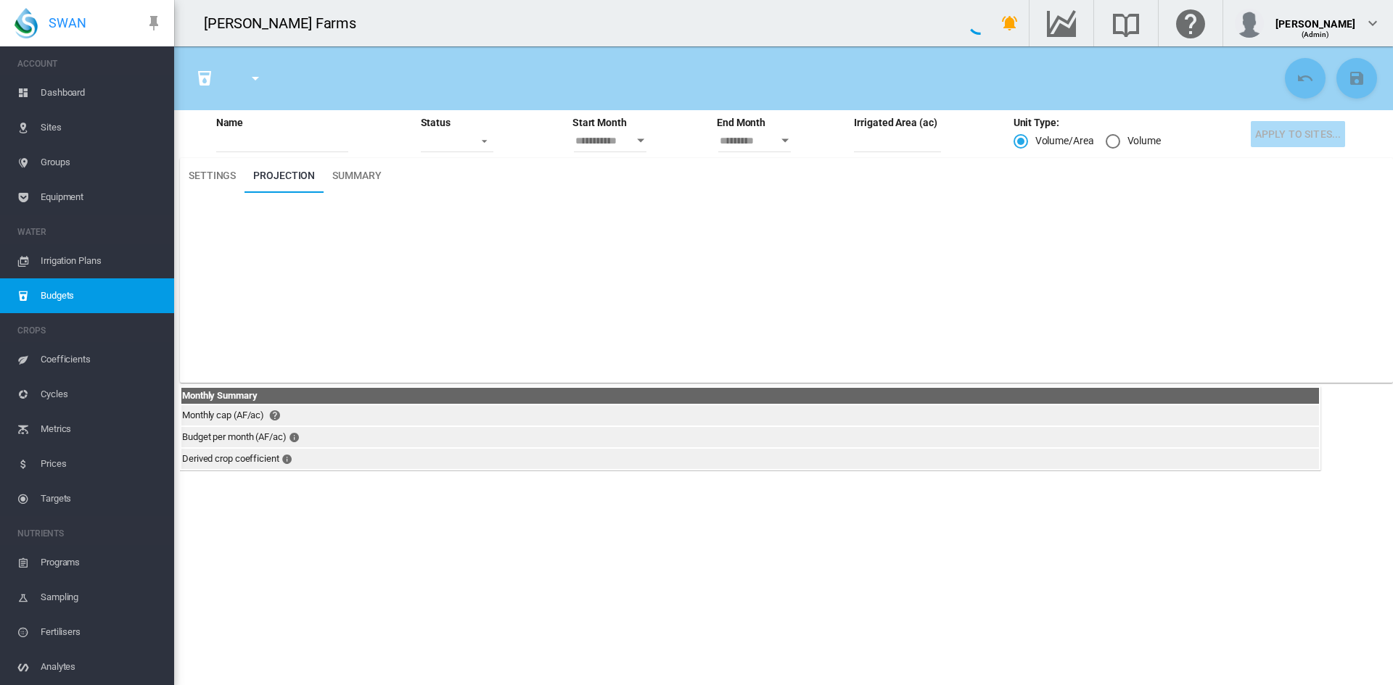
type input "**********"
type input "***"
type input "**"
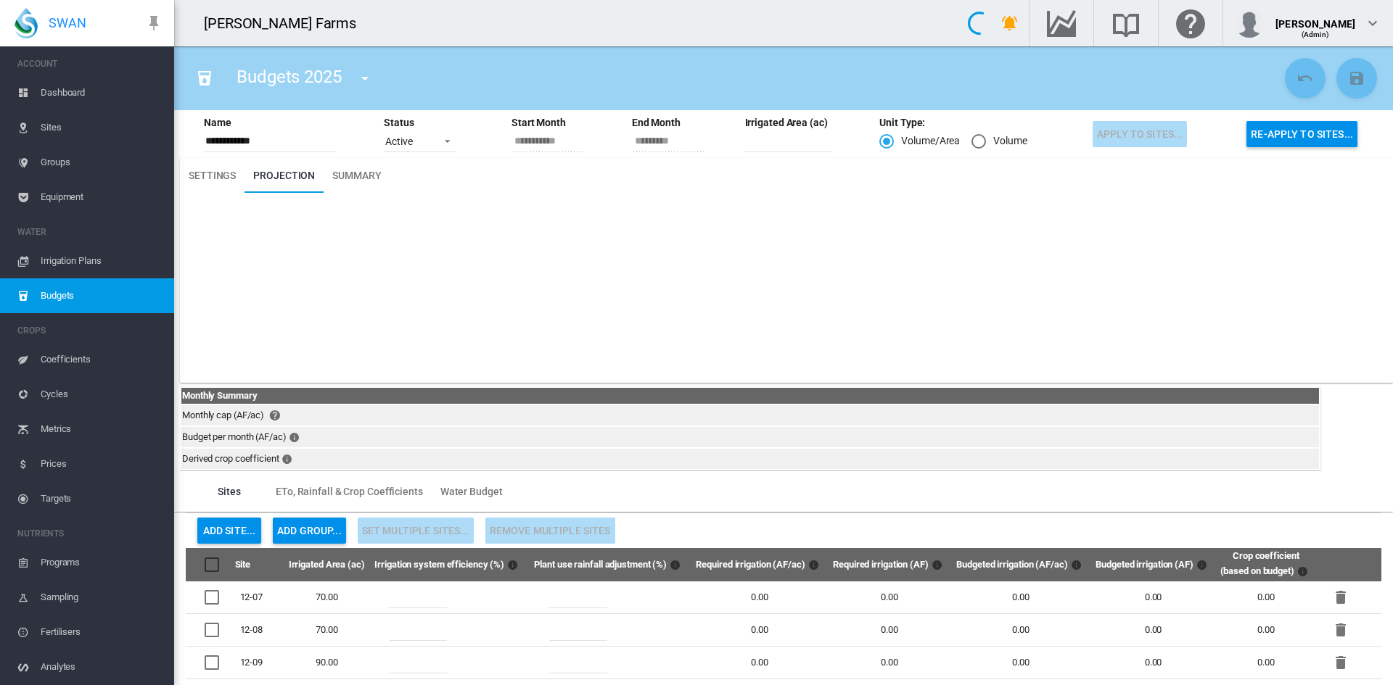
type input "********"
type input "**"
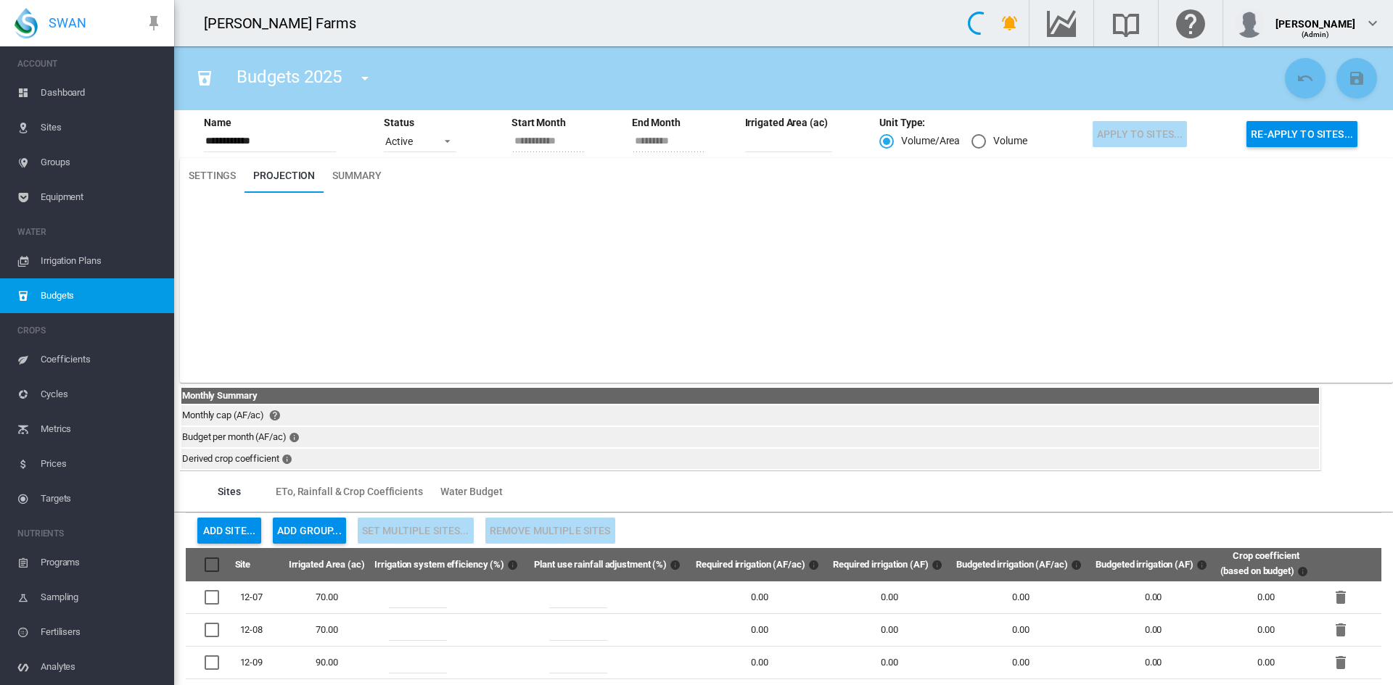
type input "**"
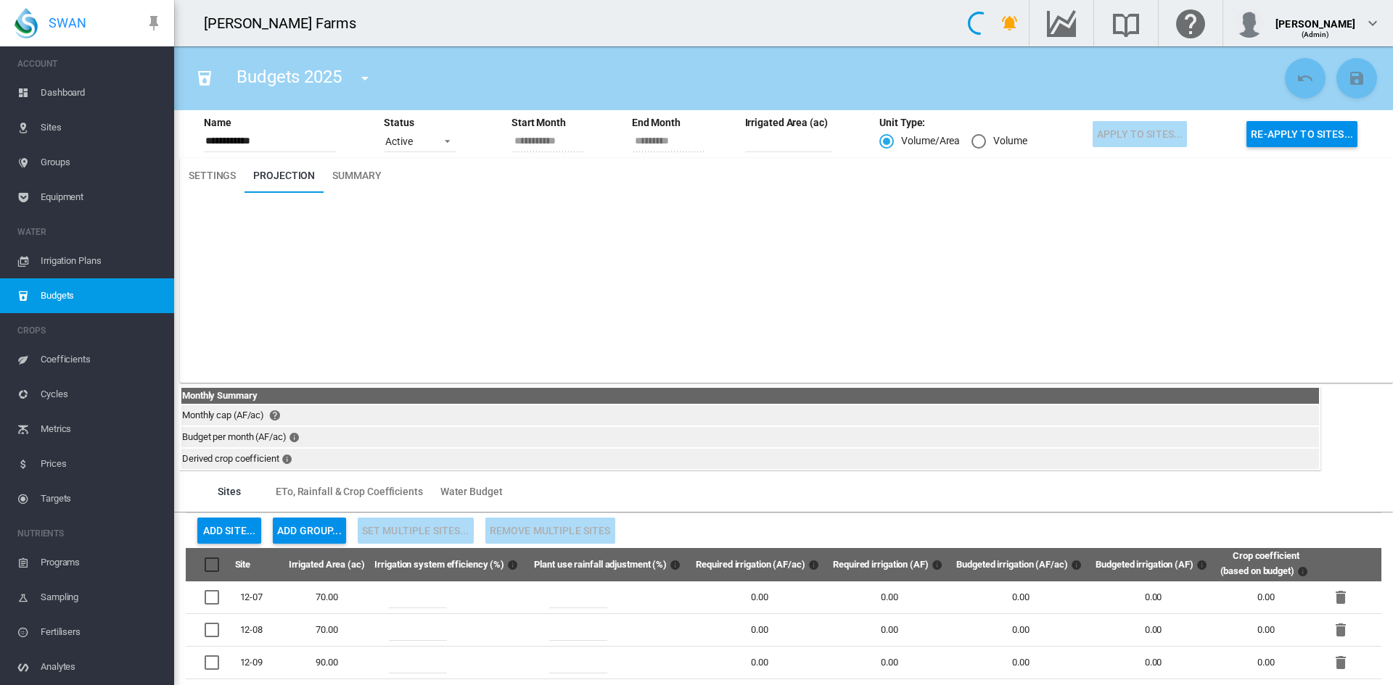
type input "**"
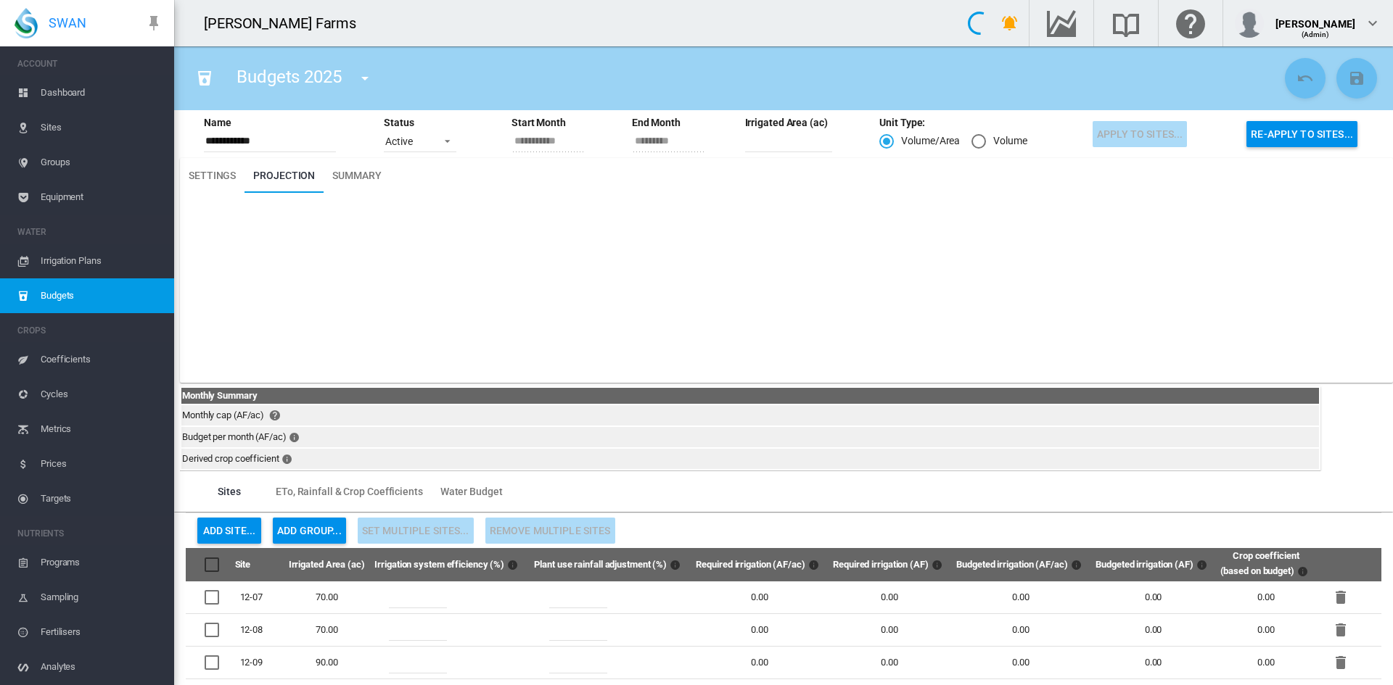
type input "**"
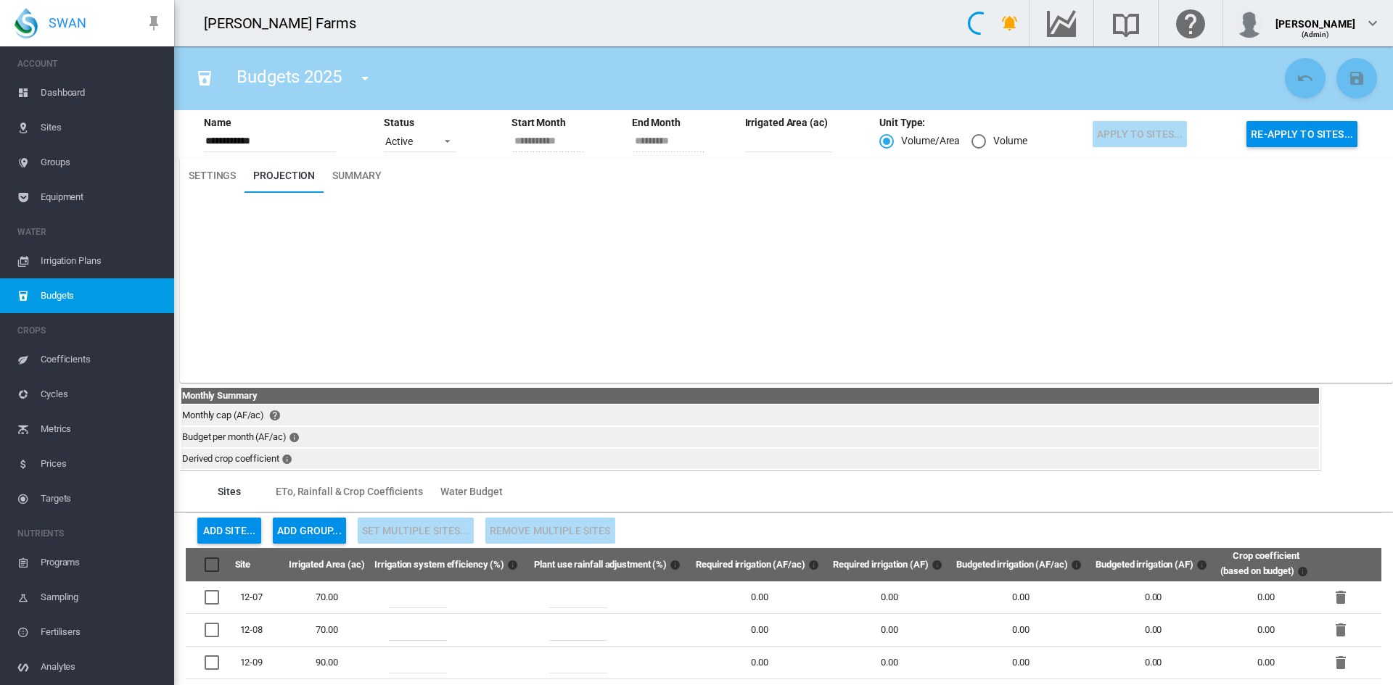
type input "**"
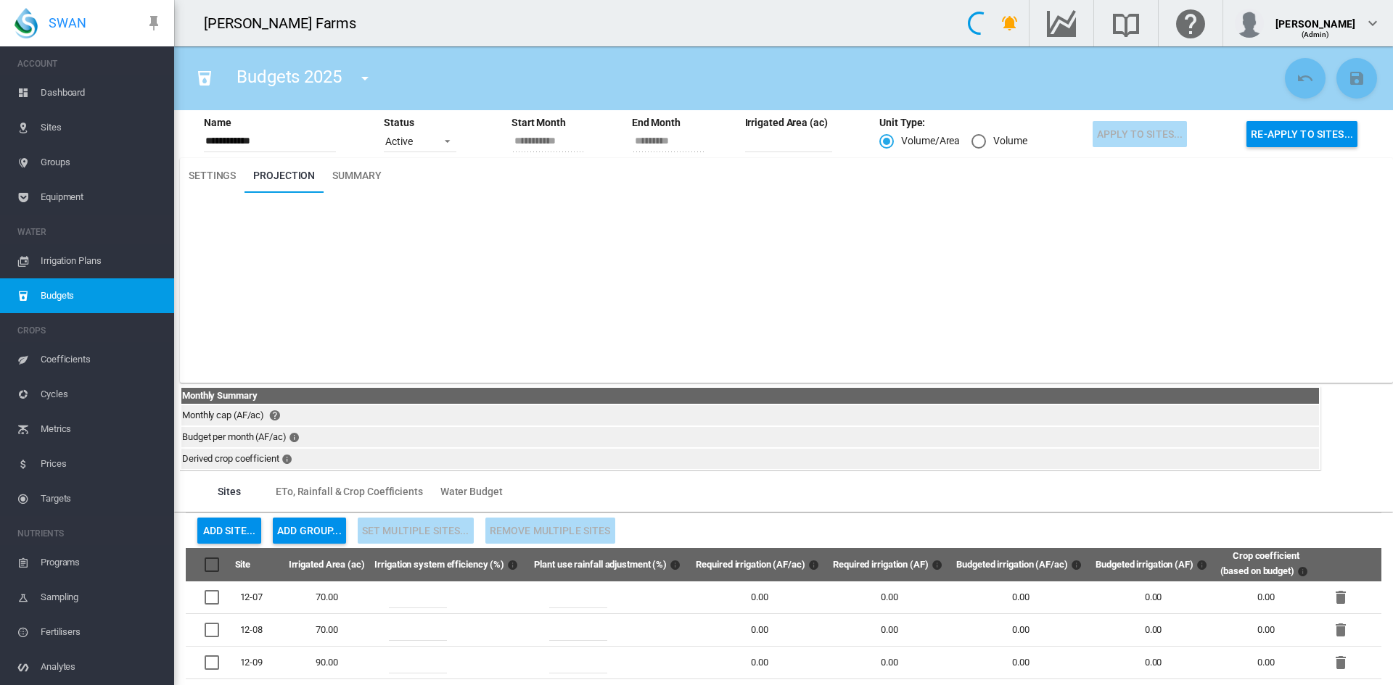
type input "**"
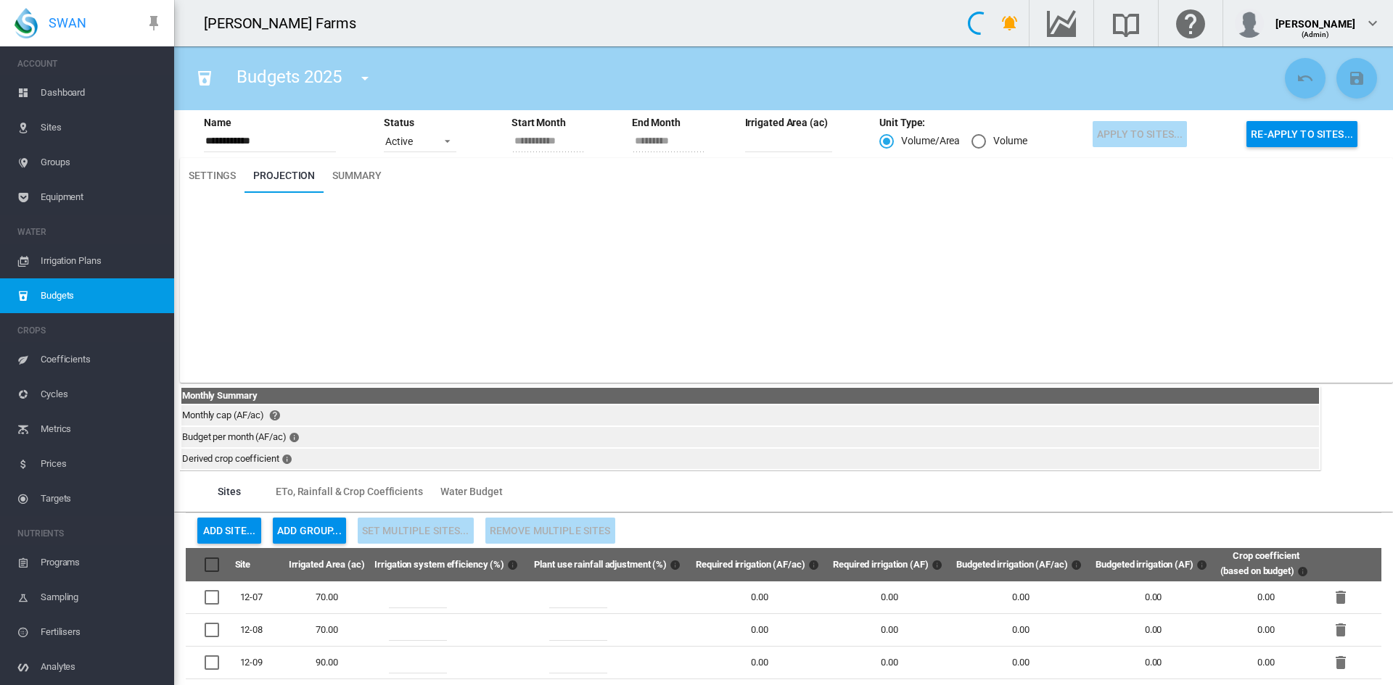
type input "**"
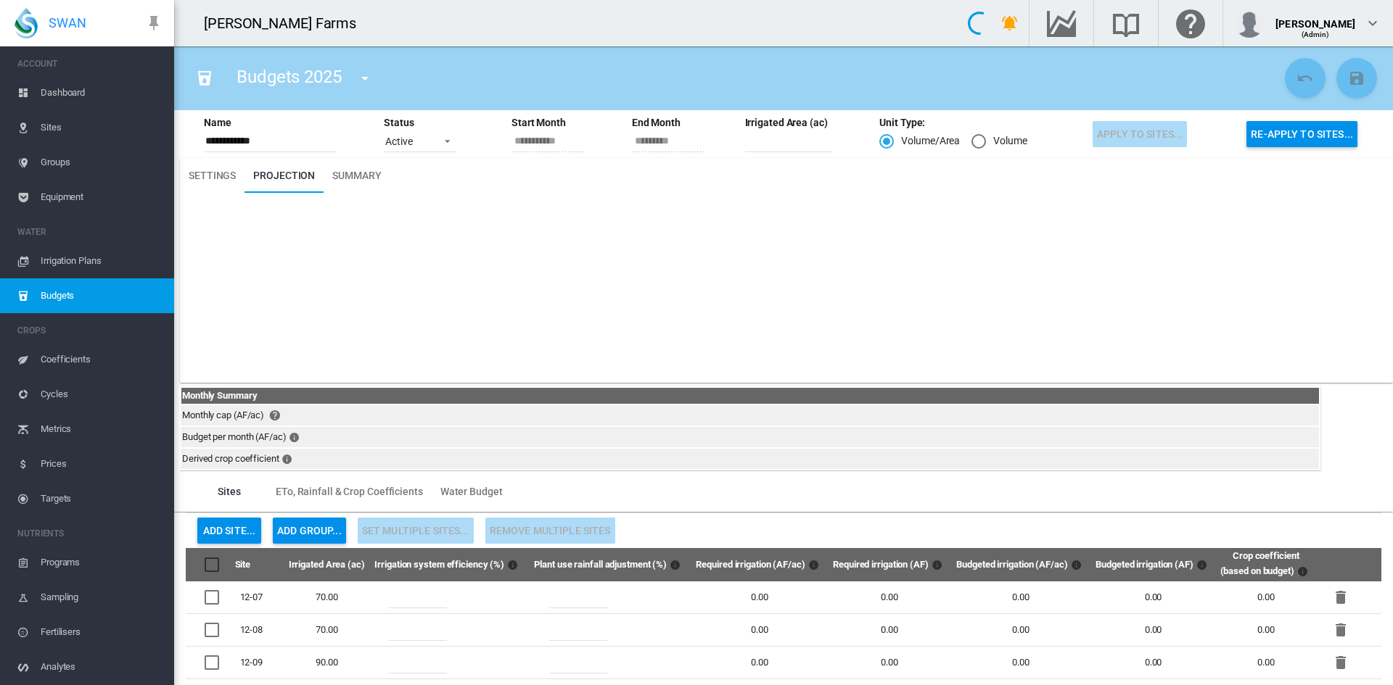
type input "**"
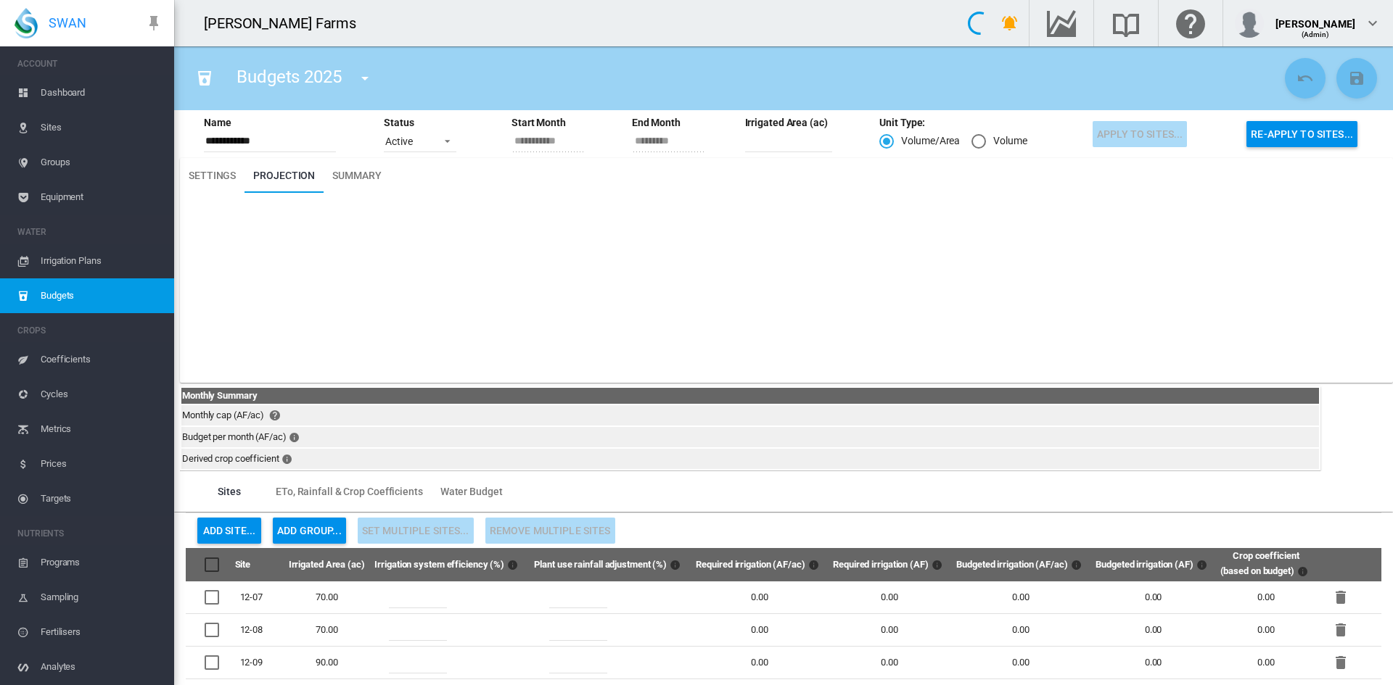
type input "**"
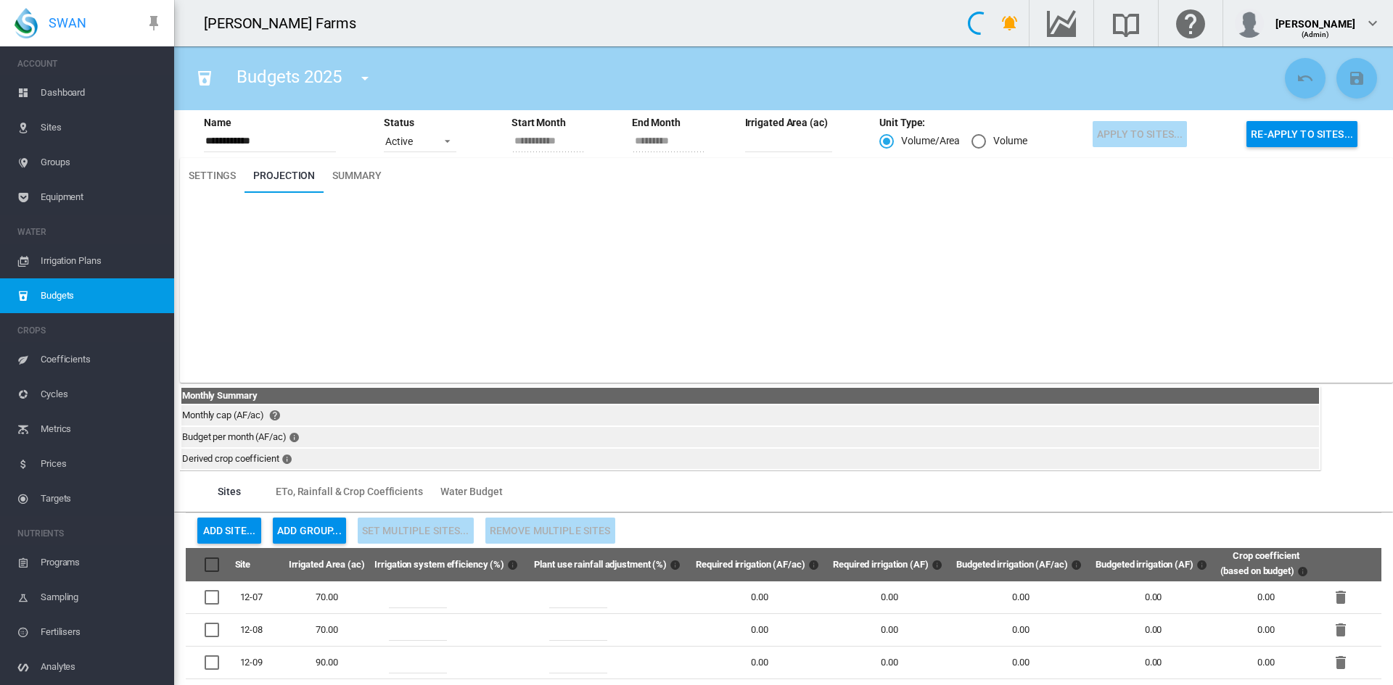
type input "**"
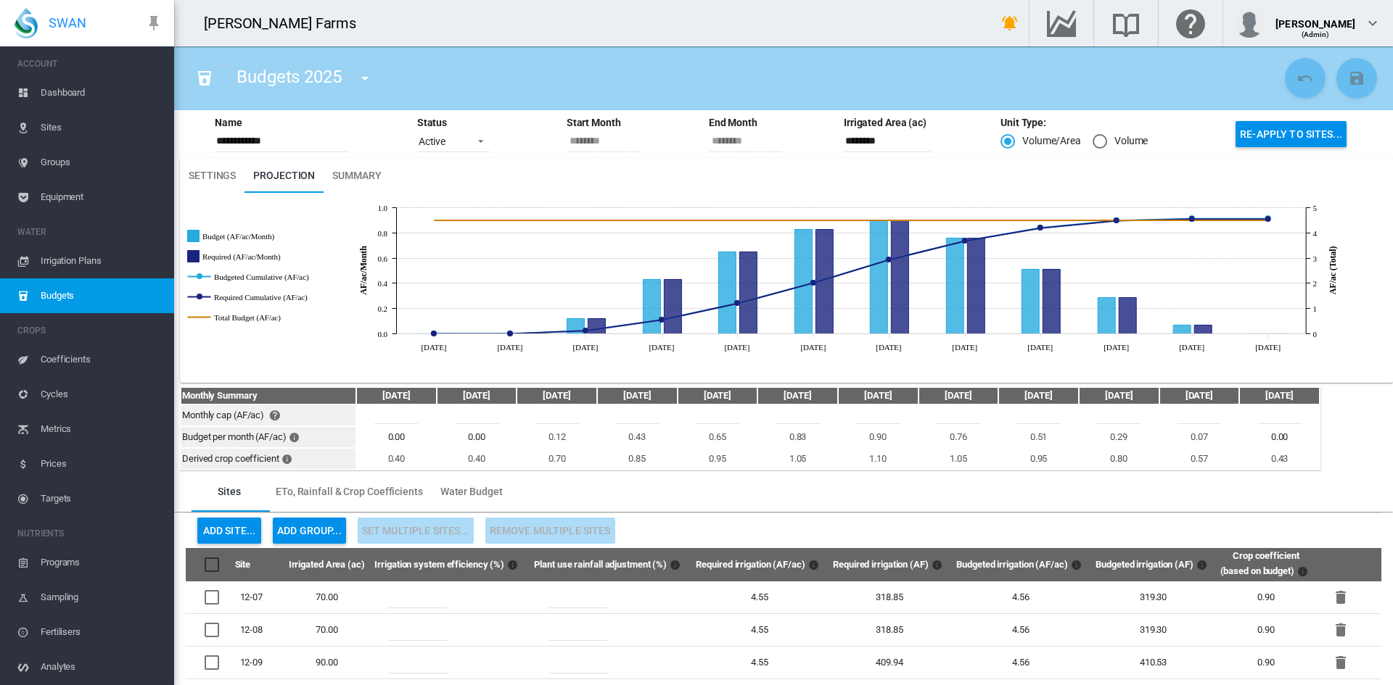
type input "********"
